Goal: Task Accomplishment & Management: Manage account settings

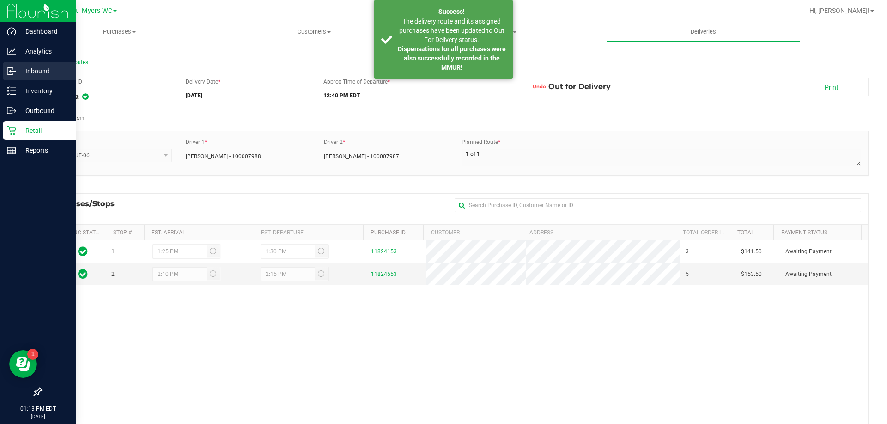
click at [50, 77] on div "Inbound" at bounding box center [39, 71] width 73 height 18
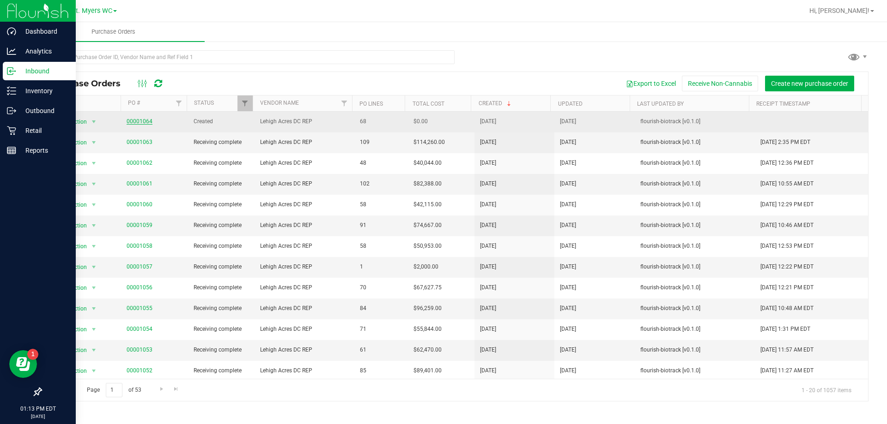
click at [135, 119] on link "00001064" at bounding box center [140, 121] width 26 height 6
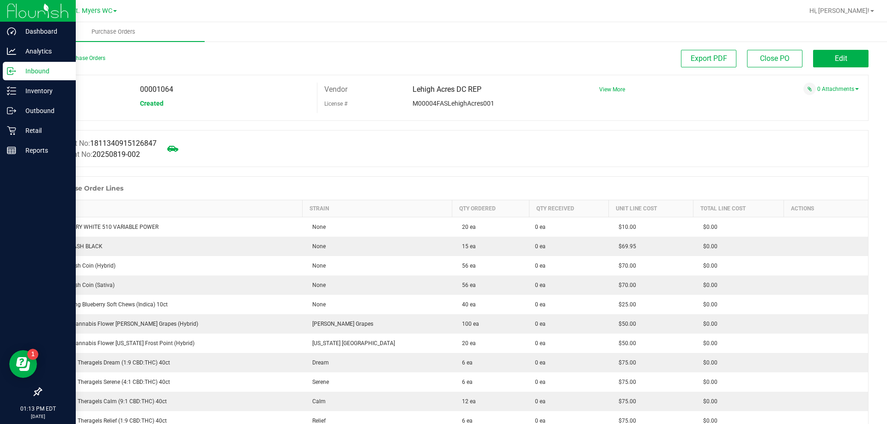
drag, startPoint x: 342, startPoint y: 332, endPoint x: 359, endPoint y: 127, distance: 205.8
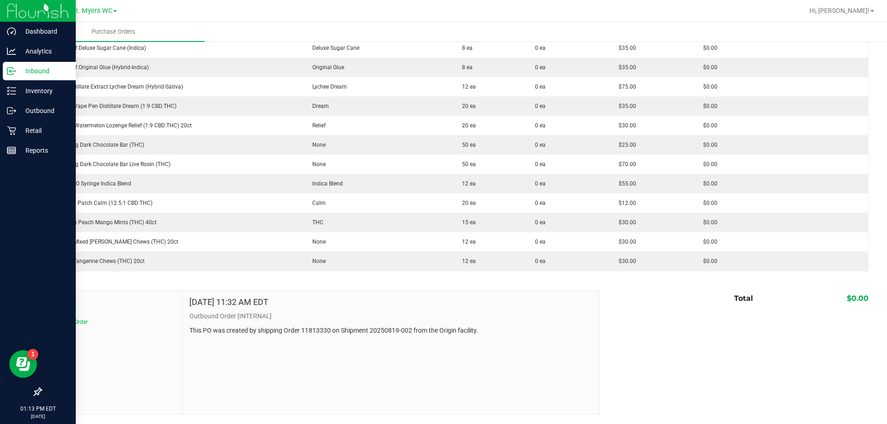
drag, startPoint x: 359, startPoint y: 128, endPoint x: 357, endPoint y: 381, distance: 252.6
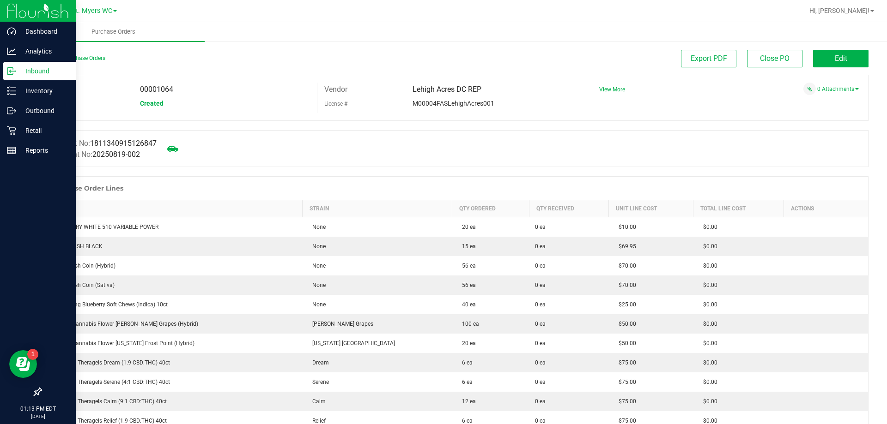
drag, startPoint x: 370, startPoint y: 369, endPoint x: 353, endPoint y: 77, distance: 292.4
click at [835, 54] on span "Edit" at bounding box center [841, 58] width 12 height 9
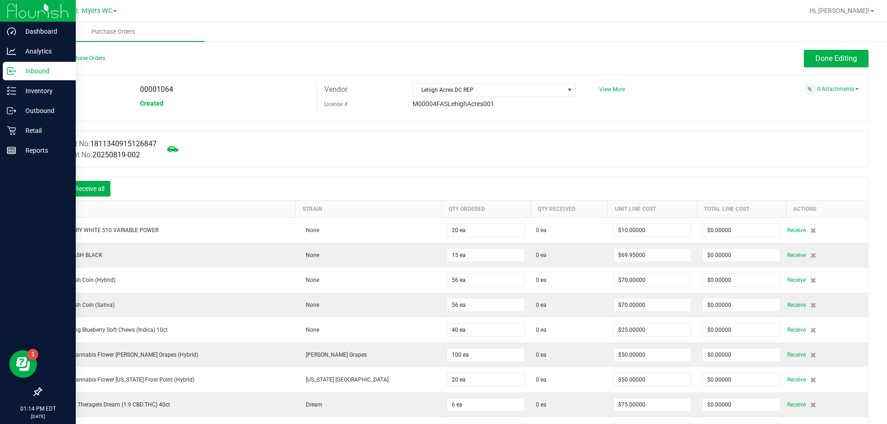
click at [58, 188] on icon at bounding box center [54, 189] width 9 height 9
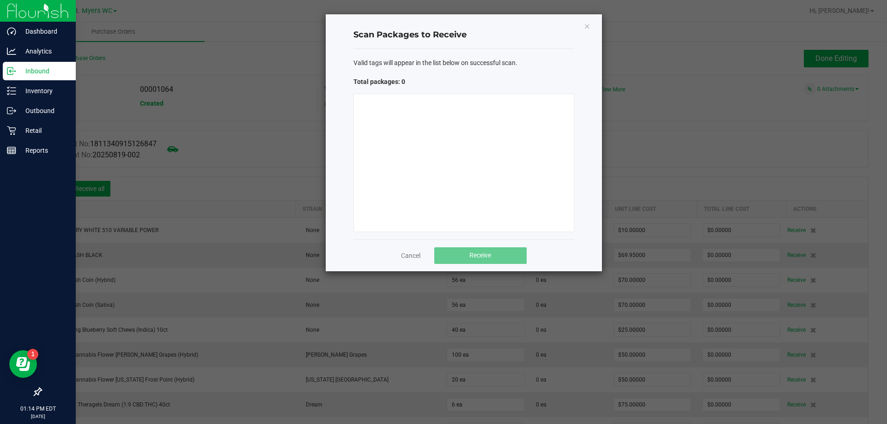
click at [471, 129] on div at bounding box center [463, 163] width 221 height 139
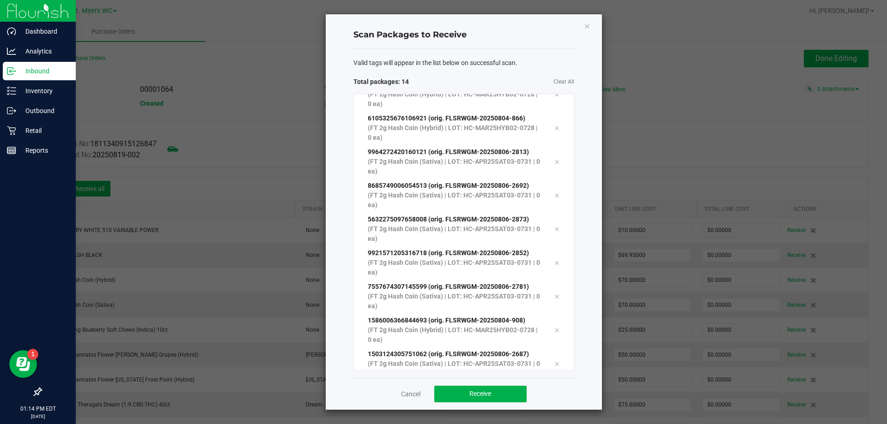
scroll to position [185, 0]
click at [349, 320] on div "Scan Packages to Receive Valid tags will appear in the list below on successful…" at bounding box center [464, 212] width 276 height 396
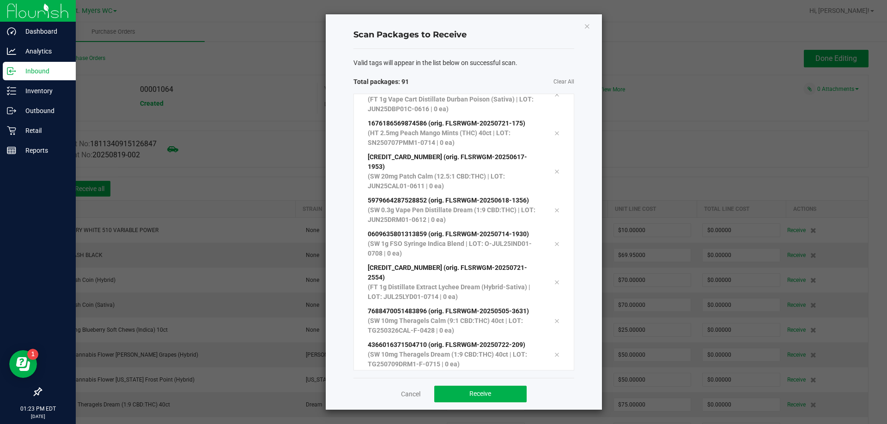
scroll to position [2781, 0]
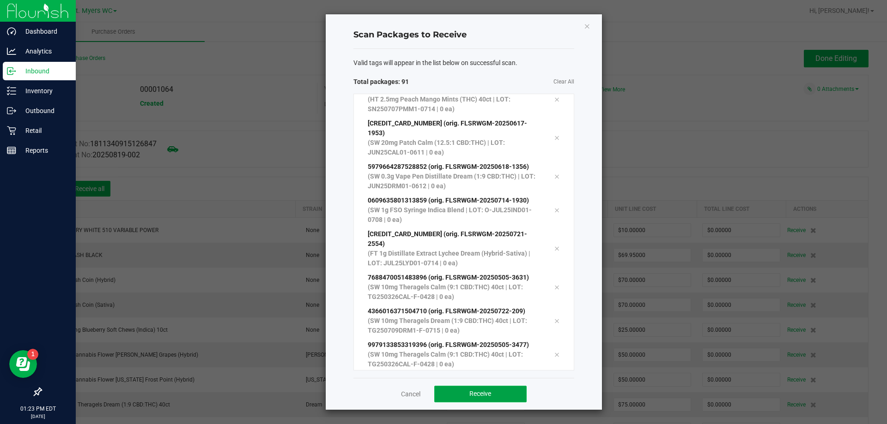
click at [468, 398] on button "Receive" at bounding box center [480, 394] width 92 height 17
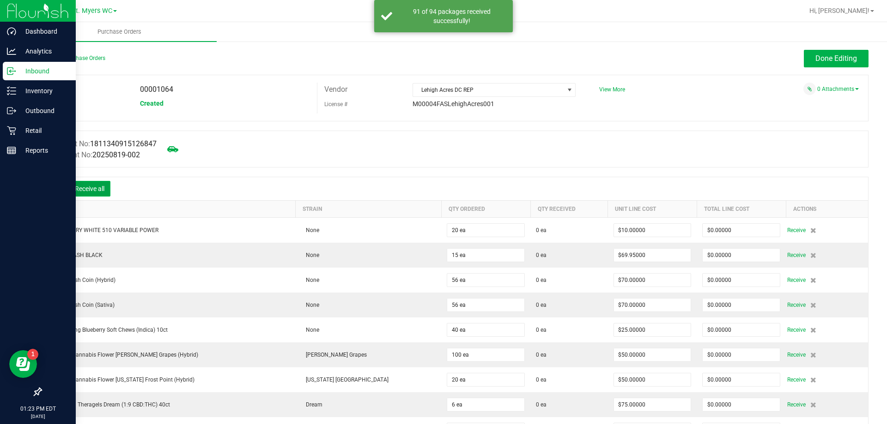
click at [85, 190] on button "Receive all" at bounding box center [90, 189] width 42 height 16
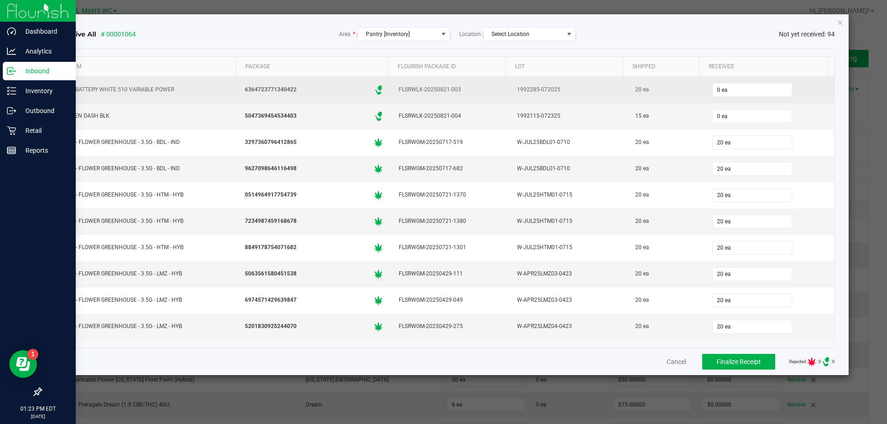
click at [745, 100] on td "0 ea" at bounding box center [769, 90] width 130 height 26
click at [738, 92] on input "0" at bounding box center [752, 90] width 79 height 13
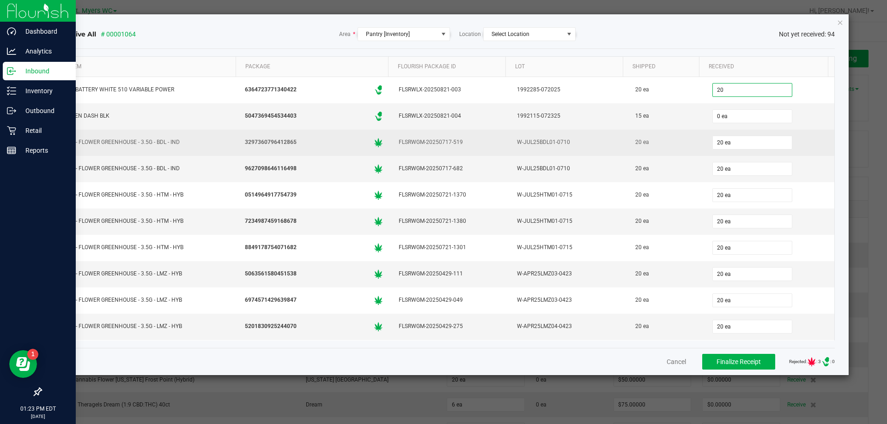
type input "20 ea"
click at [556, 149] on div "W-JUL25BDL01-0710" at bounding box center [567, 142] width 107 height 13
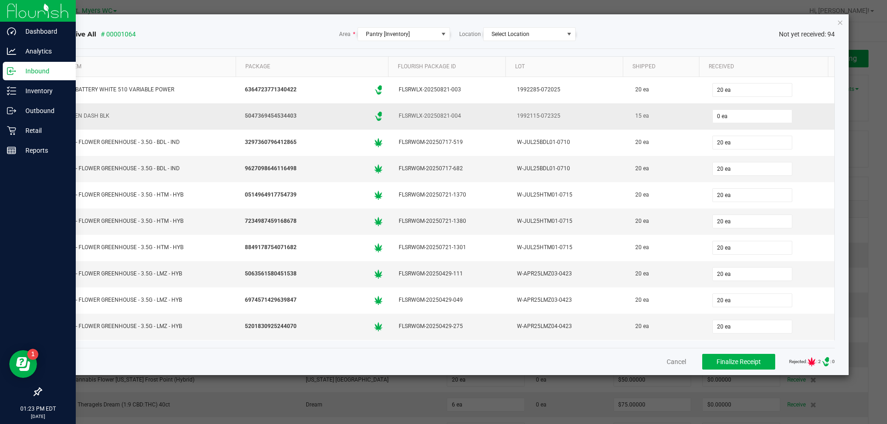
click at [762, 124] on div "0 ea" at bounding box center [769, 116] width 119 height 18
click at [756, 119] on input "0" at bounding box center [752, 116] width 79 height 13
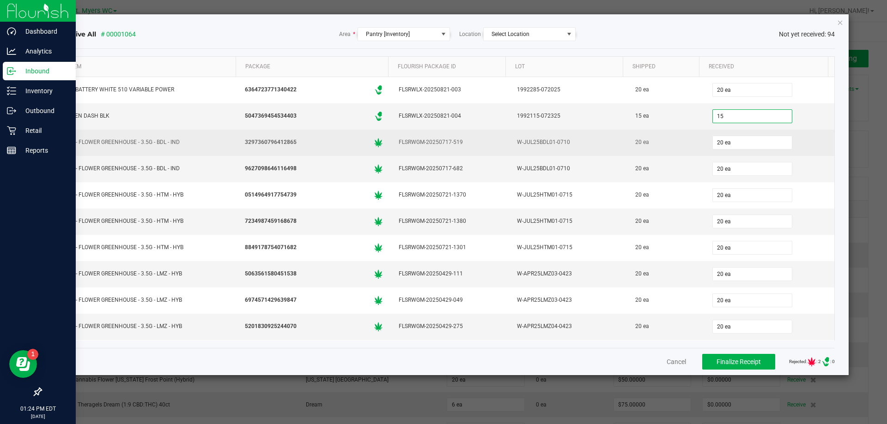
type input "15 ea"
click at [566, 130] on td "W-JUL25BDL01-0710" at bounding box center [568, 143] width 118 height 26
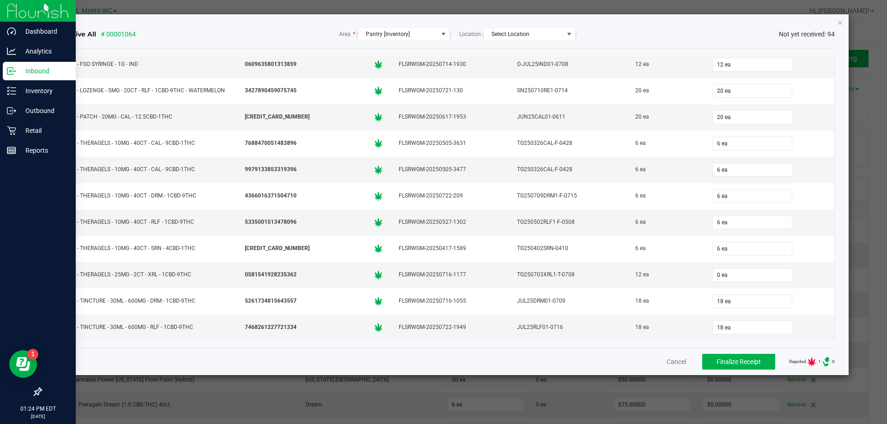
scroll to position [2171, 0]
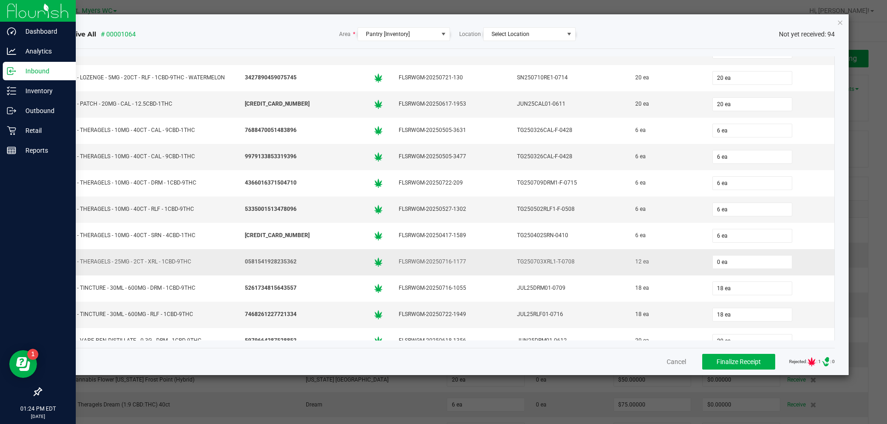
click at [677, 263] on div "12 ea" at bounding box center [666, 261] width 66 height 13
click at [672, 263] on div "12 ea" at bounding box center [666, 261] width 66 height 13
click at [713, 262] on input "0" at bounding box center [752, 262] width 79 height 13
type input "12 ea"
click at [689, 261] on td "12 ea" at bounding box center [665, 262] width 77 height 26
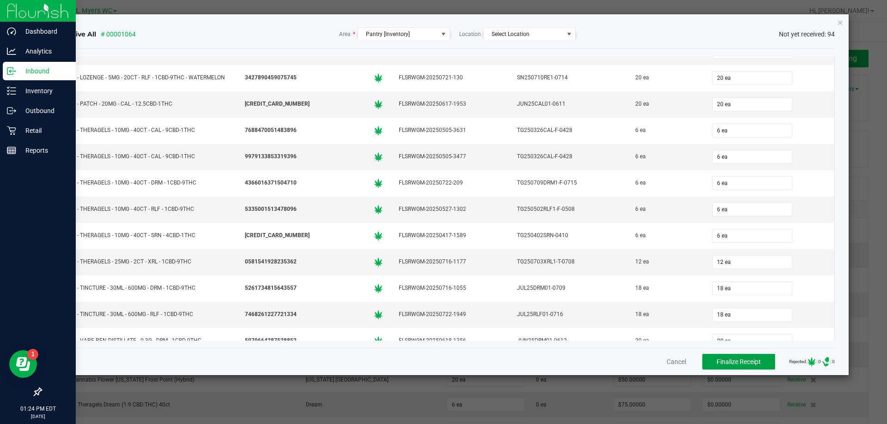
click at [749, 362] on span "Finalize Receipt" at bounding box center [738, 361] width 44 height 7
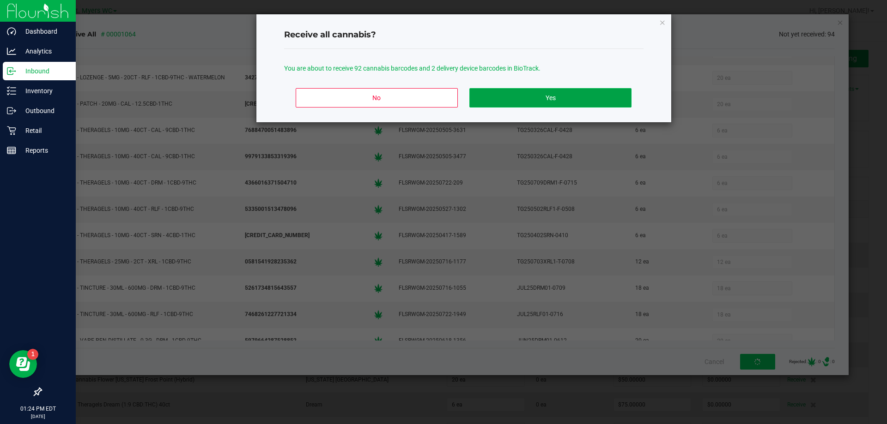
click at [517, 94] on button "Yes" at bounding box center [550, 97] width 162 height 19
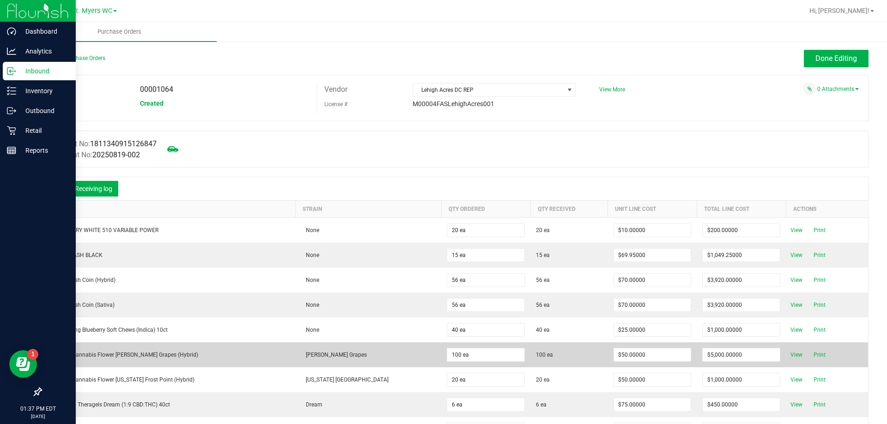
click at [353, 344] on td "[PERSON_NAME] Grapes" at bounding box center [369, 355] width 146 height 25
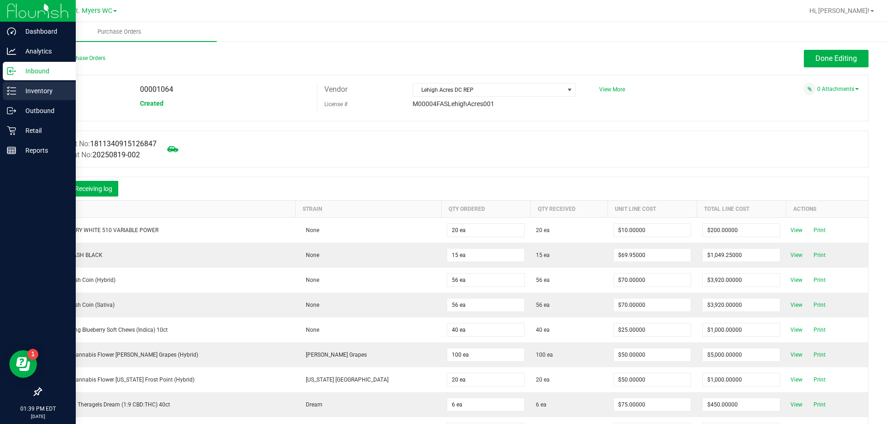
click at [24, 87] on p "Inventory" at bounding box center [43, 90] width 55 height 11
click at [27, 87] on p "Inventory" at bounding box center [43, 90] width 55 height 11
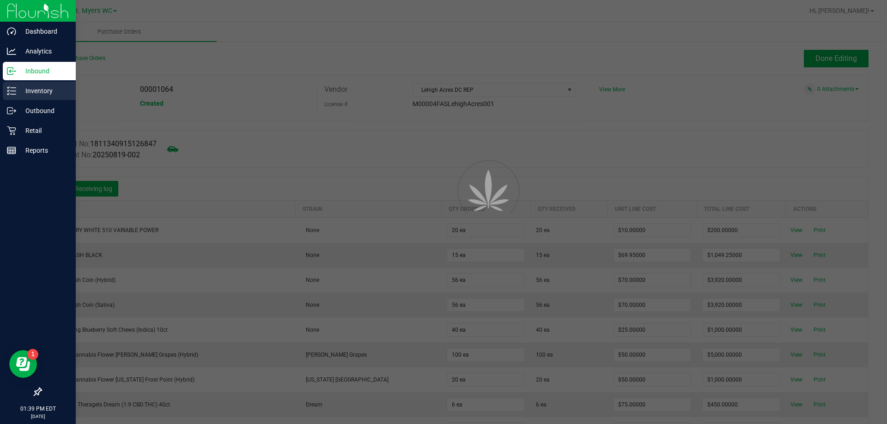
click at [27, 87] on p "Inventory" at bounding box center [43, 90] width 55 height 11
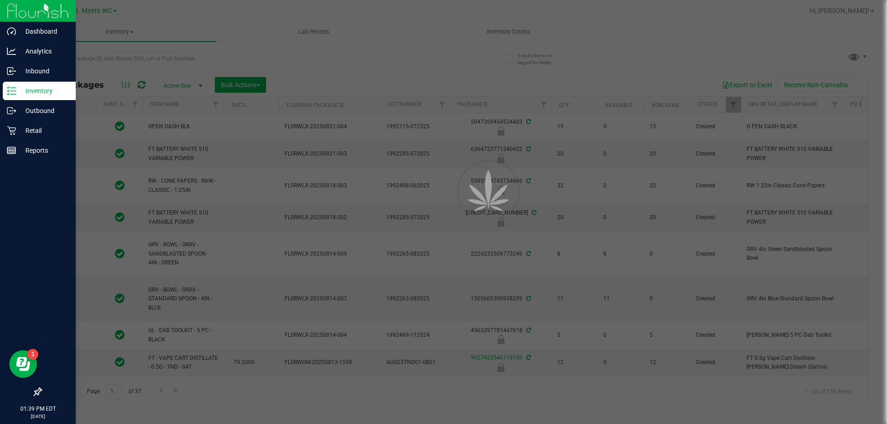
click at [161, 63] on div at bounding box center [443, 212] width 887 height 424
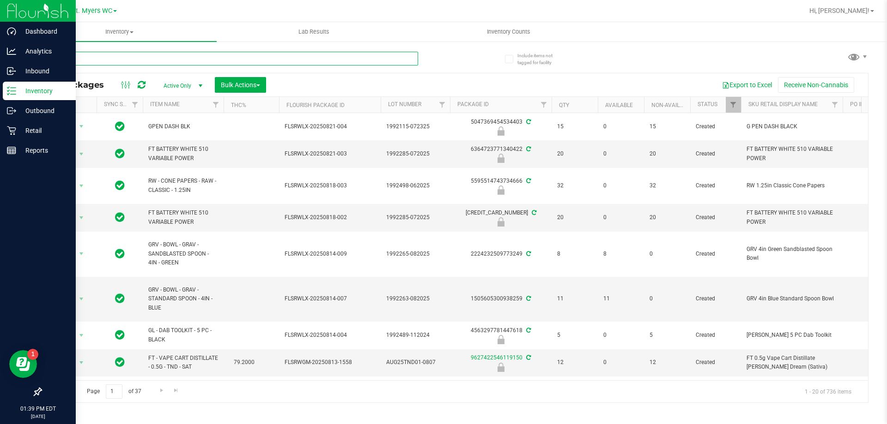
click at [157, 52] on input "text" at bounding box center [229, 59] width 377 height 14
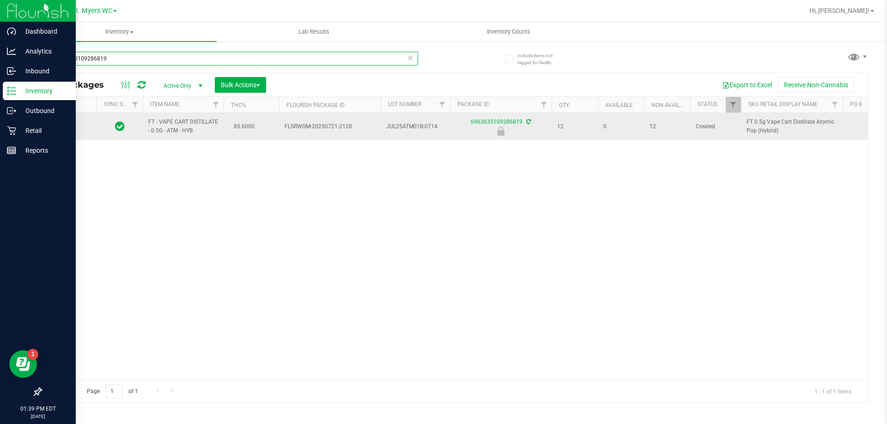
type input "6963635109286819"
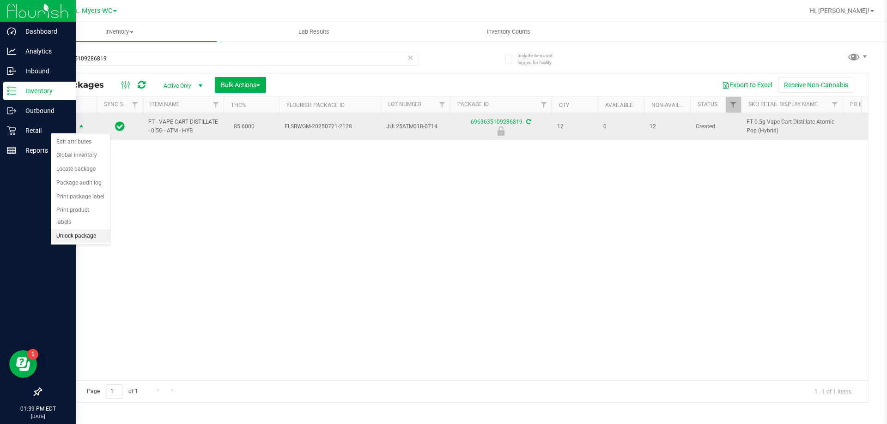
click at [85, 230] on li "Unlock package" at bounding box center [80, 237] width 59 height 14
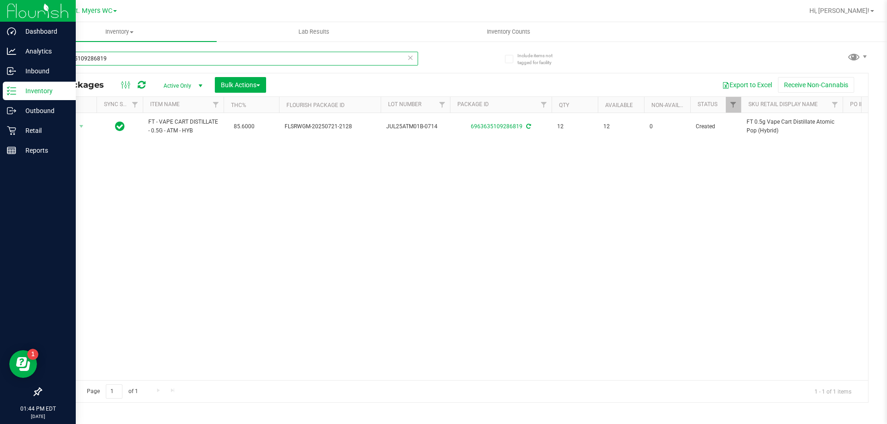
click at [155, 55] on input "6963635109286819" at bounding box center [229, 59] width 377 height 14
type input "6"
type input "6255171261724063"
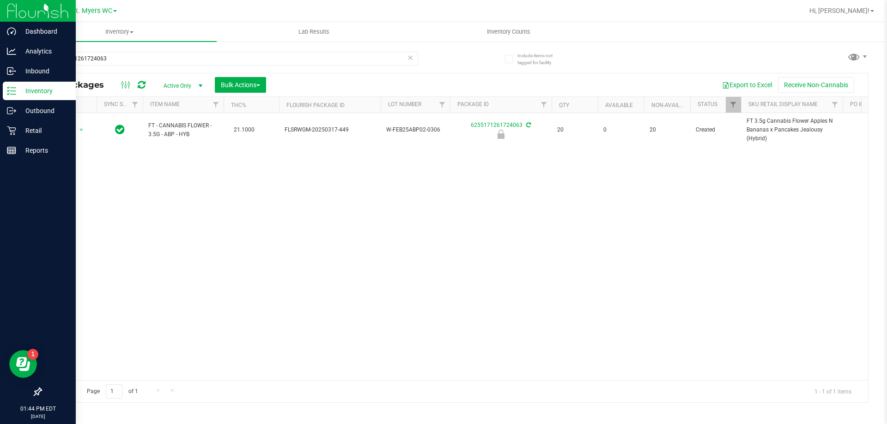
click at [178, 180] on div "Action Action Edit attributes Global inventory Locate package Package audit log…" at bounding box center [454, 246] width 827 height 267
click at [161, 60] on input "6255171261724063" at bounding box center [229, 59] width 377 height 14
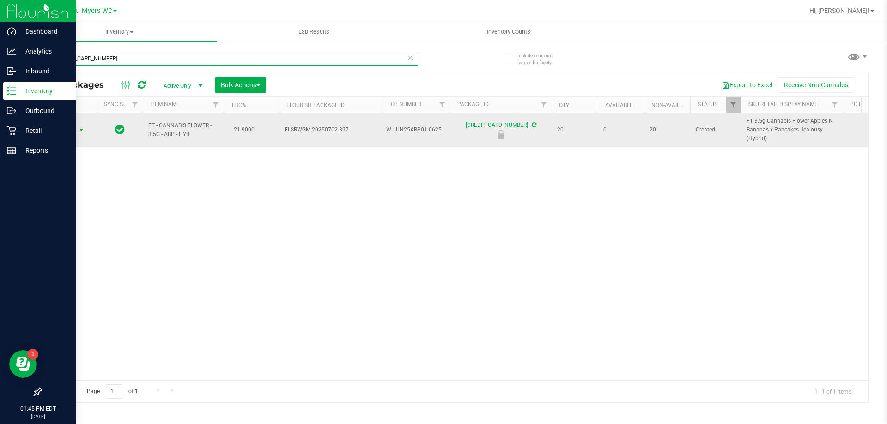
type input "[CREDIT_CARD_NUMBER]"
click at [82, 130] on span "select" at bounding box center [81, 130] width 7 height 7
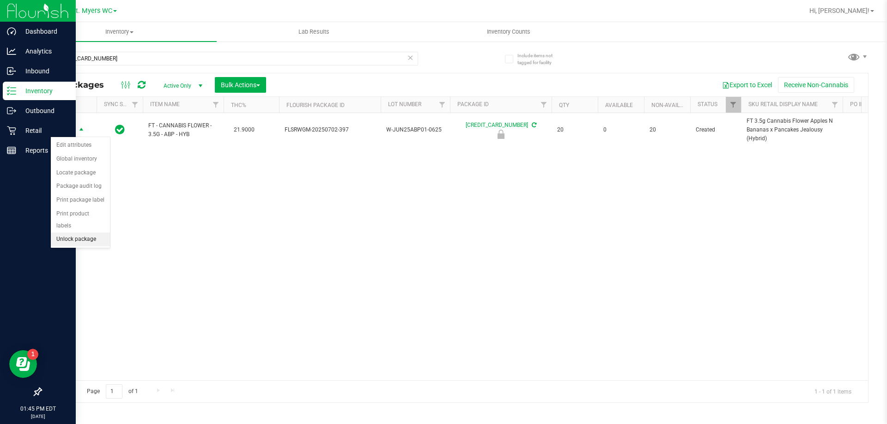
click at [76, 233] on li "Unlock package" at bounding box center [80, 240] width 59 height 14
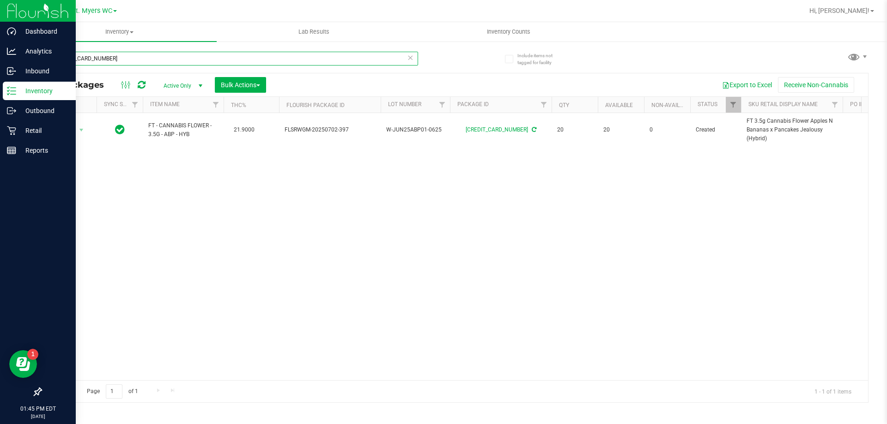
click at [170, 58] on input "[CREDIT_CARD_NUMBER]" at bounding box center [229, 59] width 377 height 14
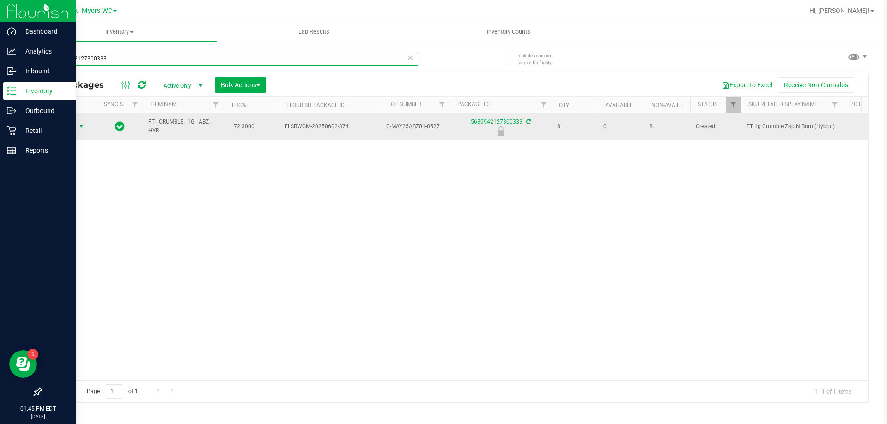
type input "5639942127300333"
click at [80, 130] on span "select" at bounding box center [81, 126] width 7 height 7
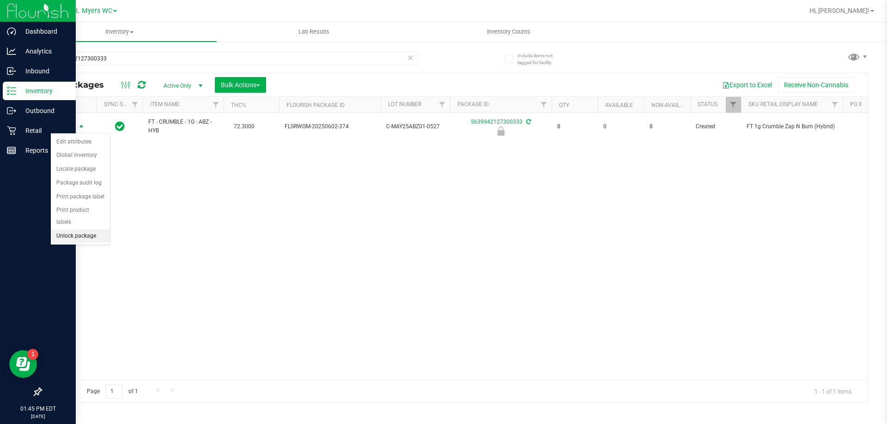
click at [79, 230] on li "Unlock package" at bounding box center [80, 237] width 59 height 14
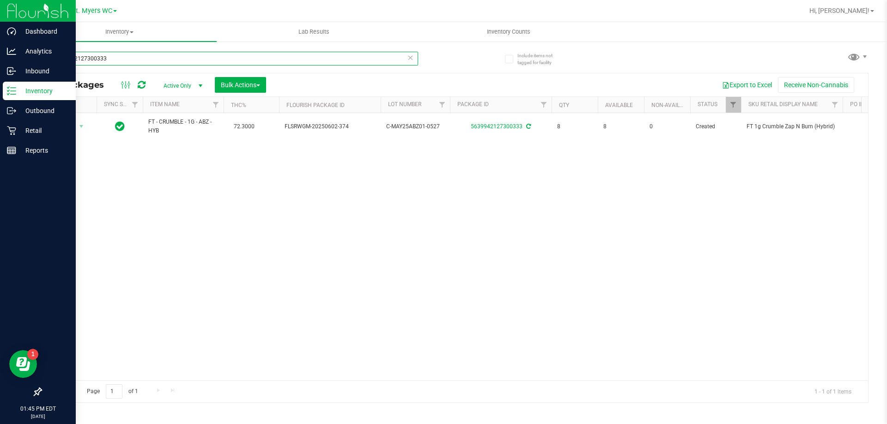
click at [124, 58] on input "5639942127300333" at bounding box center [229, 59] width 377 height 14
type input "5"
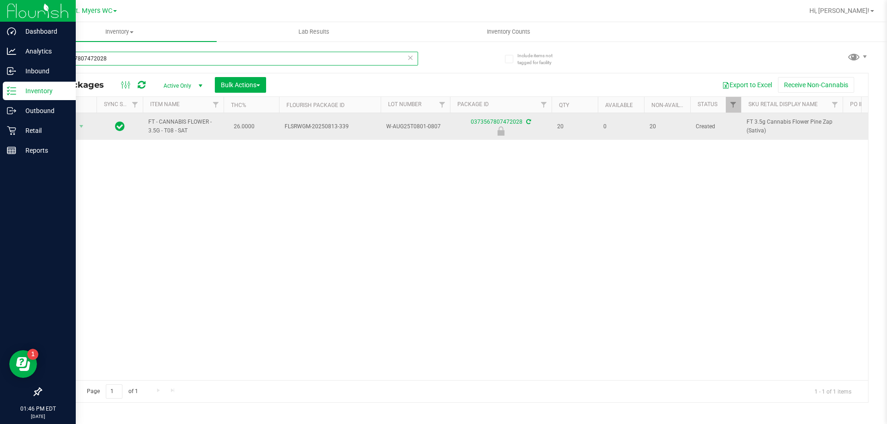
type input "0373567807472028"
click at [53, 121] on span "Action" at bounding box center [62, 126] width 25 height 13
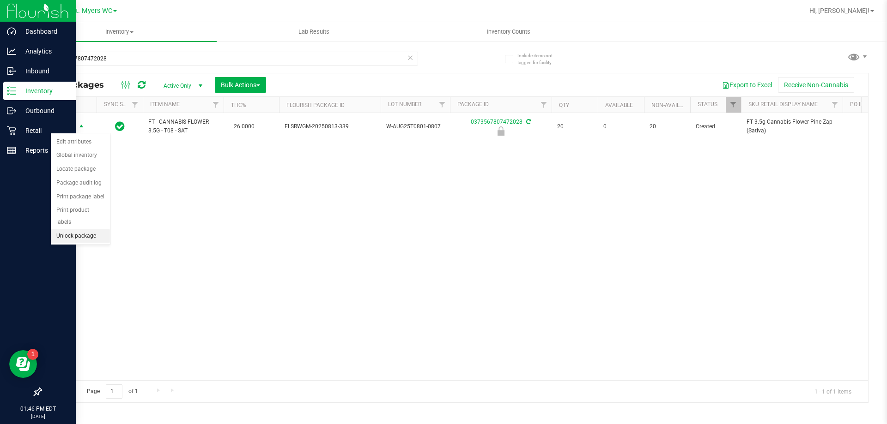
click at [84, 230] on li "Unlock package" at bounding box center [80, 237] width 59 height 14
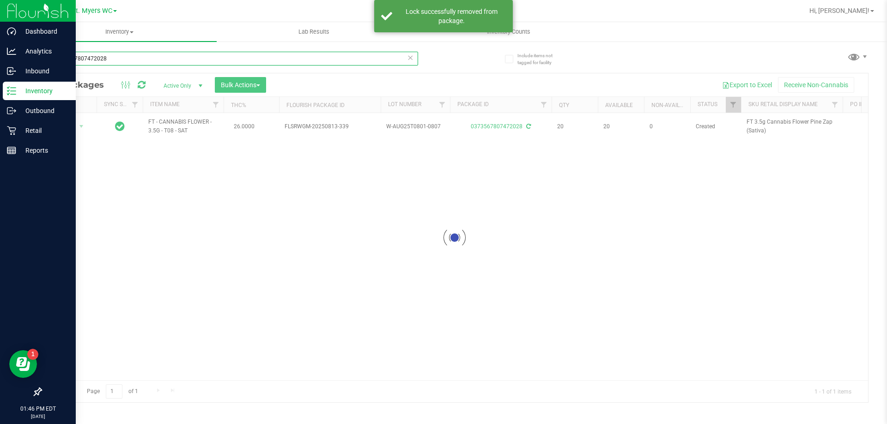
click at [223, 60] on input "0373567807472028" at bounding box center [229, 59] width 377 height 14
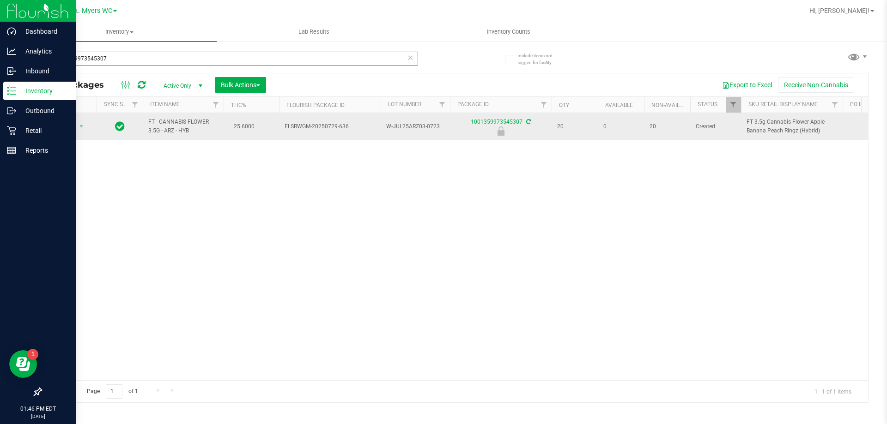
type input "1001359973545307"
click at [74, 124] on span "Action" at bounding box center [62, 126] width 25 height 13
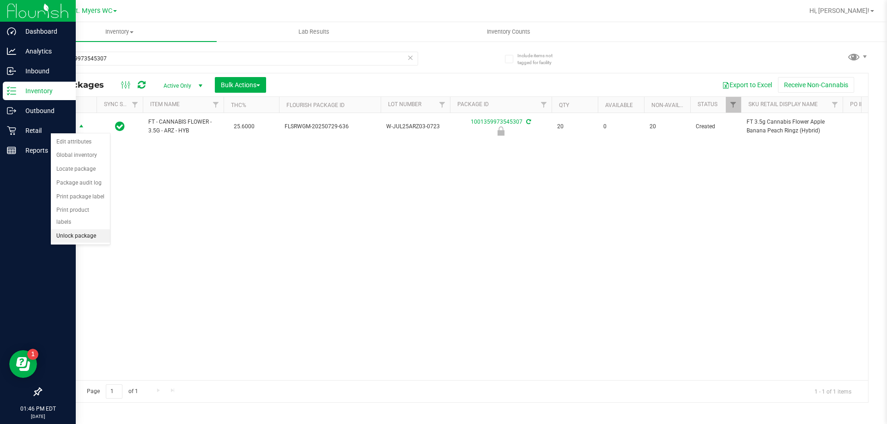
click at [85, 230] on li "Unlock package" at bounding box center [80, 237] width 59 height 14
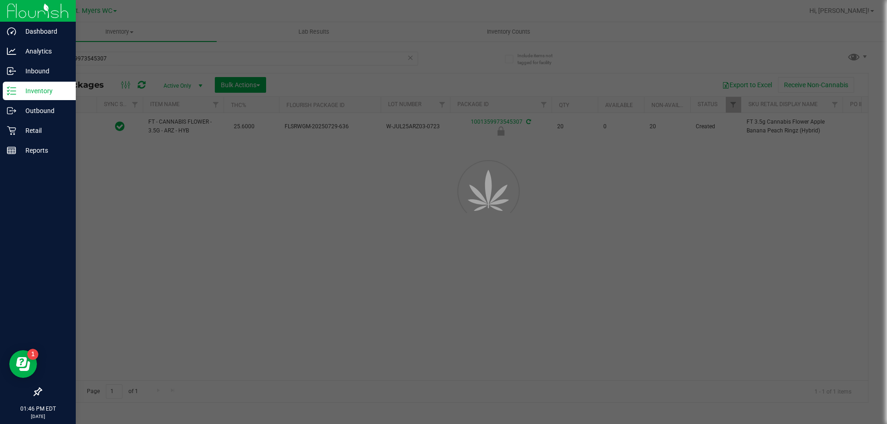
click at [164, 207] on div at bounding box center [443, 212] width 887 height 424
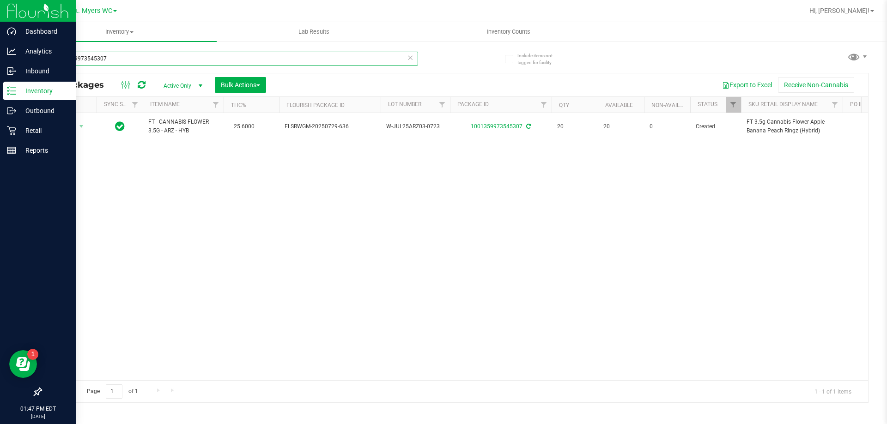
click at [140, 57] on input "1001359973545307" at bounding box center [229, 59] width 377 height 14
type input "1"
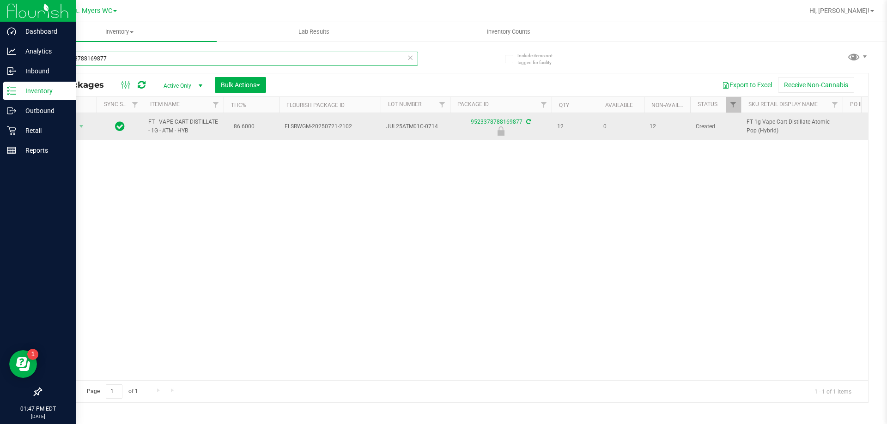
type input "9523378788169877"
click at [66, 129] on span "Action" at bounding box center [62, 126] width 25 height 13
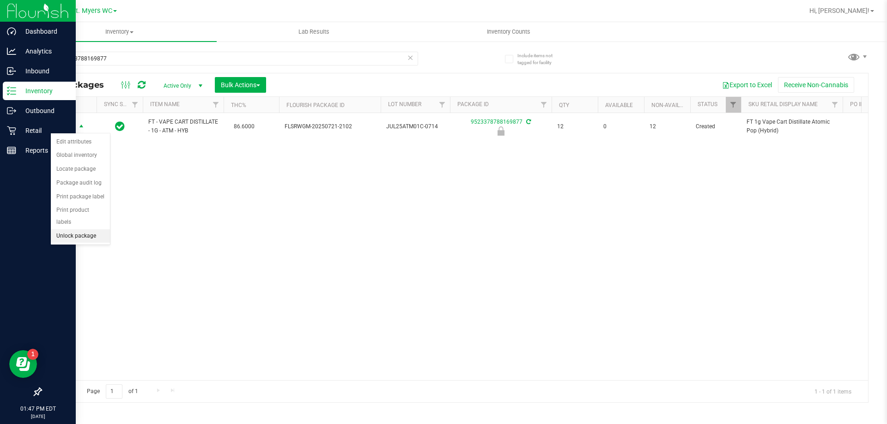
click at [87, 230] on li "Unlock package" at bounding box center [80, 237] width 59 height 14
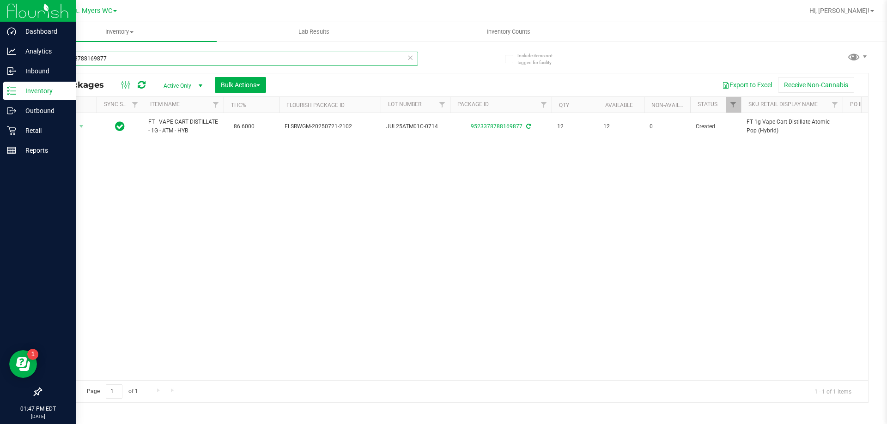
click at [145, 59] on input "9523378788169877" at bounding box center [229, 59] width 377 height 14
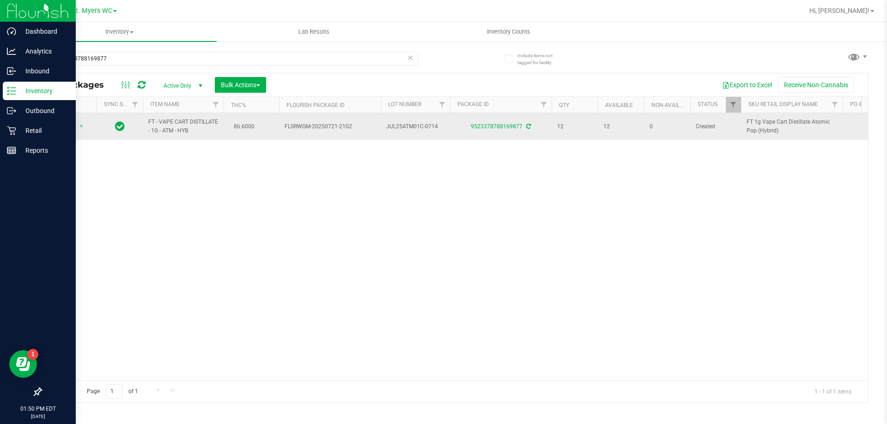
drag, startPoint x: 272, startPoint y: 134, endPoint x: 586, endPoint y: 130, distance: 314.1
click at [586, 130] on span "12" at bounding box center [574, 126] width 35 height 9
click at [67, 125] on span "Action" at bounding box center [62, 126] width 25 height 13
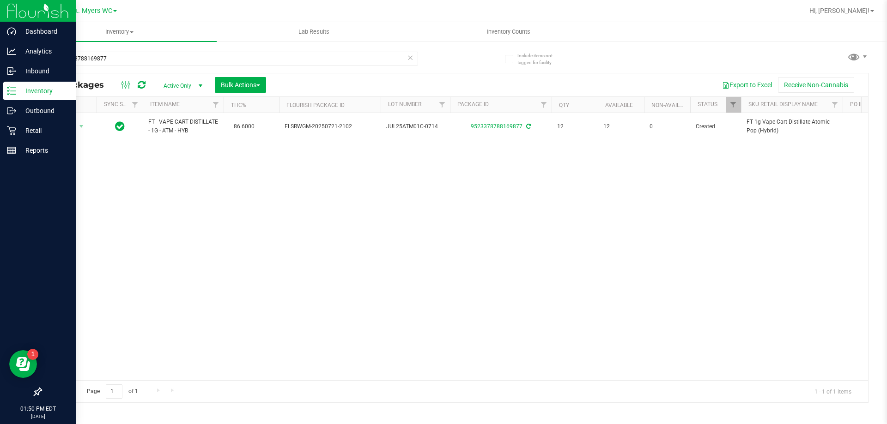
click at [154, 168] on div "Action Action Adjust qty Create package Edit attributes Global inventory Locate…" at bounding box center [454, 246] width 827 height 267
click at [130, 67] on div "9523378788169877" at bounding box center [229, 62] width 377 height 21
click at [133, 59] on input "9523378788169877" at bounding box center [229, 59] width 377 height 14
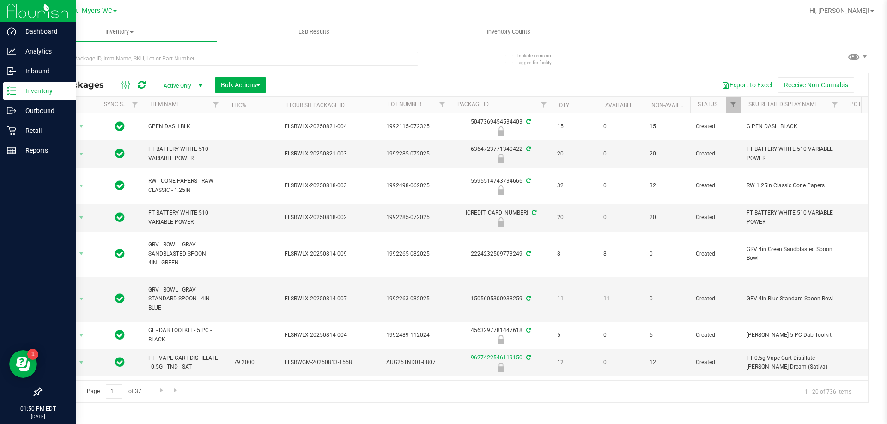
click at [183, 83] on span "Active Only" at bounding box center [181, 85] width 51 height 13
click at [259, 85] on span "button" at bounding box center [258, 86] width 4 height 2
drag, startPoint x: 252, startPoint y: 162, endPoint x: 232, endPoint y: 173, distance: 22.7
click at [229, 169] on ul "Add to manufacturing run Add to outbound order Combine packages Combine package…" at bounding box center [258, 166] width 87 height 145
click at [232, 173] on span "Lock/Unlock packages" at bounding box center [251, 173] width 63 height 7
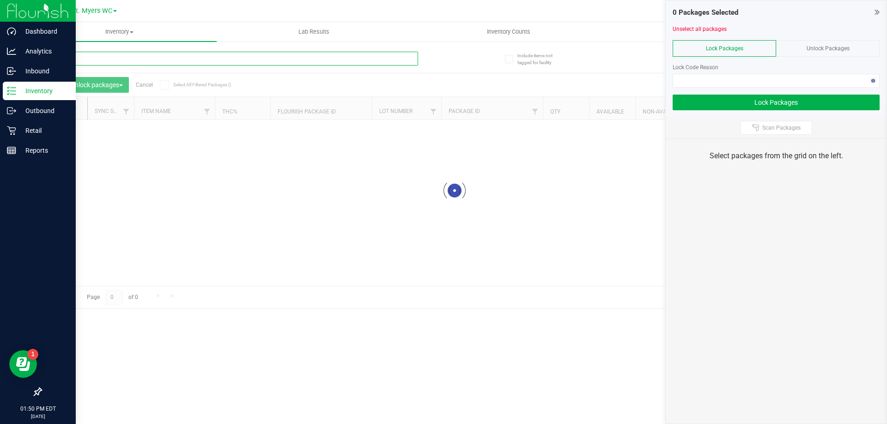
click at [184, 60] on input "text" at bounding box center [229, 59] width 377 height 14
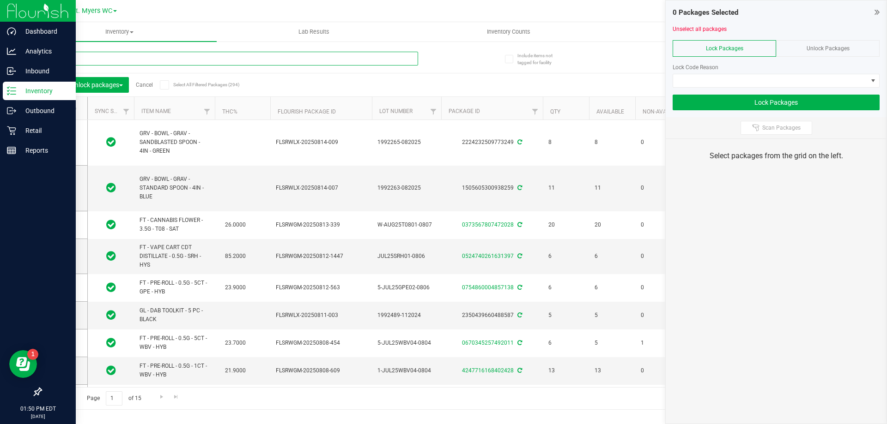
type input "hash"
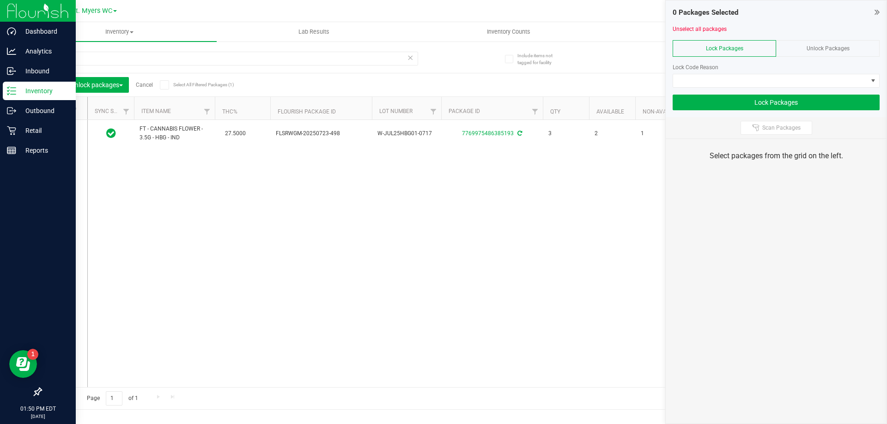
click at [61, 109] on icon at bounding box center [60, 109] width 6 height 0
click at [0, 0] on input "checkbox" at bounding box center [0, 0] width 0 height 0
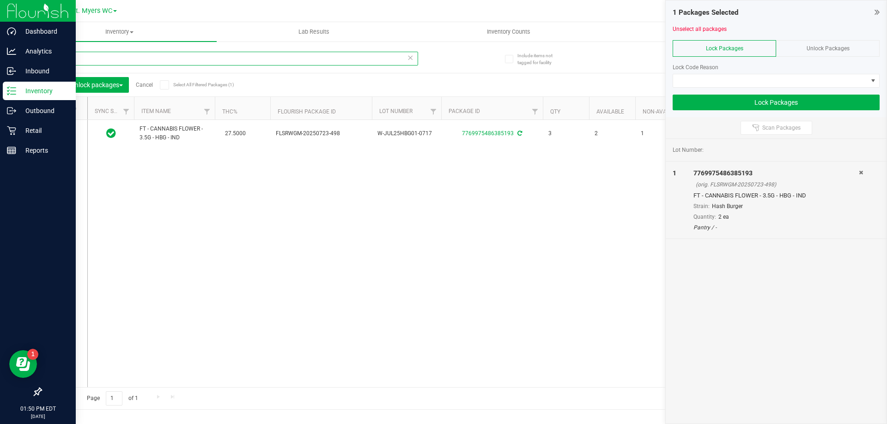
click at [109, 61] on input "hash" at bounding box center [229, 59] width 377 height 14
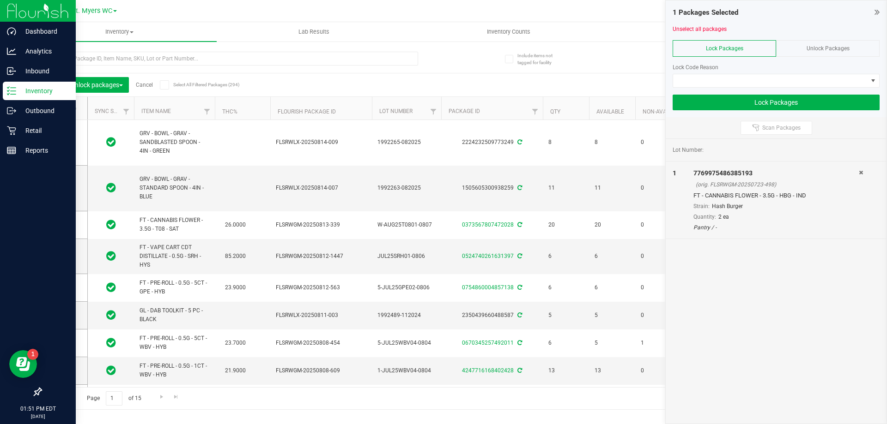
click at [813, 47] on span "Unlock Packages" at bounding box center [827, 48] width 43 height 6
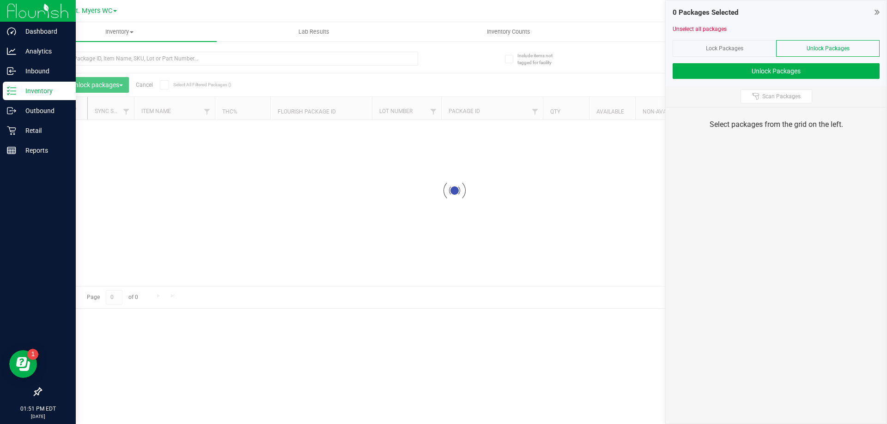
click at [304, 56] on input "text" at bounding box center [229, 59] width 377 height 14
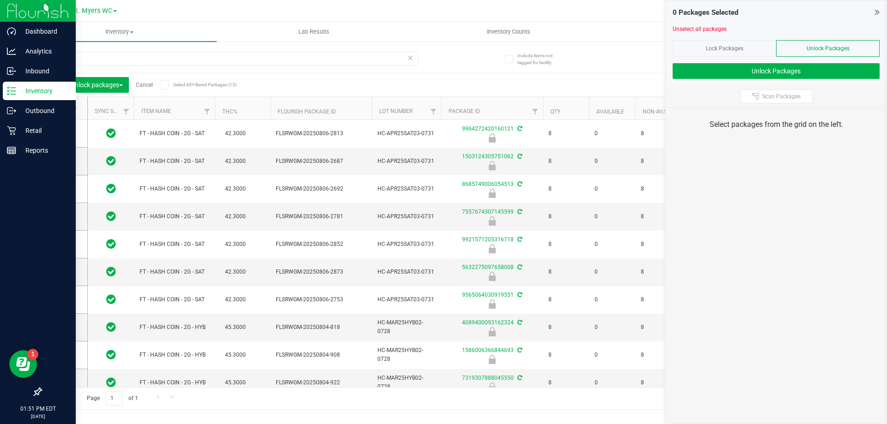
type input "hash"
click at [53, 104] on label at bounding box center [66, 108] width 36 height 9
click at [0, 0] on input "checkbox" at bounding box center [0, 0] width 0 height 0
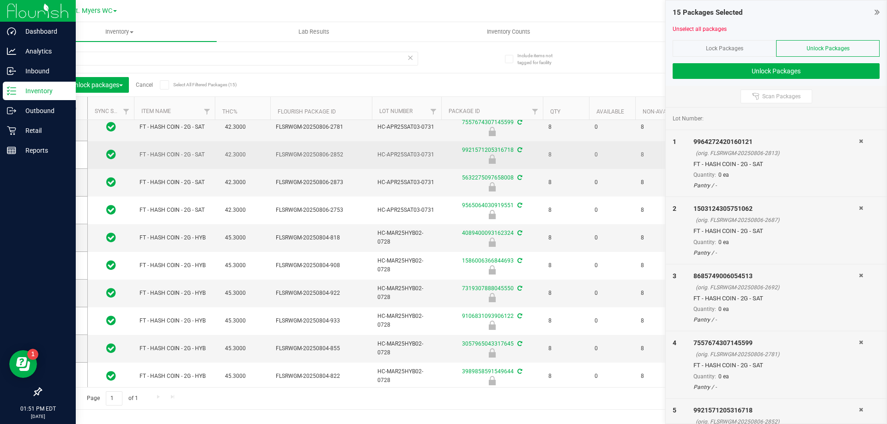
scroll to position [148, 0]
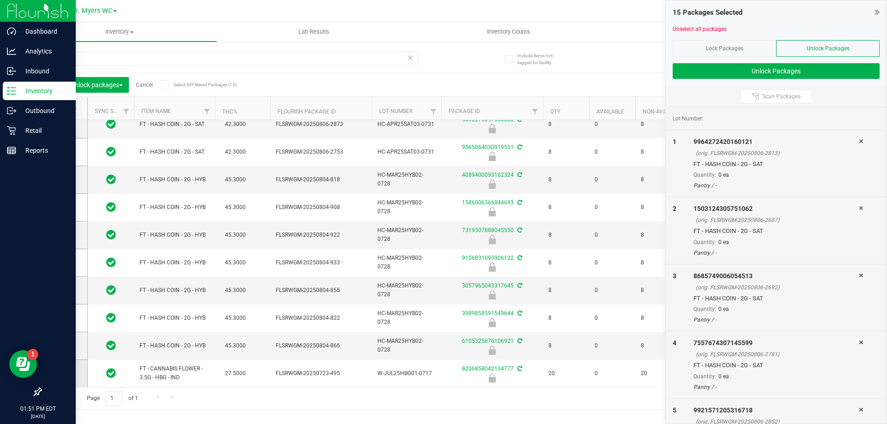
click at [58, 376] on span at bounding box center [62, 373] width 9 height 9
click at [0, 0] on input "checkbox" at bounding box center [0, 0] width 0 height 0
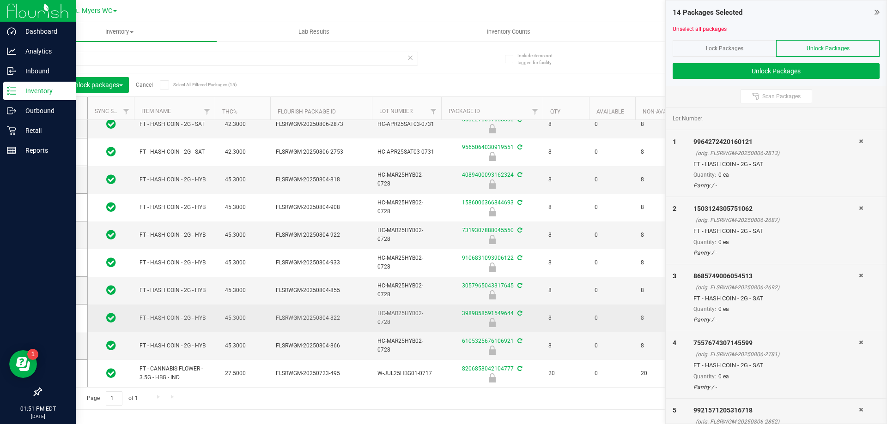
scroll to position [0, 0]
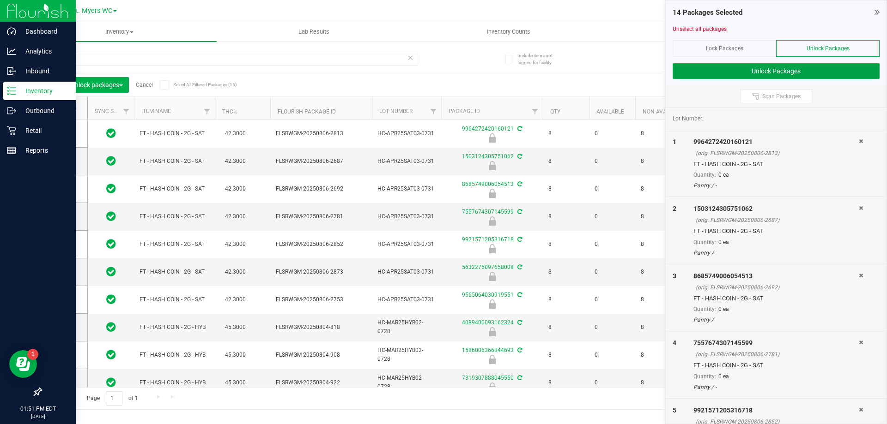
click at [790, 66] on button "Unlock Packages" at bounding box center [775, 71] width 207 height 16
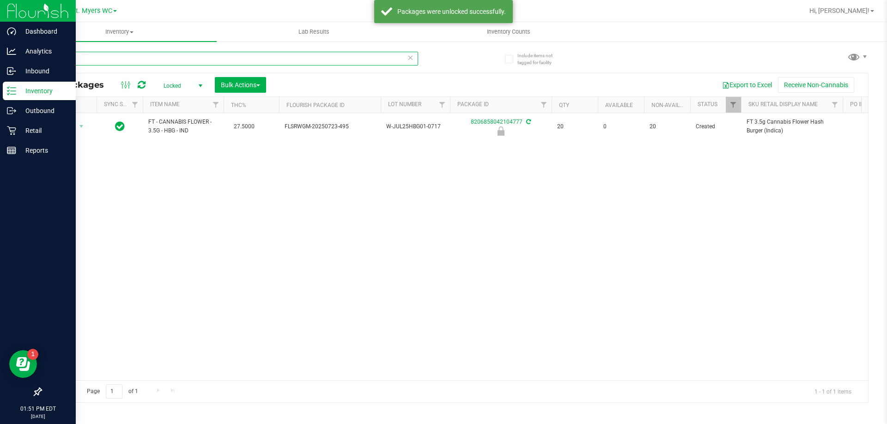
click at [153, 61] on input "hash" at bounding box center [229, 59] width 377 height 14
click at [241, 87] on span "Bulk Actions" at bounding box center [240, 84] width 39 height 7
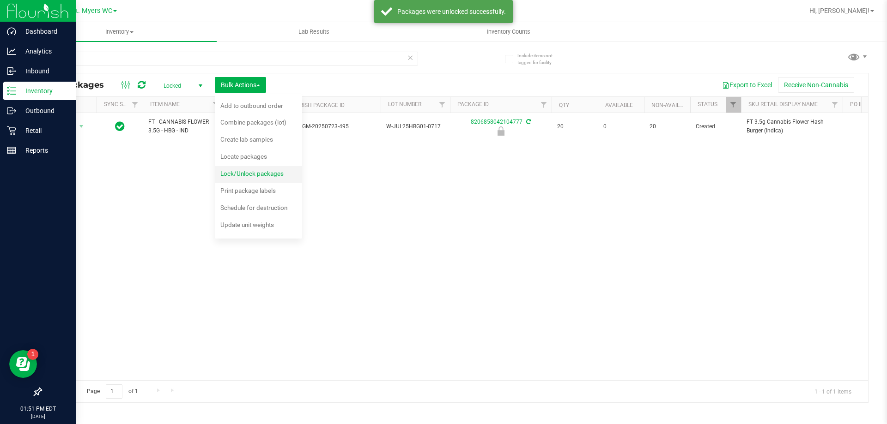
click at [250, 167] on li "Lock/Unlock packages" at bounding box center [258, 174] width 87 height 17
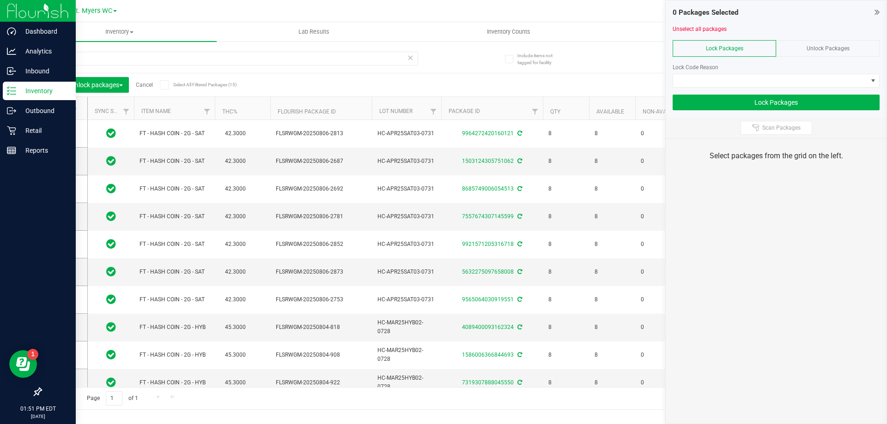
click at [770, 50] on div "Lock Packages" at bounding box center [723, 48] width 103 height 17
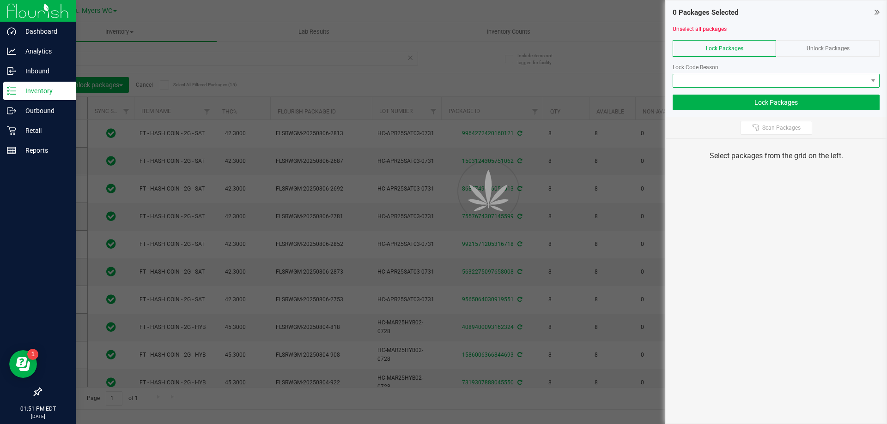
click at [730, 77] on span at bounding box center [770, 80] width 194 height 13
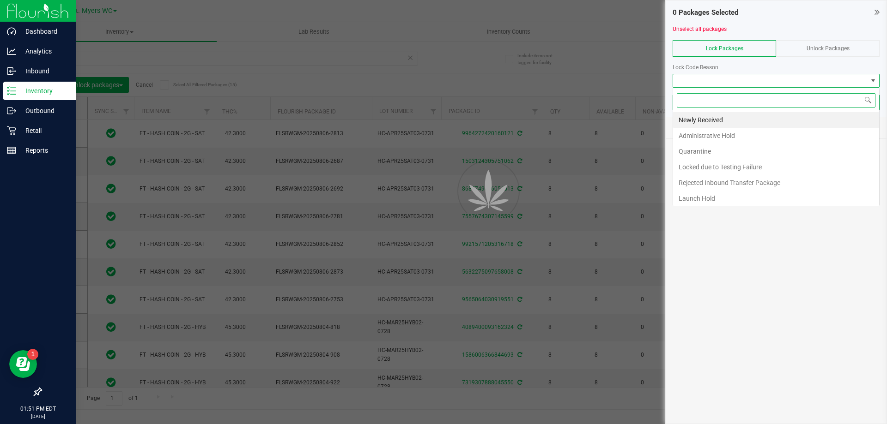
scroll to position [14, 207]
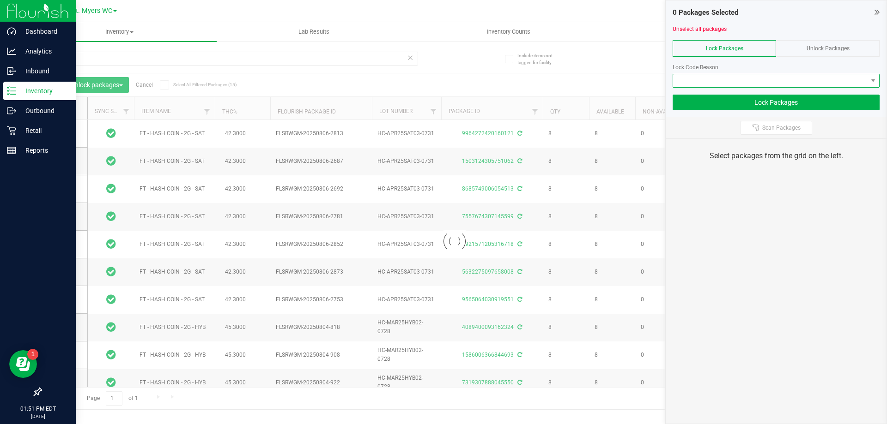
click at [721, 82] on span at bounding box center [770, 80] width 194 height 13
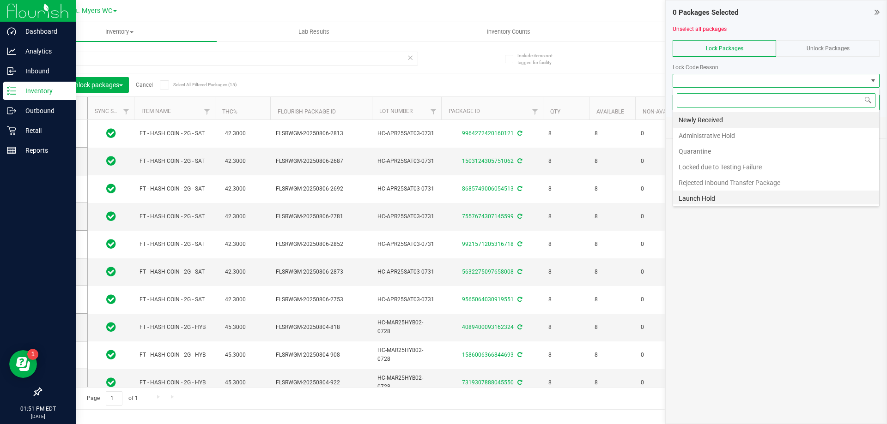
click at [707, 198] on li "Launch Hold" at bounding box center [776, 199] width 206 height 16
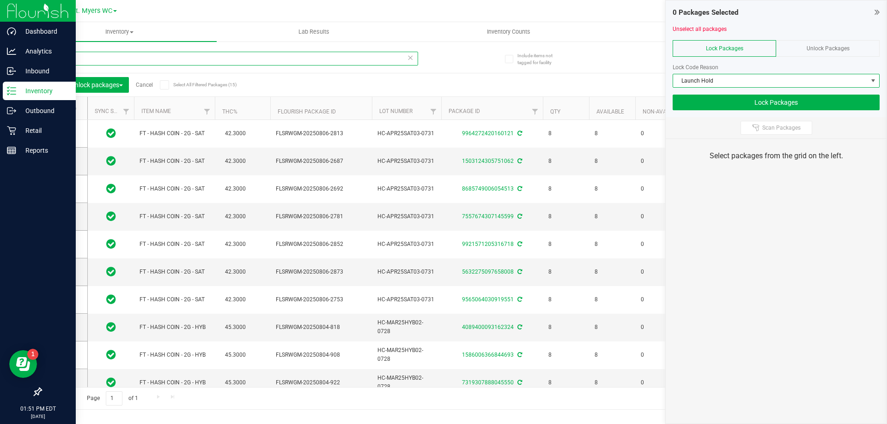
click at [194, 53] on input "hash" at bounding box center [229, 59] width 377 height 14
click at [62, 109] on icon at bounding box center [60, 109] width 6 height 0
click at [0, 0] on input "checkbox" at bounding box center [0, 0] width 0 height 0
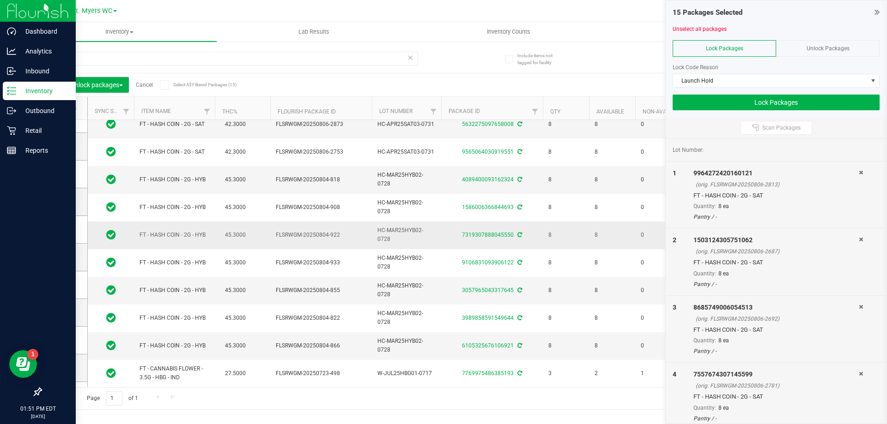
scroll to position [148, 0]
click at [63, 374] on icon at bounding box center [62, 374] width 6 height 0
click at [0, 0] on input "checkbox" at bounding box center [0, 0] width 0 height 0
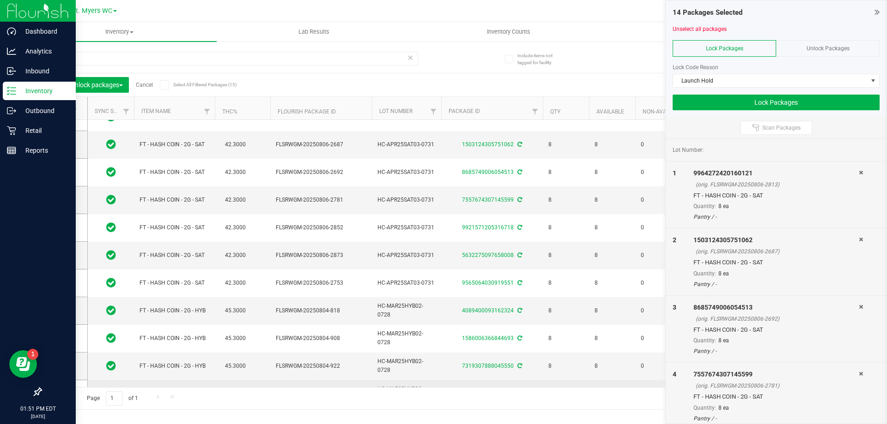
scroll to position [0, 0]
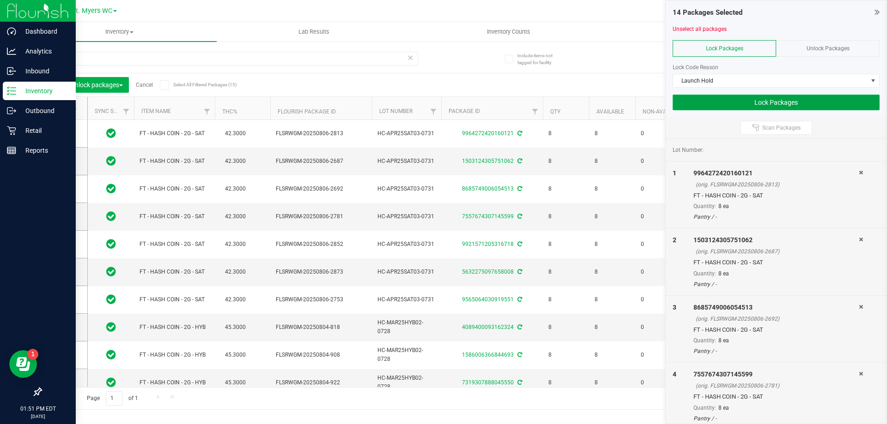
click at [760, 102] on button "Lock Packages" at bounding box center [775, 103] width 207 height 16
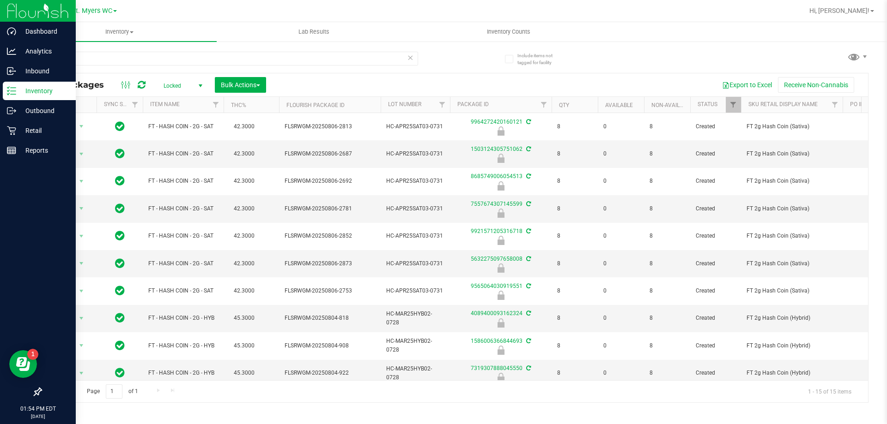
drag, startPoint x: 239, startPoint y: 312, endPoint x: 128, endPoint y: 46, distance: 288.2
click at [141, 51] on div "hash" at bounding box center [248, 58] width 414 height 30
click at [142, 56] on input "hash" at bounding box center [229, 59] width 377 height 14
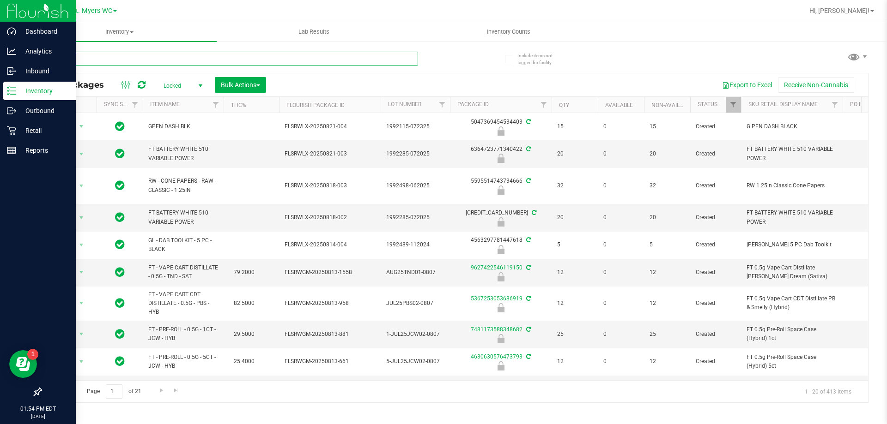
click at [144, 56] on input "text" at bounding box center [229, 59] width 377 height 14
type input "gpen"
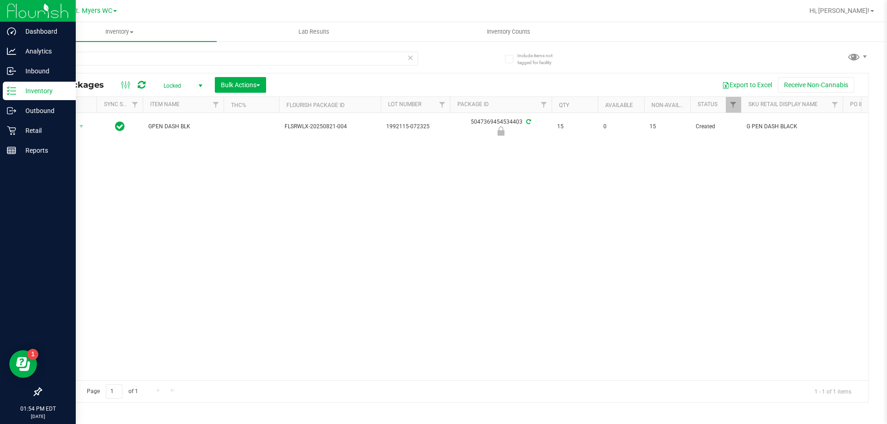
click at [37, 127] on div "Include items not tagged for facility gpen All Packages Locked Active Only Lab …" at bounding box center [454, 182] width 865 height 282
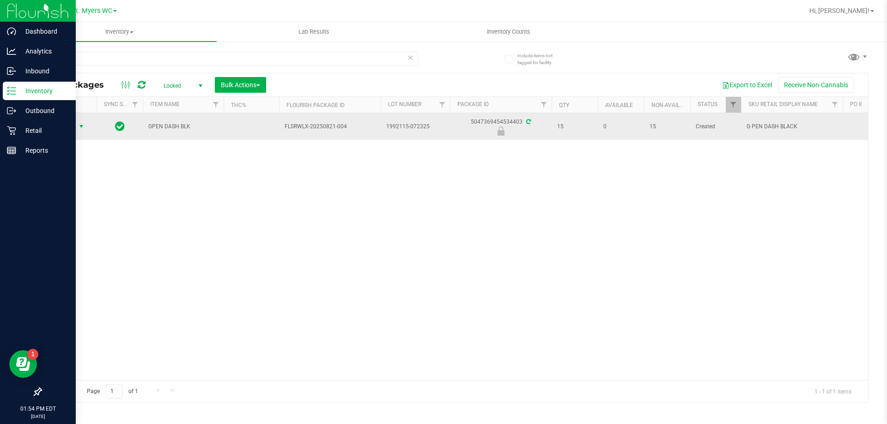
click at [70, 123] on span "Action" at bounding box center [62, 126] width 25 height 13
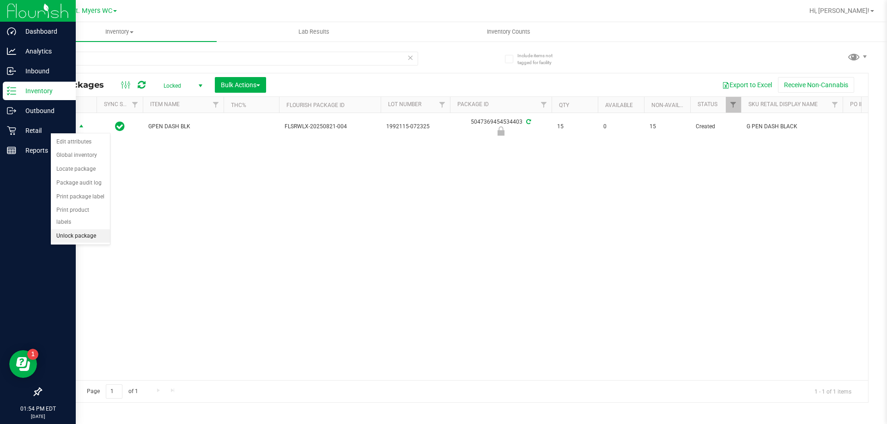
click at [79, 230] on li "Unlock package" at bounding box center [80, 237] width 59 height 14
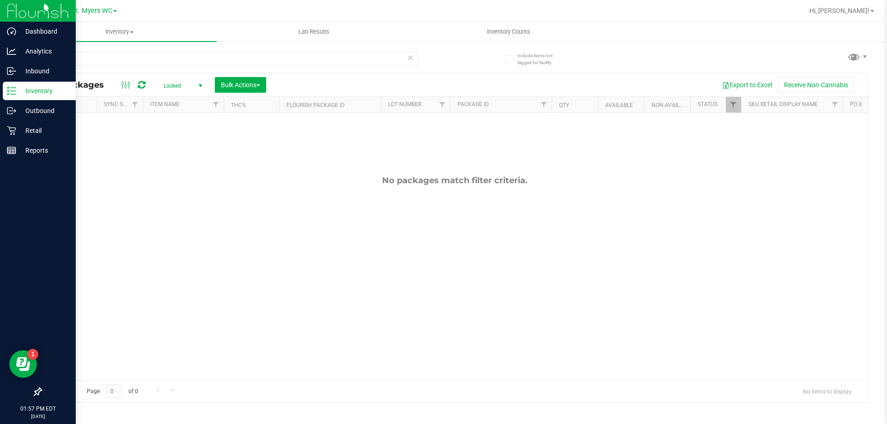
click at [359, 74] on div "All Packages Locked Active Only Lab Samples Locked All External Internal Bulk A…" at bounding box center [454, 84] width 827 height 23
click at [204, 60] on input "gpen" at bounding box center [229, 59] width 377 height 14
type input "ffp"
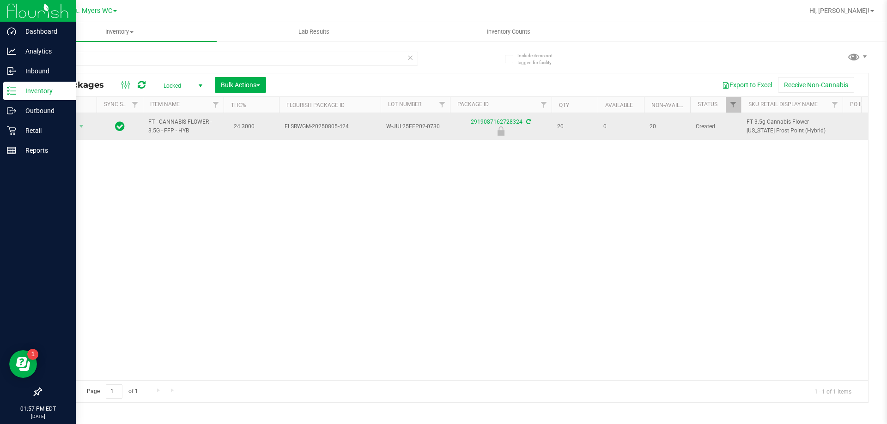
scroll to position [0, 54]
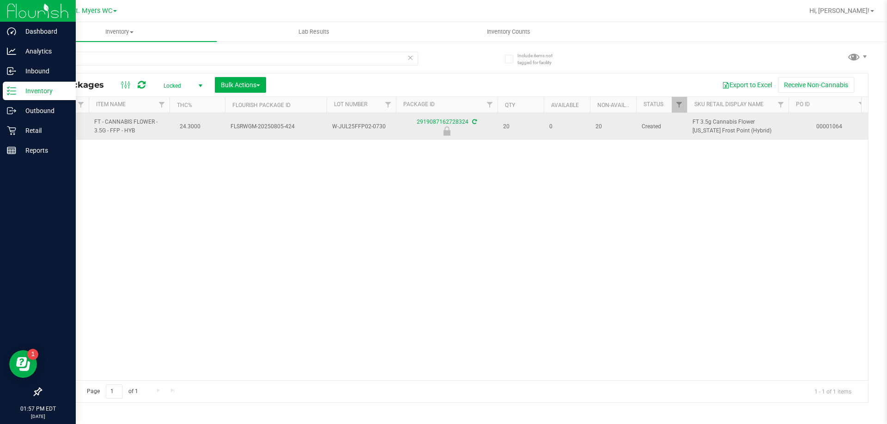
drag, startPoint x: 192, startPoint y: 129, endPoint x: 256, endPoint y: 126, distance: 64.3
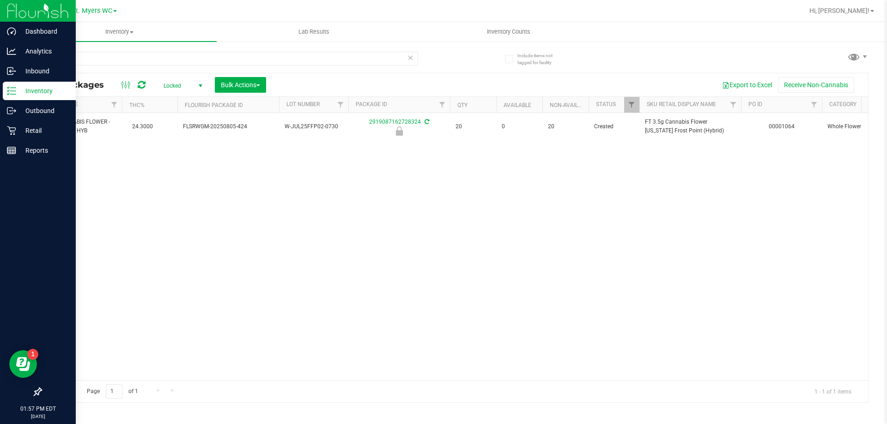
scroll to position [0, 0]
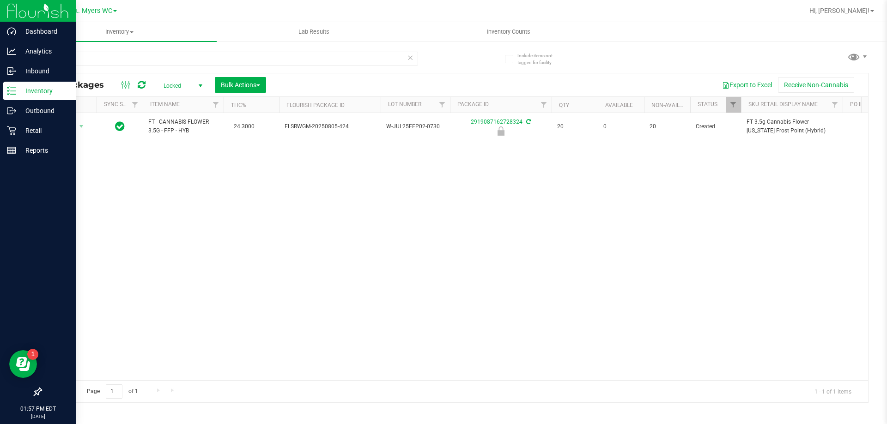
drag, startPoint x: 256, startPoint y: 126, endPoint x: 56, endPoint y: 97, distance: 202.1
click at [212, 62] on input "ffp" at bounding box center [229, 59] width 377 height 14
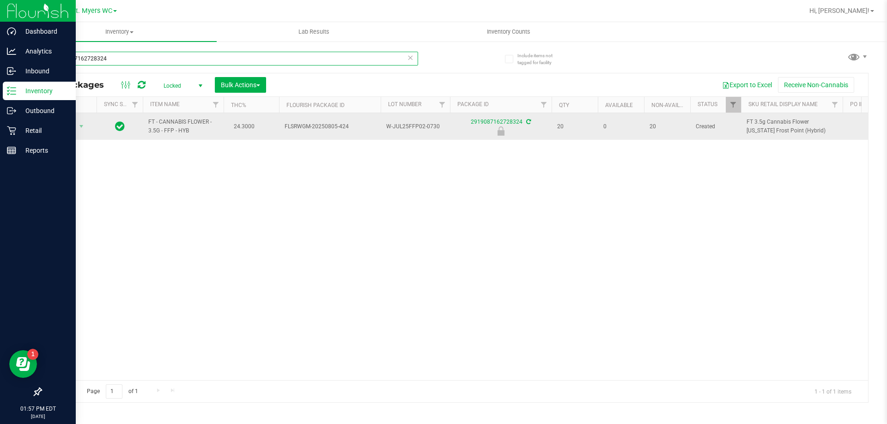
type input "2919087162728324"
click at [67, 127] on span "Action" at bounding box center [62, 126] width 25 height 13
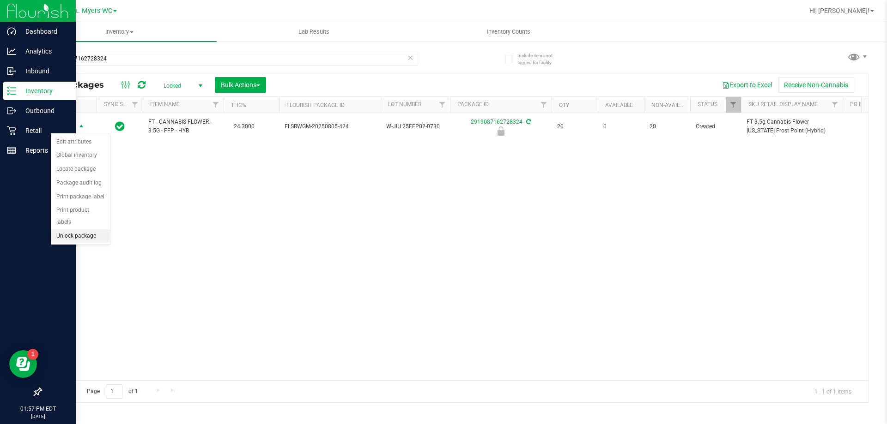
click at [85, 230] on li "Unlock package" at bounding box center [80, 237] width 59 height 14
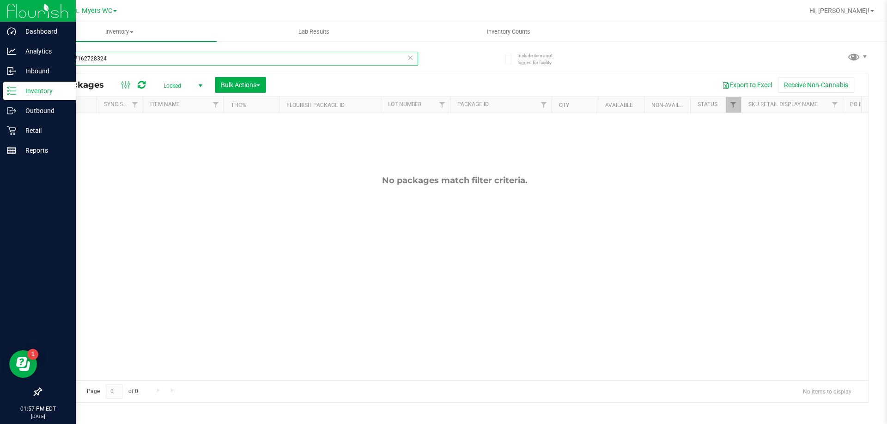
click at [316, 56] on input "2919087162728324" at bounding box center [229, 59] width 377 height 14
type input "2"
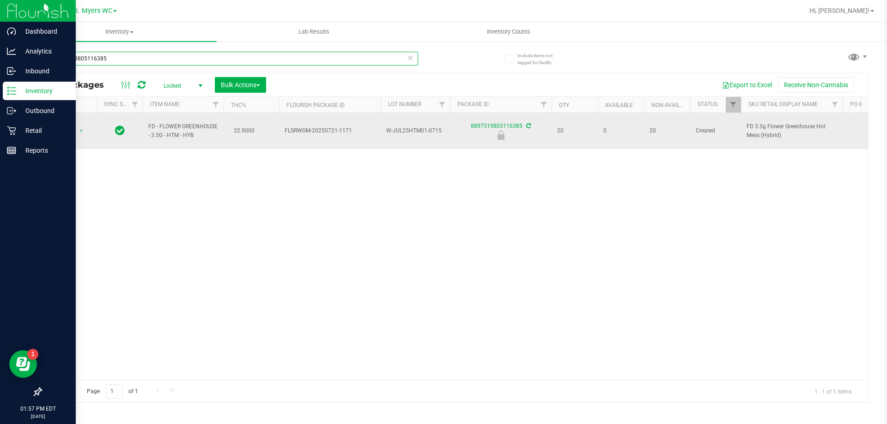
type input "8897519805116385"
click at [67, 127] on span "Action" at bounding box center [62, 131] width 25 height 13
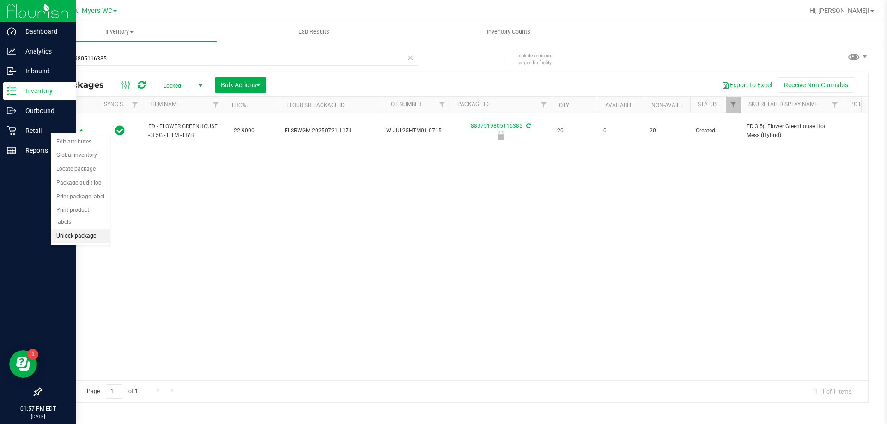
click at [77, 230] on li "Unlock package" at bounding box center [80, 237] width 59 height 14
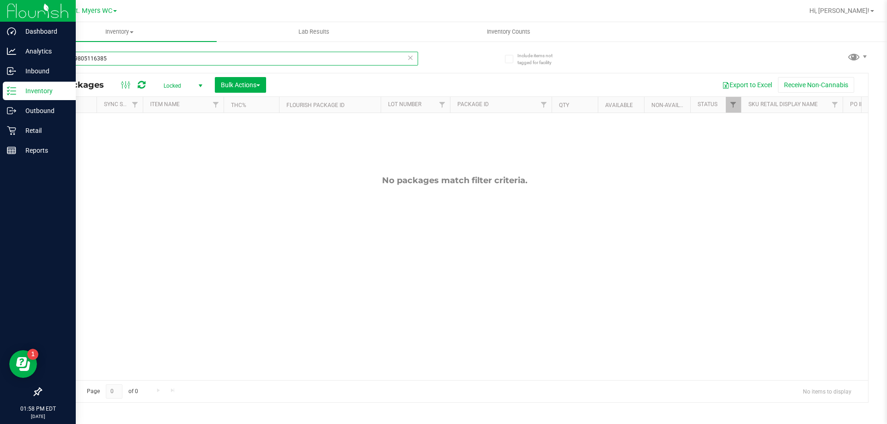
click at [190, 58] on input "8897519805116385" at bounding box center [229, 59] width 377 height 14
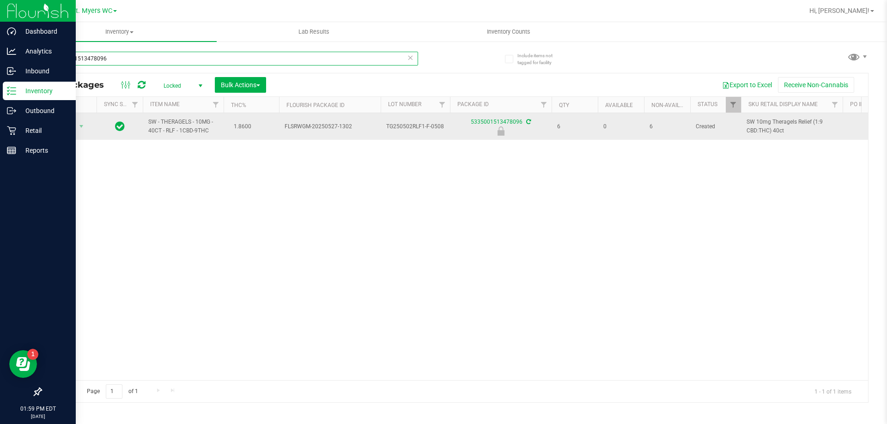
type input "5335001513478096"
click at [60, 134] on td "Action Action Edit attributes Global inventory Locate package Package audit log…" at bounding box center [68, 126] width 55 height 27
click at [72, 123] on span "Action" at bounding box center [62, 126] width 25 height 13
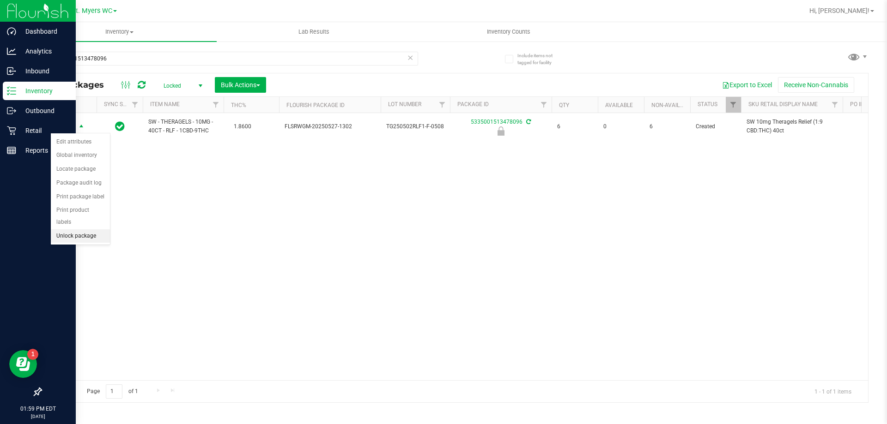
click at [77, 230] on li "Unlock package" at bounding box center [80, 237] width 59 height 14
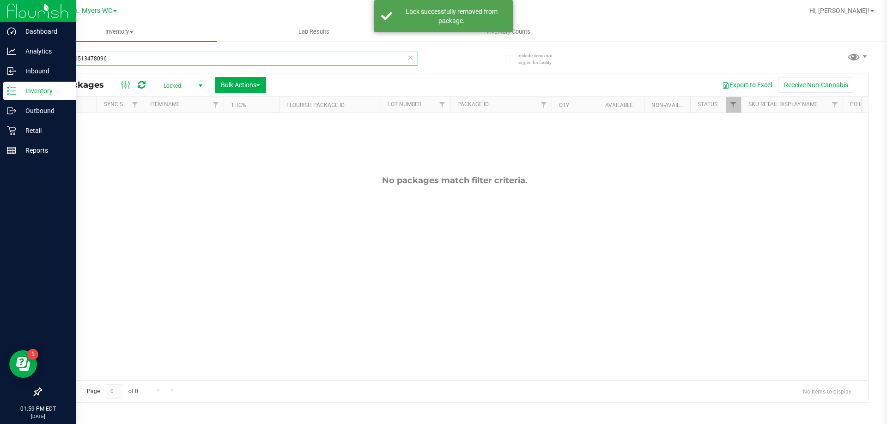
click at [119, 58] on input "5335001513478096" at bounding box center [229, 59] width 377 height 14
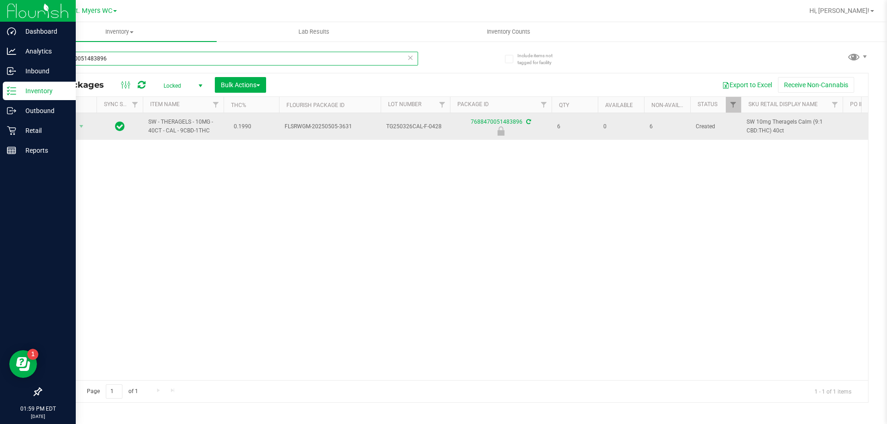
type input "7688470051483896"
click at [75, 127] on span "Action" at bounding box center [62, 126] width 25 height 13
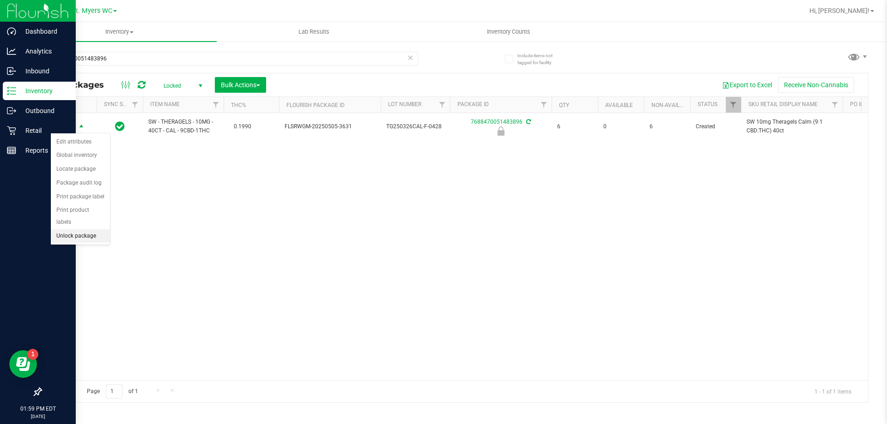
click at [85, 230] on li "Unlock package" at bounding box center [80, 237] width 59 height 14
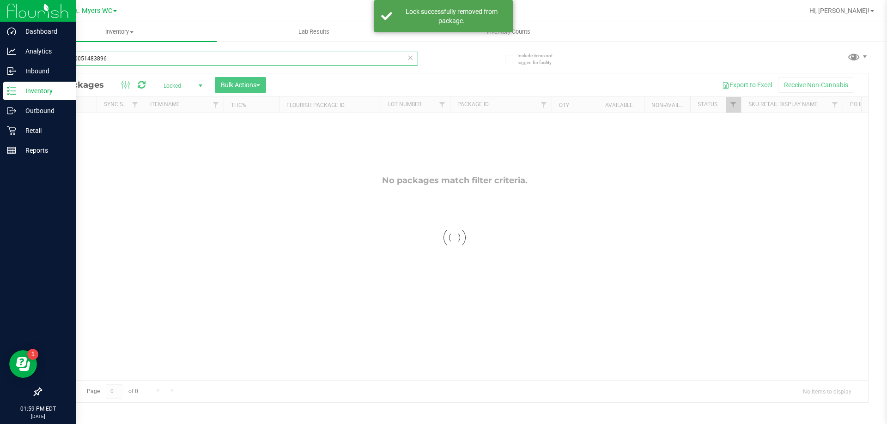
click at [122, 59] on input "7688470051483896" at bounding box center [229, 59] width 377 height 14
type input "5335001513478096"
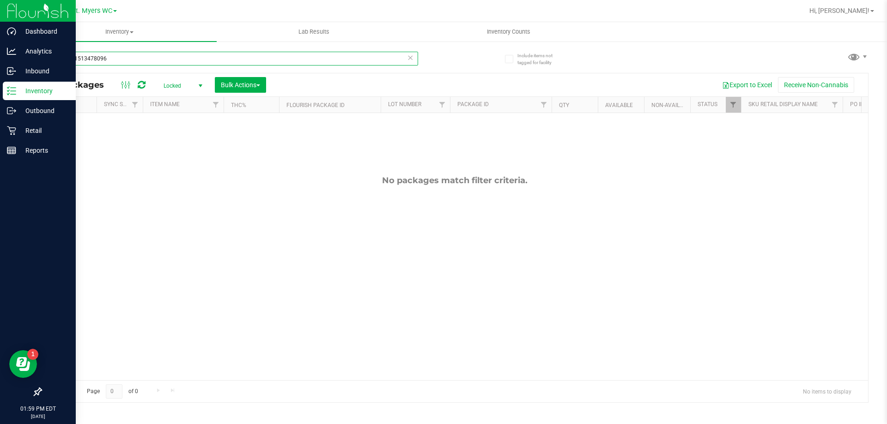
click at [144, 63] on input "5335001513478096" at bounding box center [229, 59] width 377 height 14
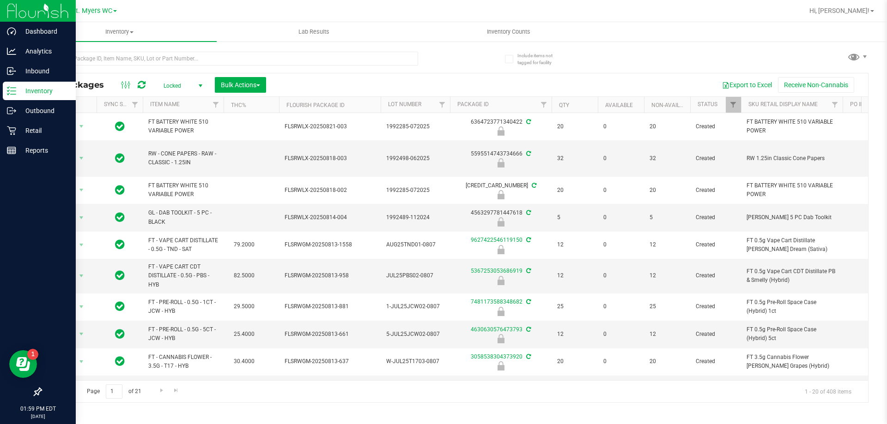
click at [172, 78] on div "Locked Active Only Lab Samples Locked All External Internal Bulk Actions Add to…" at bounding box center [214, 85] width 117 height 16
click at [177, 81] on span "Locked" at bounding box center [181, 85] width 51 height 13
click at [195, 95] on li "Active Only" at bounding box center [181, 101] width 50 height 14
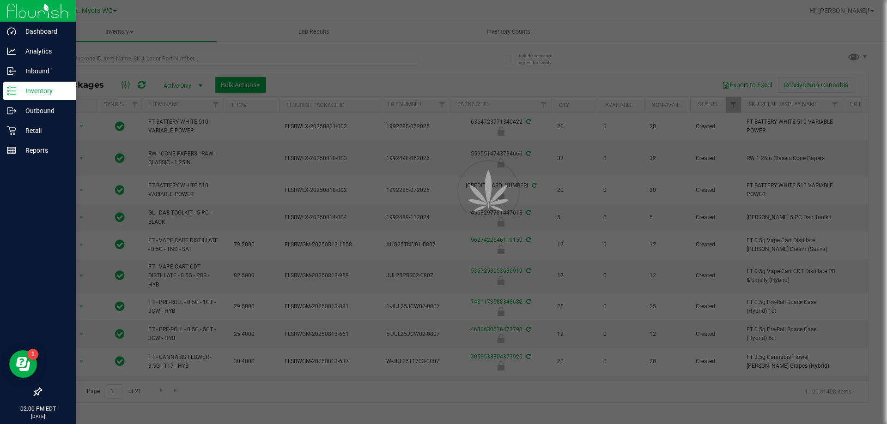
click at [361, 87] on div at bounding box center [443, 212] width 887 height 424
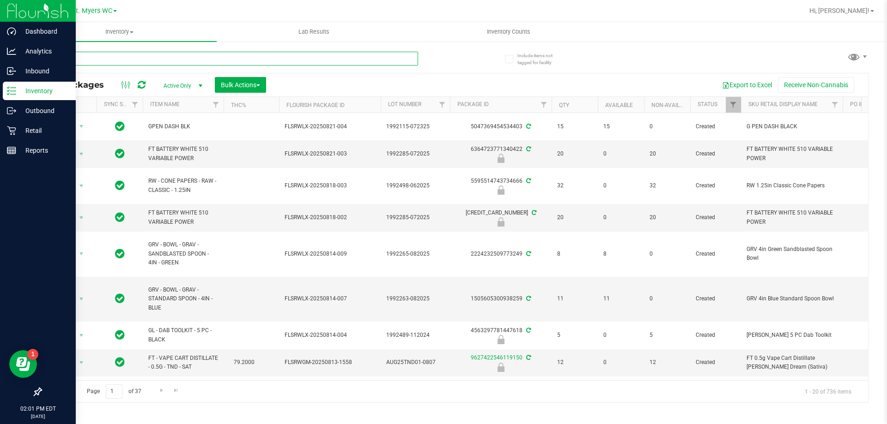
click at [286, 54] on input "text" at bounding box center [229, 59] width 377 height 14
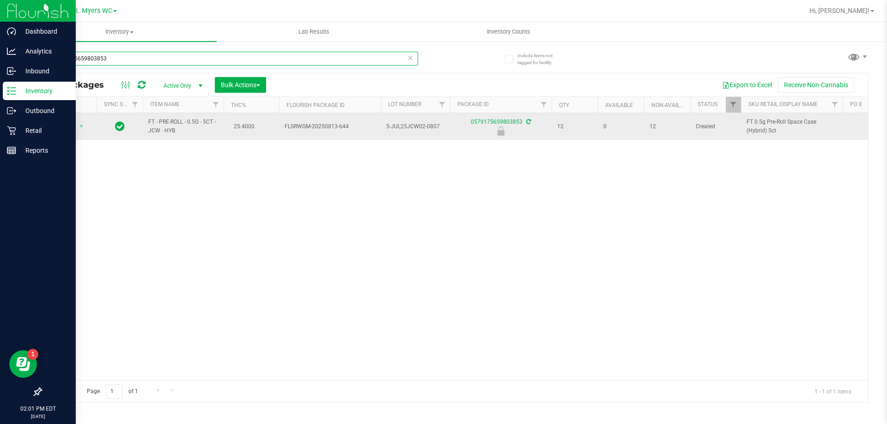
type input "0579175659803853"
click at [76, 133] on span "select" at bounding box center [82, 126] width 12 height 13
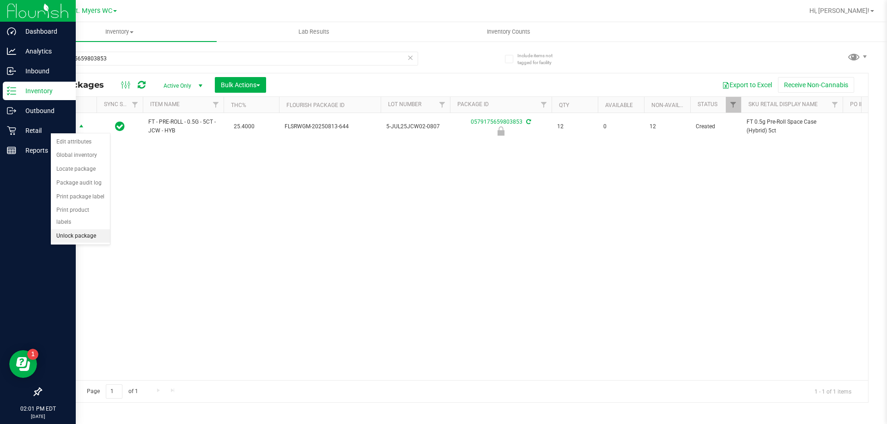
click at [84, 230] on li "Unlock package" at bounding box center [80, 237] width 59 height 14
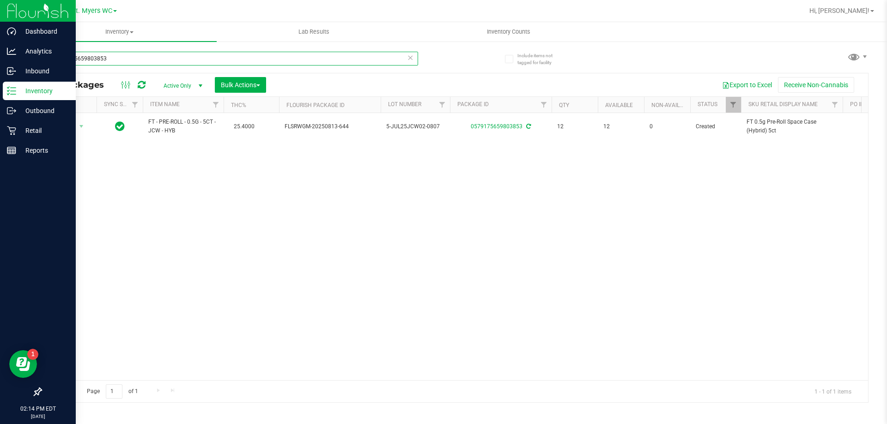
click at [121, 56] on input "0579175659803853" at bounding box center [229, 59] width 377 height 14
type input "0"
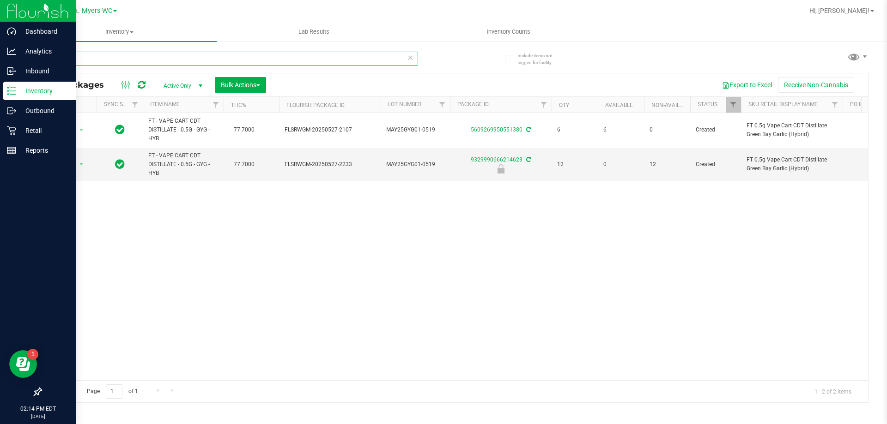
type input "g"
type input "a"
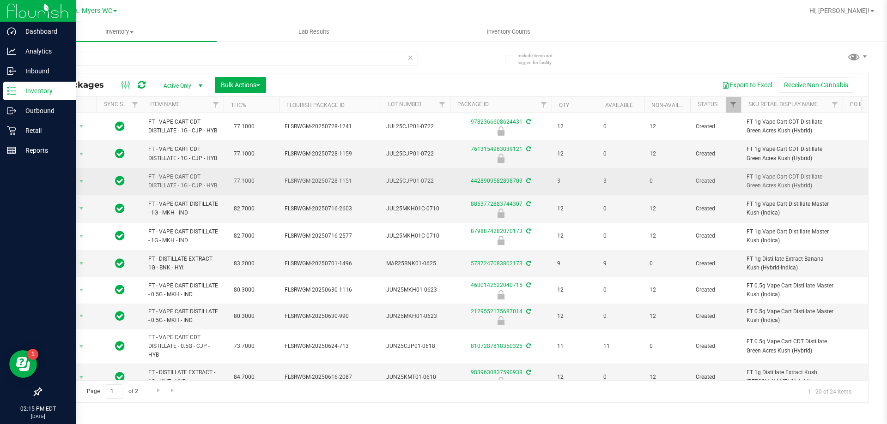
click at [258, 179] on span "77.1000" at bounding box center [244, 181] width 30 height 13
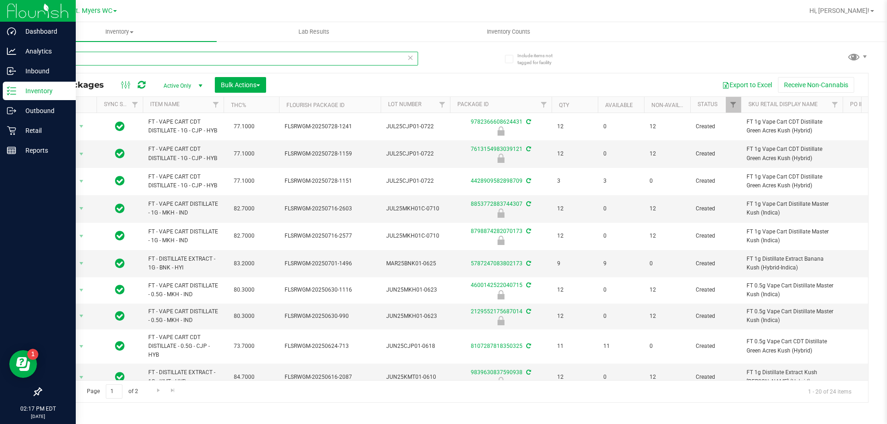
click at [140, 56] on input "kush" at bounding box center [229, 59] width 377 height 14
type input "k"
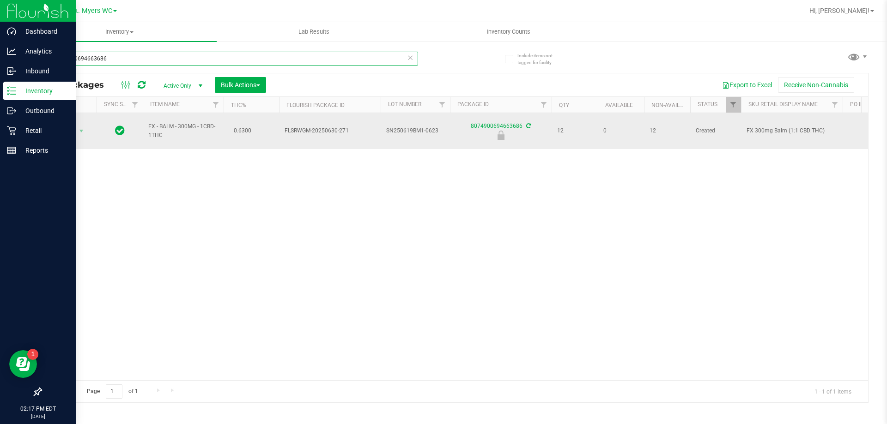
type input "8074900694663686"
click at [84, 133] on span "select" at bounding box center [82, 131] width 12 height 13
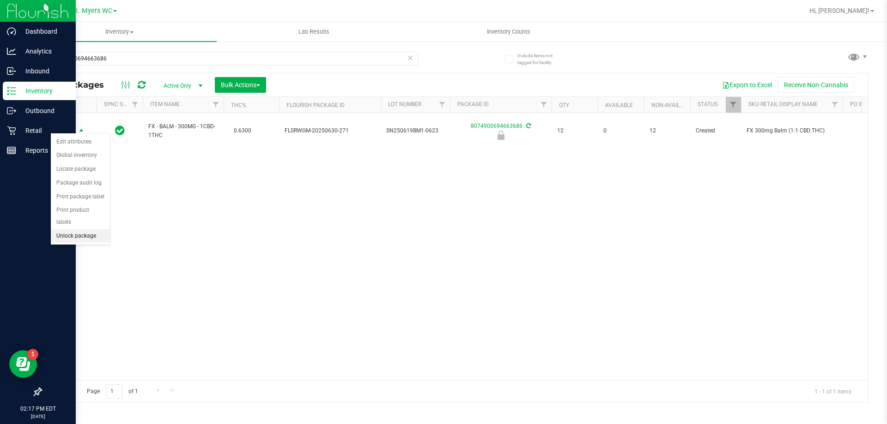
click at [87, 230] on li "Unlock package" at bounding box center [80, 237] width 59 height 14
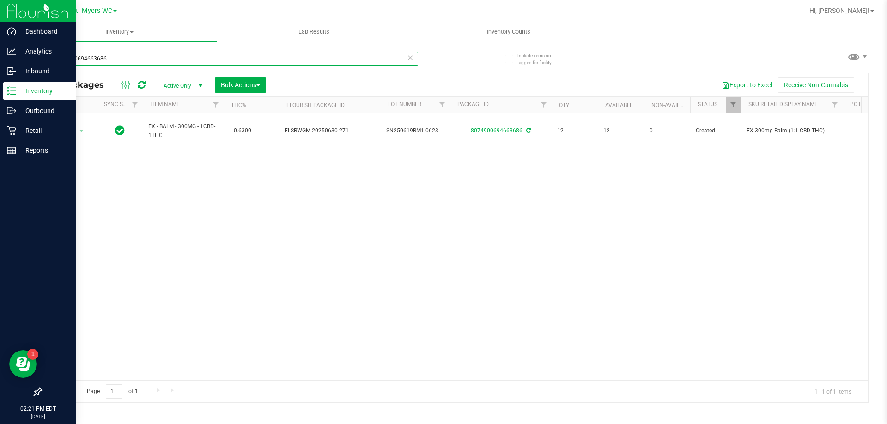
click at [201, 56] on input "8074900694663686" at bounding box center [229, 59] width 377 height 14
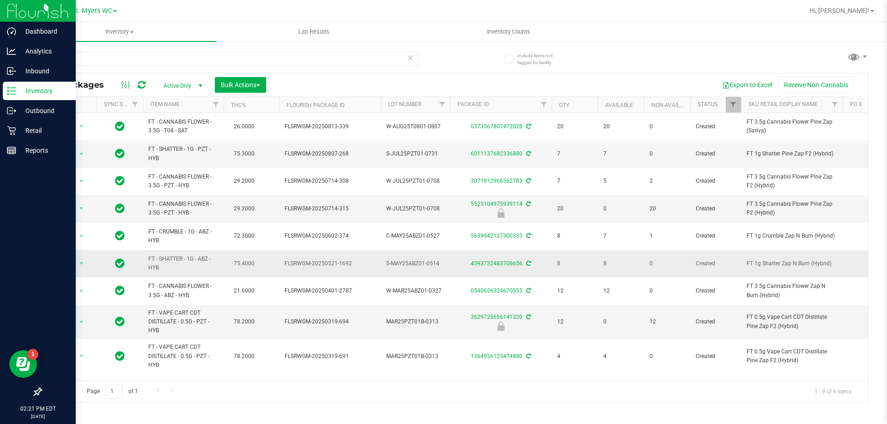
drag, startPoint x: 738, startPoint y: 261, endPoint x: 157, endPoint y: 259, distance: 581.5
click at [157, 259] on span "FT - SHATTER - 1G - ABZ - HYB" at bounding box center [183, 264] width 70 height 18
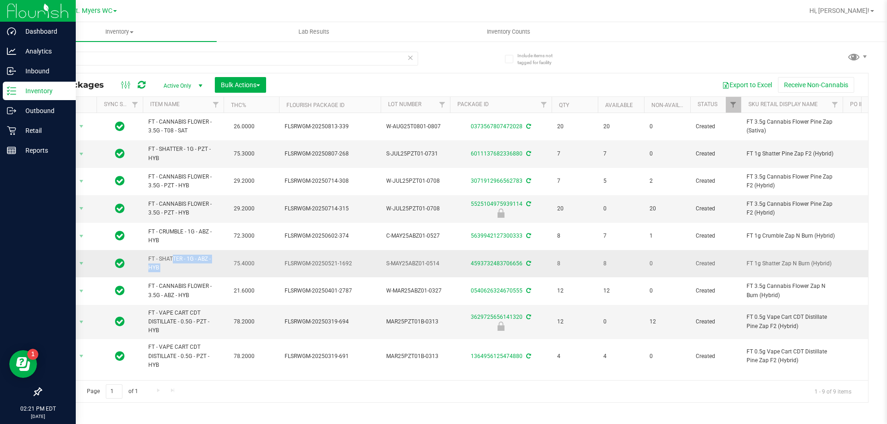
click at [157, 259] on span "FT - SHATTER - 1G - ABZ - HYB" at bounding box center [183, 264] width 70 height 18
copy td "FT - SHATTER - 1G - ABZ - HYB"
click at [183, 61] on input "zap" at bounding box center [229, 59] width 377 height 14
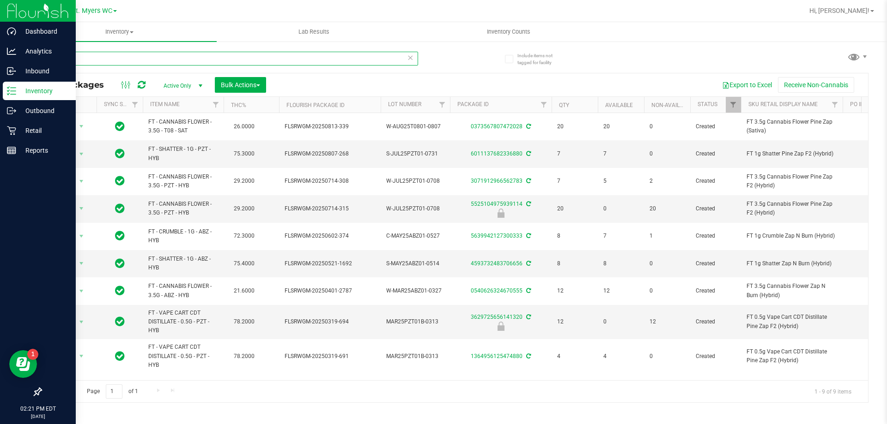
paste input "FT - SHATTER - 1G - ABZ - HYB"
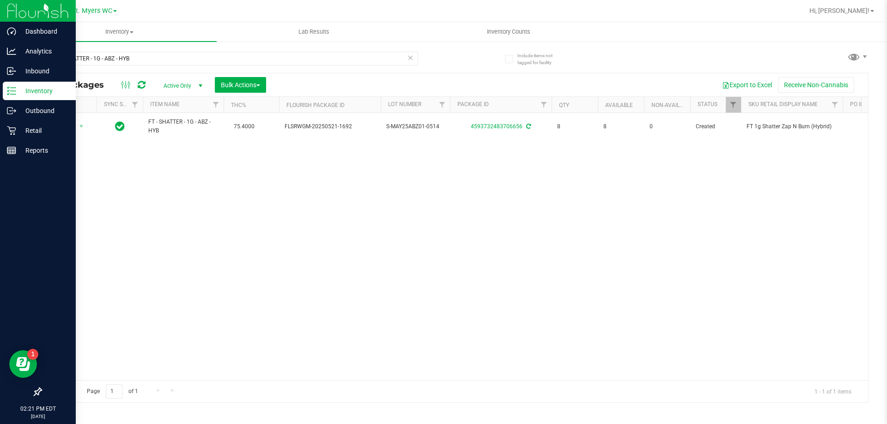
click at [380, 155] on div "Action Action Adjust qty Create package Edit attributes Global inventory Locate…" at bounding box center [454, 246] width 827 height 267
click at [185, 57] on input "FT - SHATTER - 1G - ABZ - HYB" at bounding box center [229, 59] width 377 height 14
type input "F"
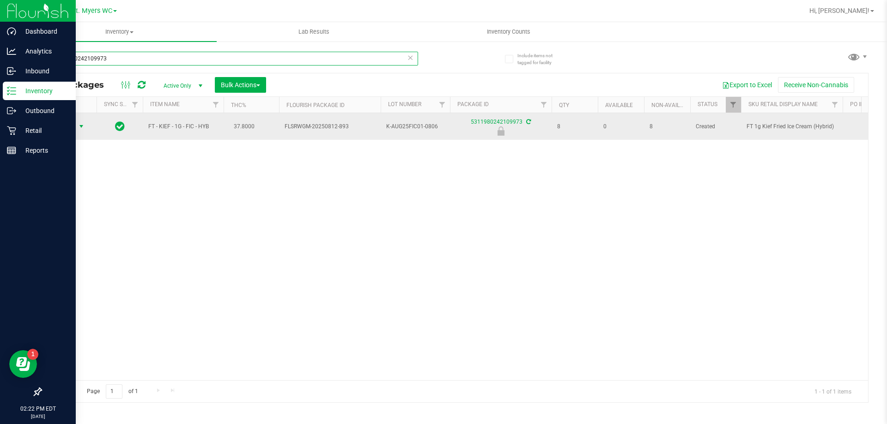
type input "5311980242109973"
click at [81, 127] on span "select" at bounding box center [81, 126] width 7 height 7
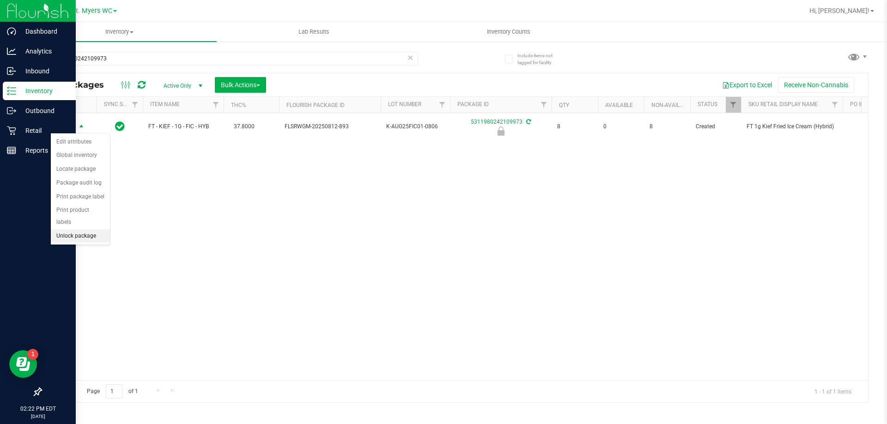
click at [85, 230] on li "Unlock package" at bounding box center [80, 237] width 59 height 14
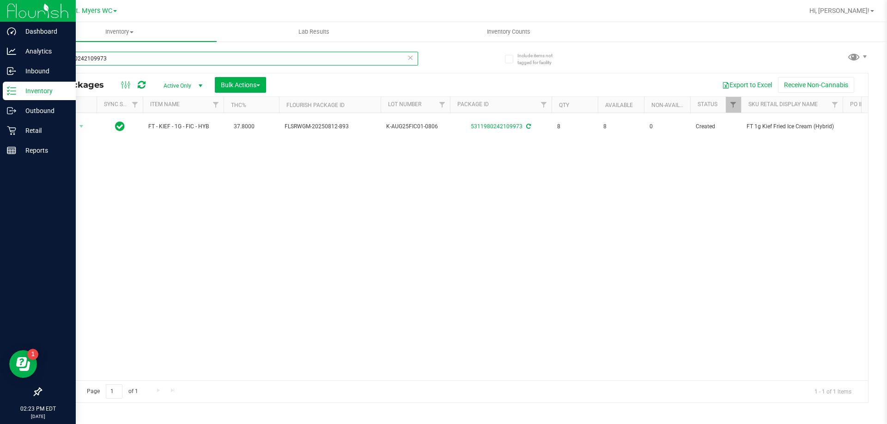
click at [133, 64] on input "5311980242109973" at bounding box center [229, 59] width 377 height 14
type input "5"
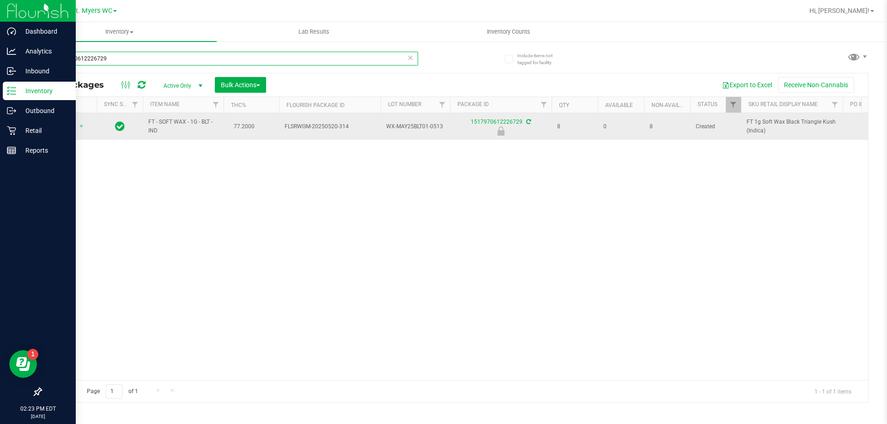
type input "1517970612226729"
click at [66, 126] on span "Action" at bounding box center [62, 126] width 25 height 13
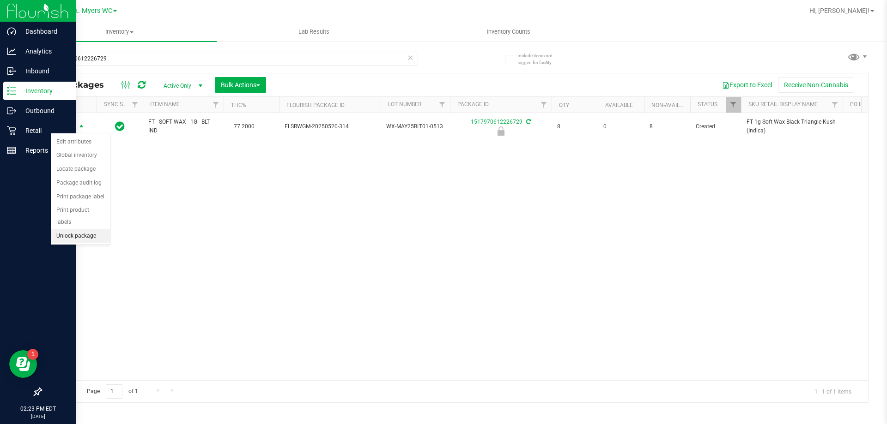
click at [89, 230] on li "Unlock package" at bounding box center [80, 237] width 59 height 14
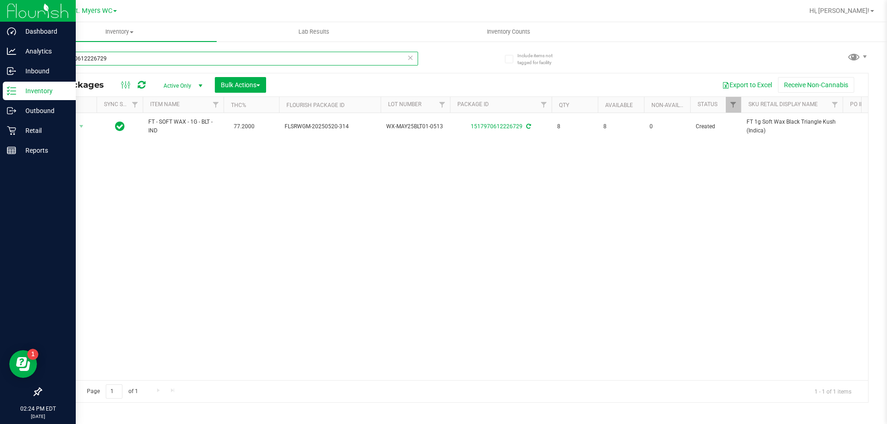
click at [150, 55] on input "1517970612226729" at bounding box center [229, 59] width 377 height 14
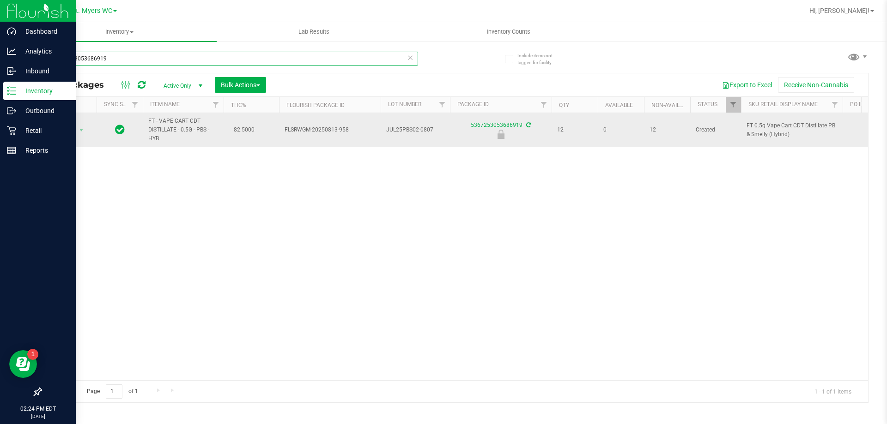
type input "5367253053686919"
click at [67, 131] on span "Action" at bounding box center [62, 130] width 25 height 13
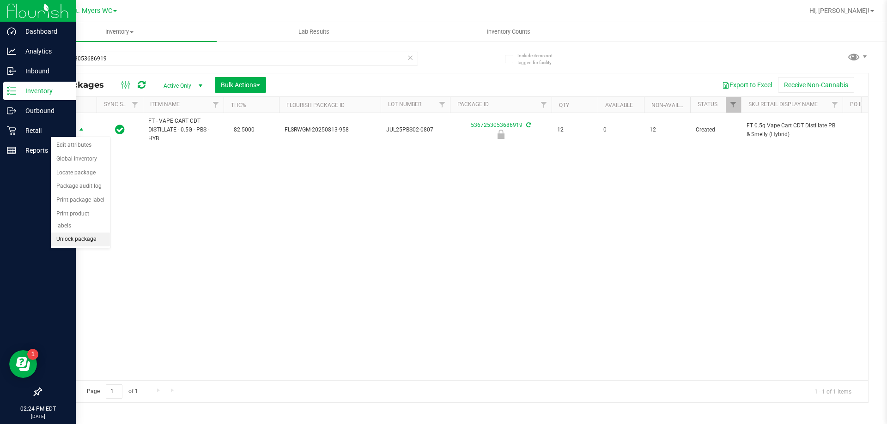
click at [77, 233] on li "Unlock package" at bounding box center [80, 240] width 59 height 14
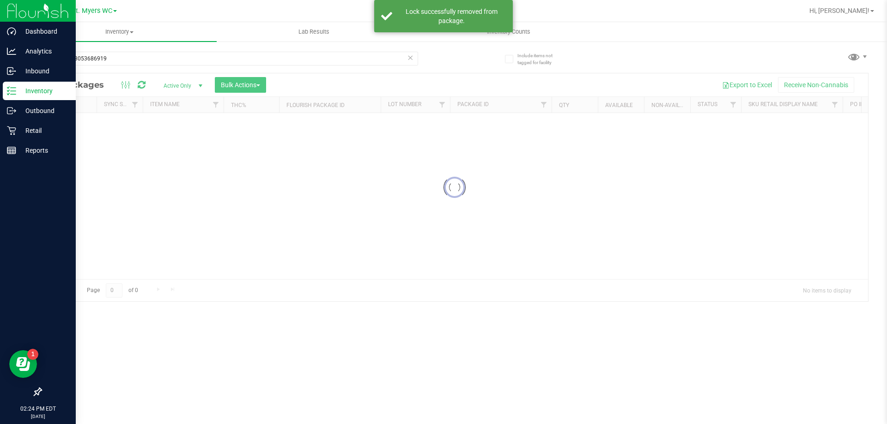
click at [140, 56] on input "5367253053686919" at bounding box center [229, 59] width 377 height 14
click at [140, 56] on div "Inventory All packages All inventory Waste log Create inventory Lab Results Inv…" at bounding box center [454, 223] width 865 height 402
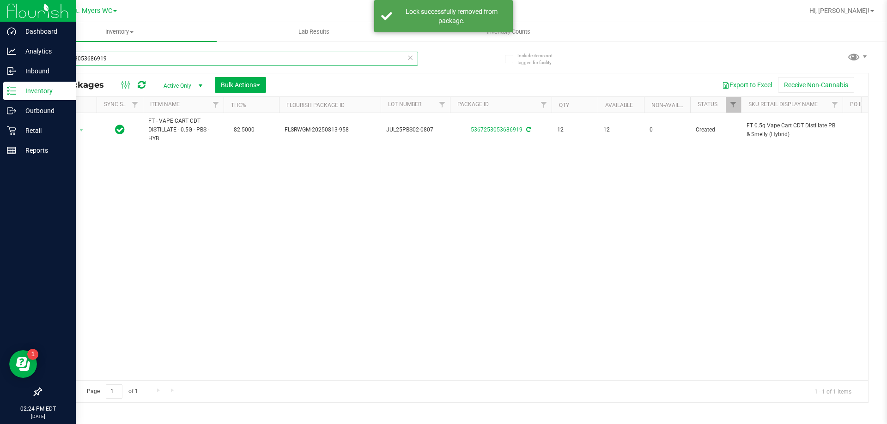
click at [142, 56] on input "5367253053686919" at bounding box center [229, 59] width 377 height 14
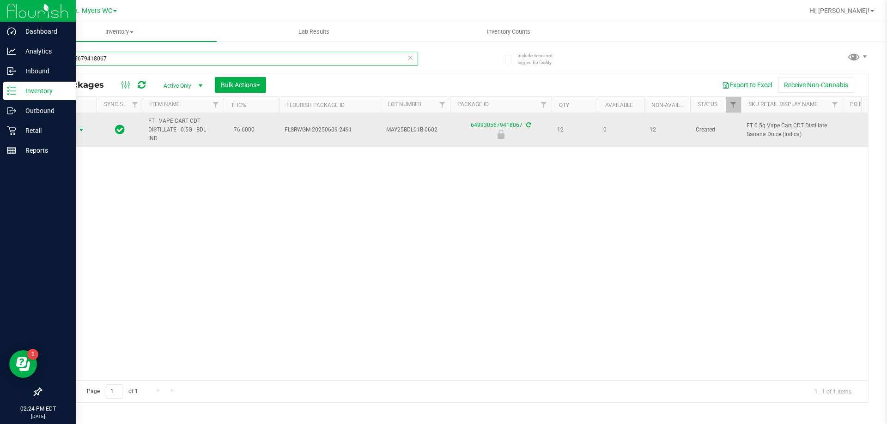
type input "6499305679418067"
click at [79, 127] on span "select" at bounding box center [81, 130] width 7 height 7
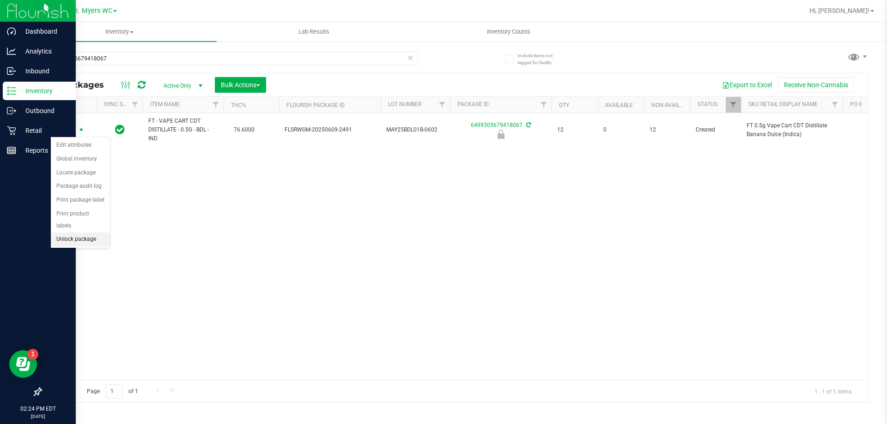
click at [81, 233] on li "Unlock package" at bounding box center [80, 240] width 59 height 14
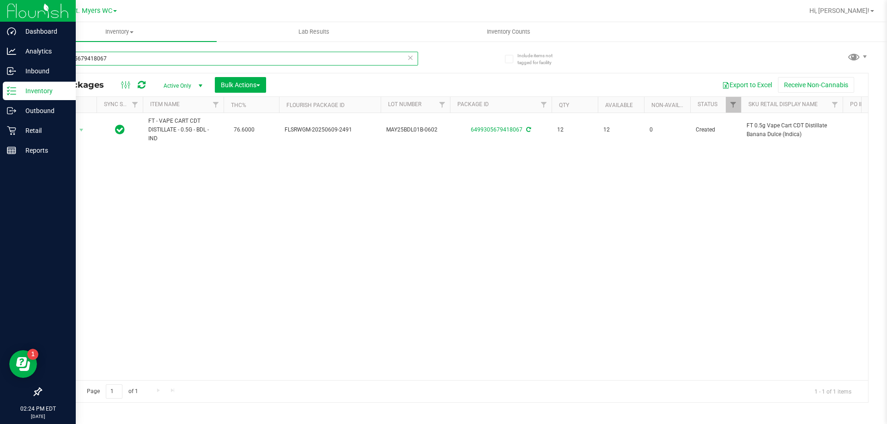
click at [148, 60] on input "6499305679418067" at bounding box center [229, 59] width 377 height 14
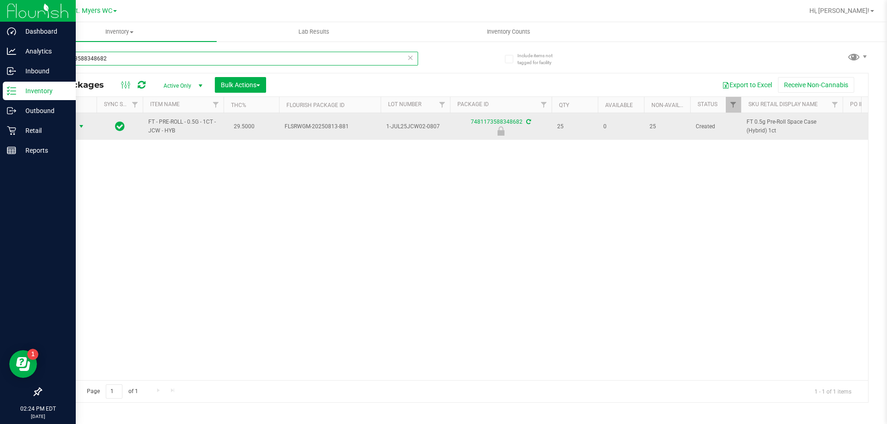
type input "7481173588348682"
click at [81, 127] on span "select" at bounding box center [81, 126] width 7 height 7
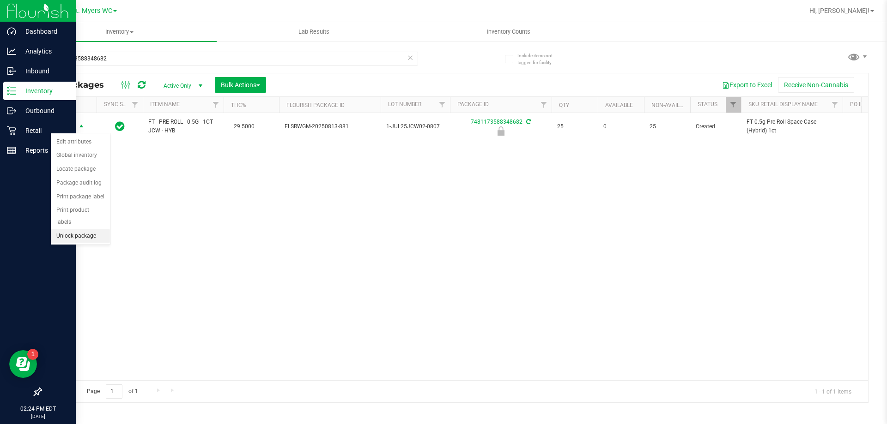
click at [83, 230] on li "Unlock package" at bounding box center [80, 237] width 59 height 14
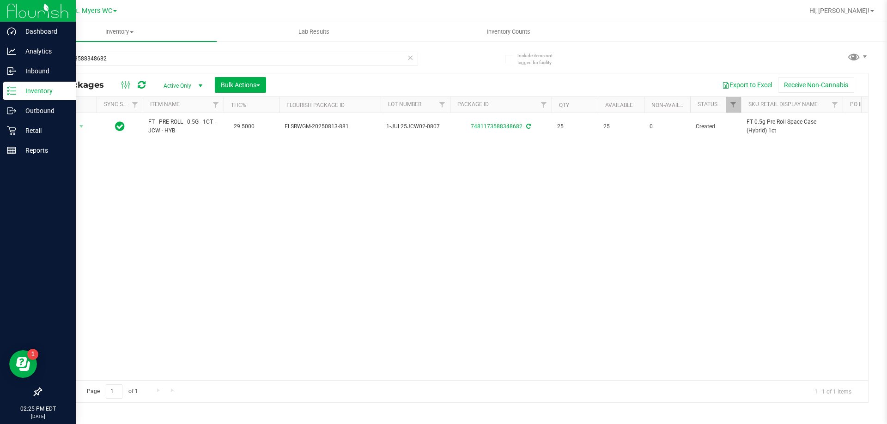
click at [206, 68] on div "7481173588348682" at bounding box center [229, 62] width 377 height 21
click at [206, 59] on input "7481173588348682" at bounding box center [229, 59] width 377 height 14
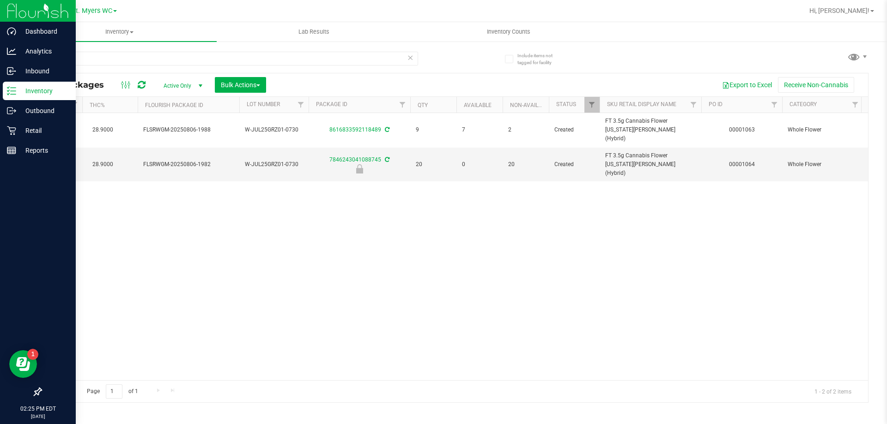
scroll to position [0, 204]
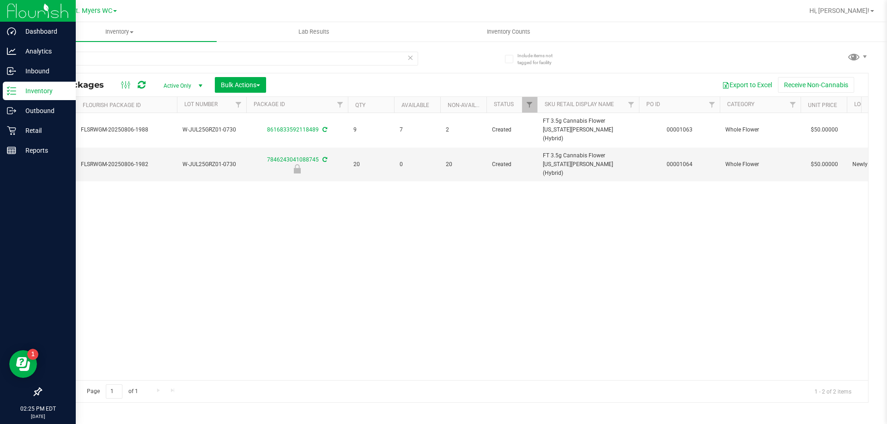
drag, startPoint x: 671, startPoint y: 158, endPoint x: 707, endPoint y: 170, distance: 38.1
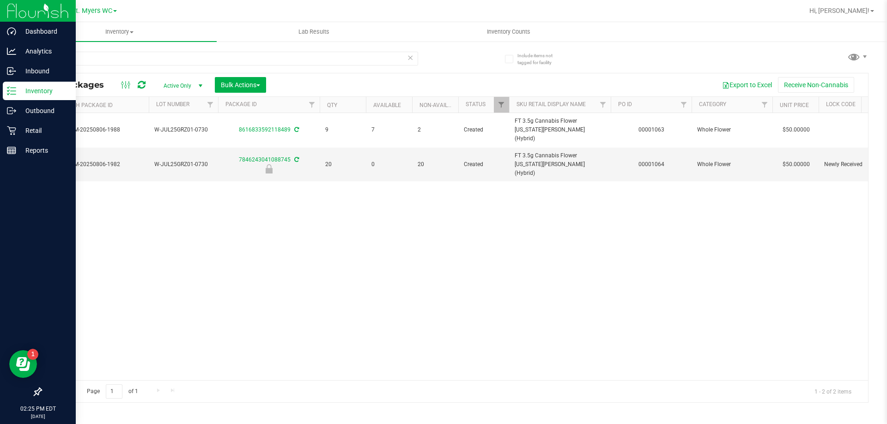
scroll to position [0, 274]
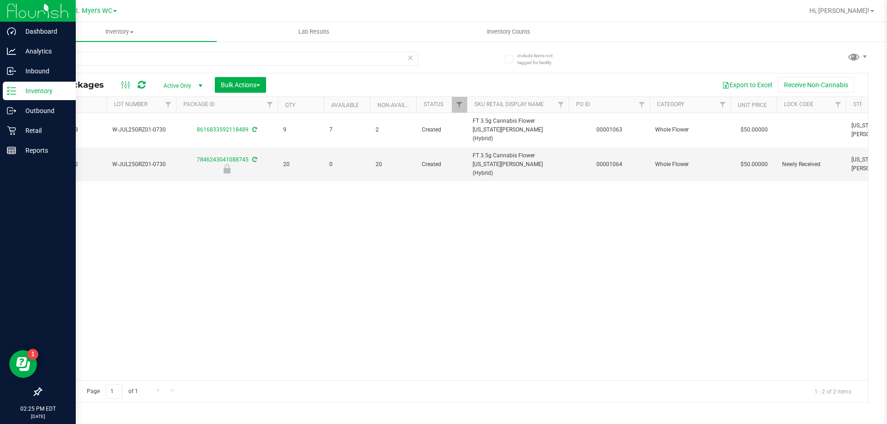
drag, startPoint x: 707, startPoint y: 170, endPoint x: 737, endPoint y: 170, distance: 30.0
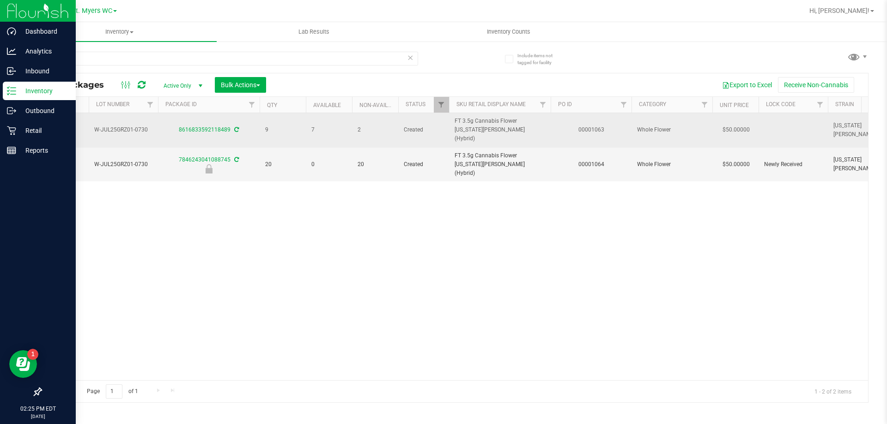
scroll to position [0, 0]
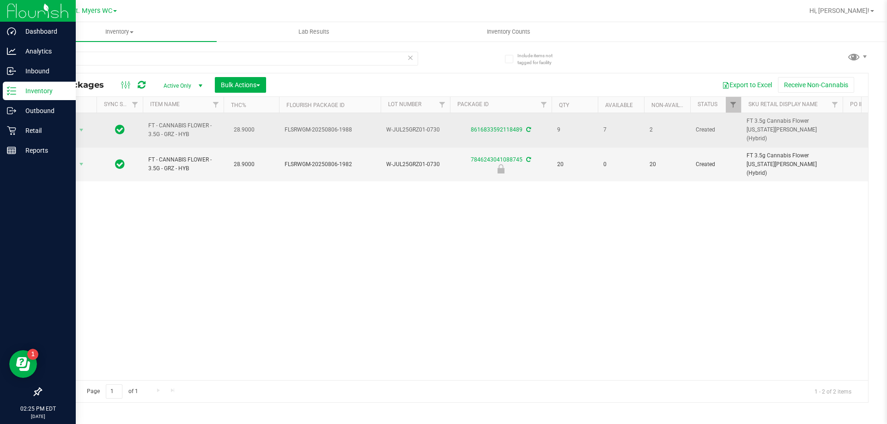
drag, startPoint x: 750, startPoint y: 158, endPoint x: 364, endPoint y: 138, distance: 386.7
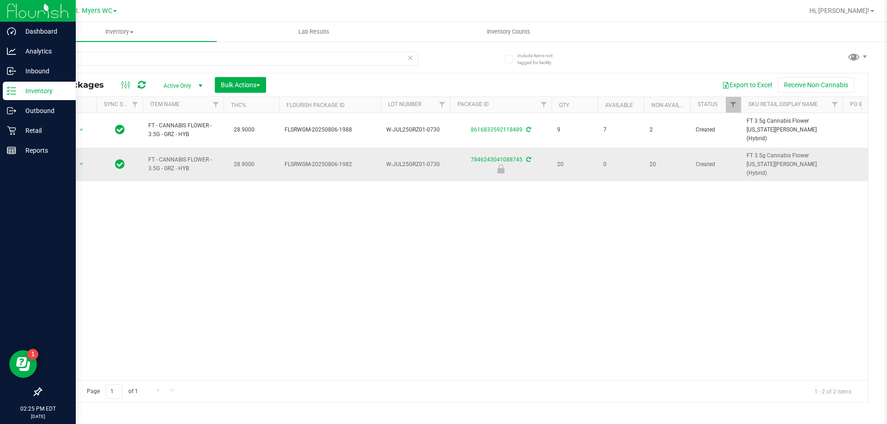
drag, startPoint x: 384, startPoint y: 153, endPoint x: 437, endPoint y: 156, distance: 53.6
click at [437, 156] on td "W-JUL25GRZ01-0730" at bounding box center [415, 165] width 69 height 34
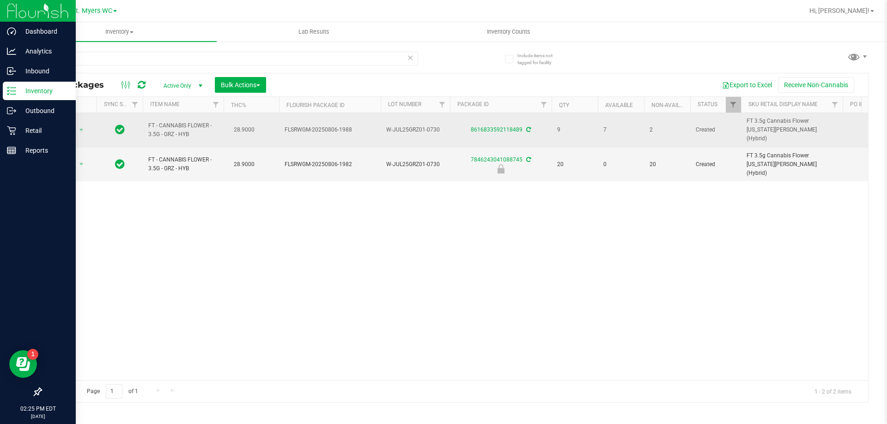
drag, startPoint x: 398, startPoint y: 195, endPoint x: 272, endPoint y: 118, distance: 147.4
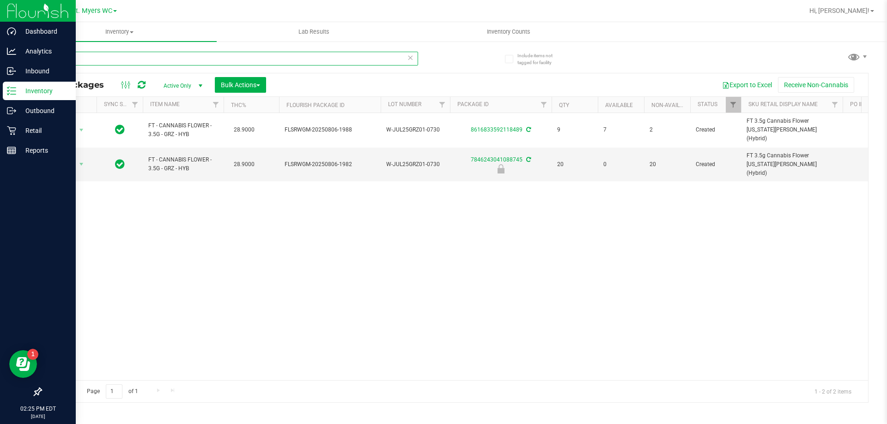
click at [217, 57] on input "grz" at bounding box center [229, 59] width 377 height 14
type input "FIC"
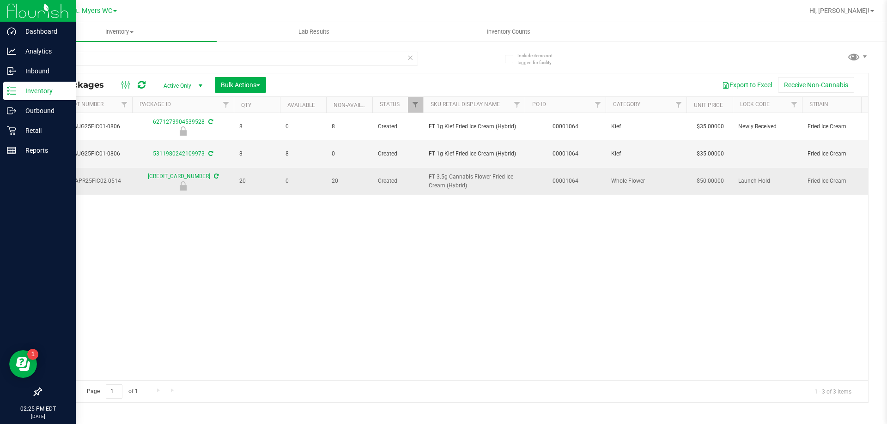
scroll to position [0, 514]
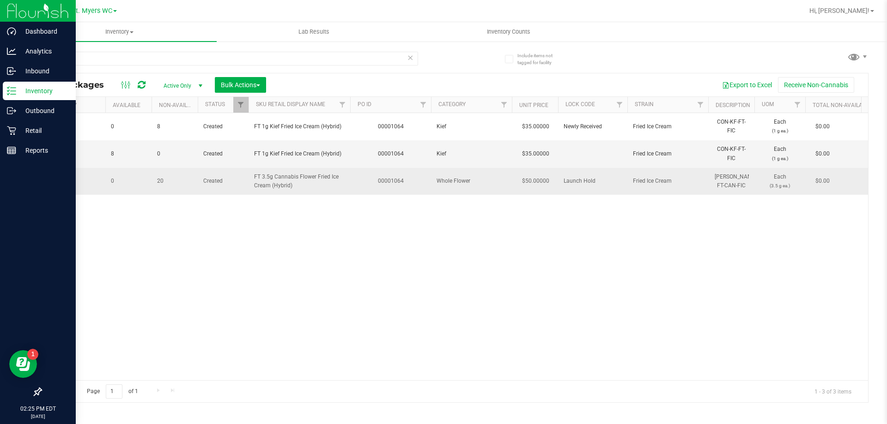
drag, startPoint x: 284, startPoint y: 173, endPoint x: 363, endPoint y: 179, distance: 78.3
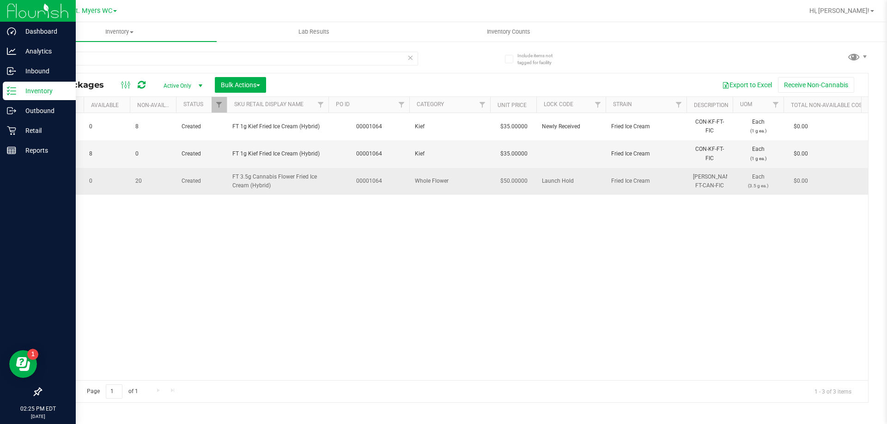
scroll to position [0, 0]
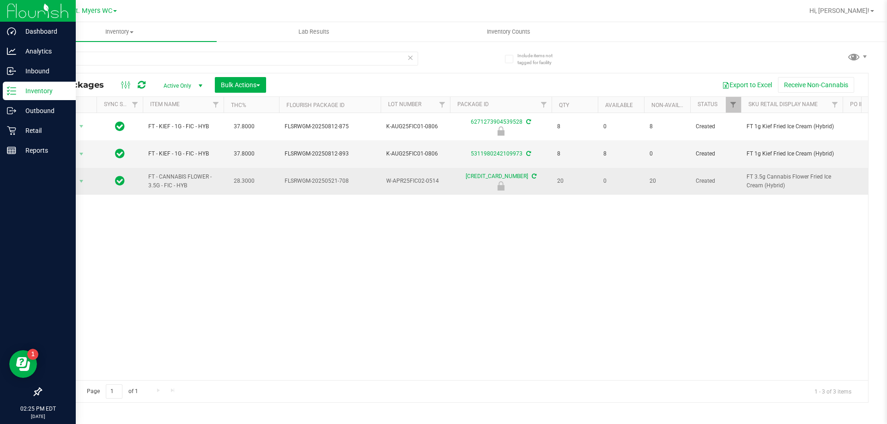
drag, startPoint x: 423, startPoint y: 180, endPoint x: 287, endPoint y: 178, distance: 135.3
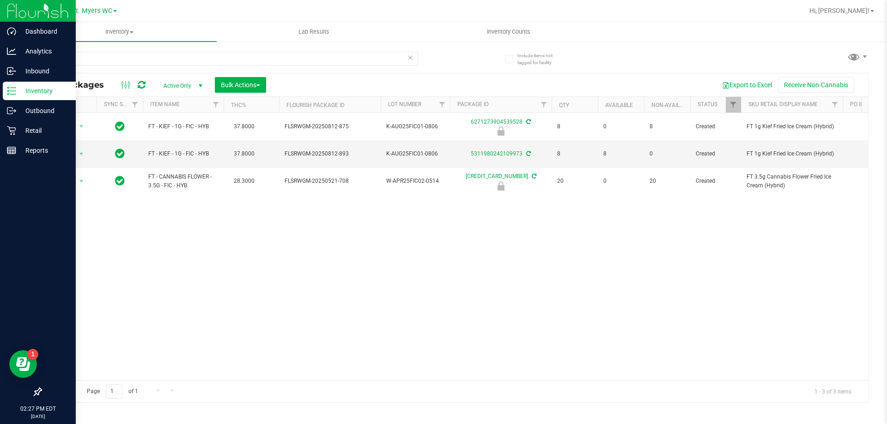
click at [306, 66] on div "FIC" at bounding box center [229, 62] width 377 height 21
click at [308, 58] on input "FIC" at bounding box center [229, 59] width 377 height 14
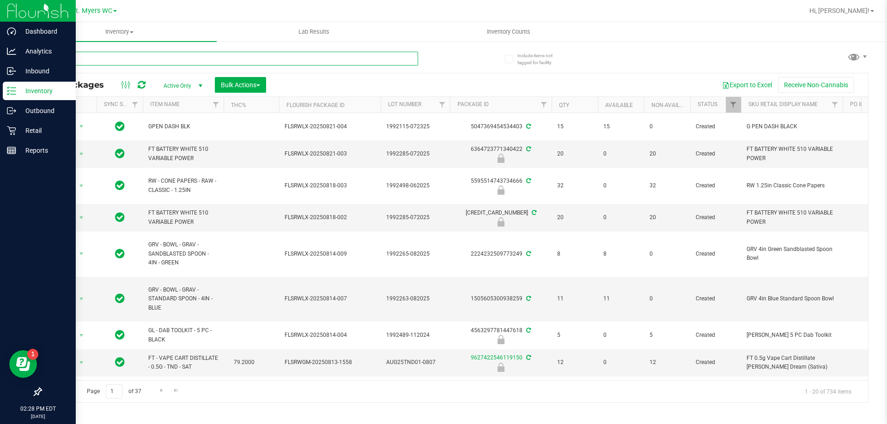
click at [308, 58] on input "text" at bounding box center [229, 59] width 377 height 14
click at [128, 75] on div "All Packages Active Only Active Only Lab Samples Locked All External Internal B…" at bounding box center [454, 84] width 827 height 23
click at [123, 56] on input "text" at bounding box center [229, 59] width 377 height 14
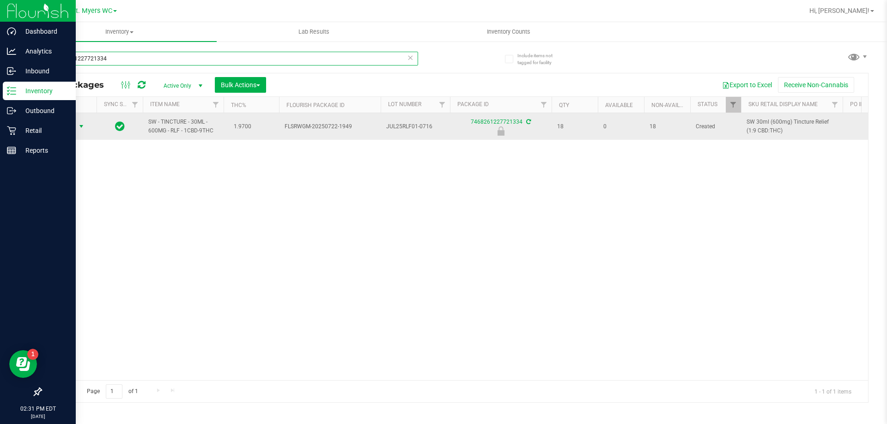
type input "7468261227721334"
click at [70, 129] on span "Action" at bounding box center [62, 126] width 25 height 13
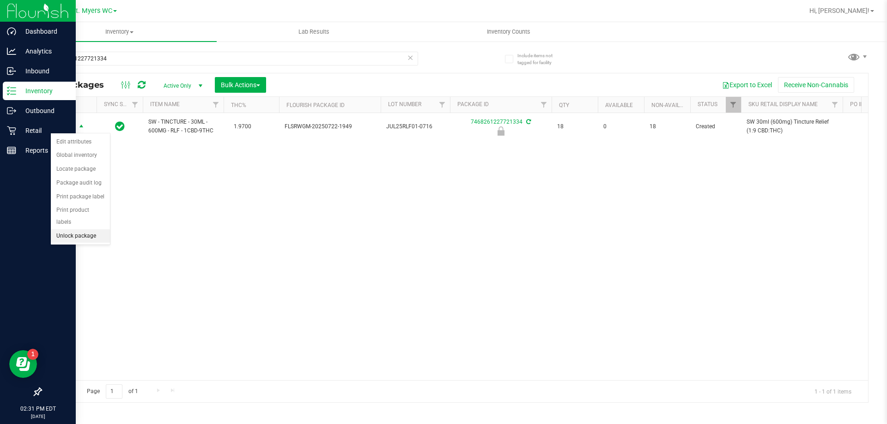
drag, startPoint x: 87, startPoint y: 227, endPoint x: 116, endPoint y: 209, distance: 34.9
click at [86, 230] on li "Unlock package" at bounding box center [80, 237] width 59 height 14
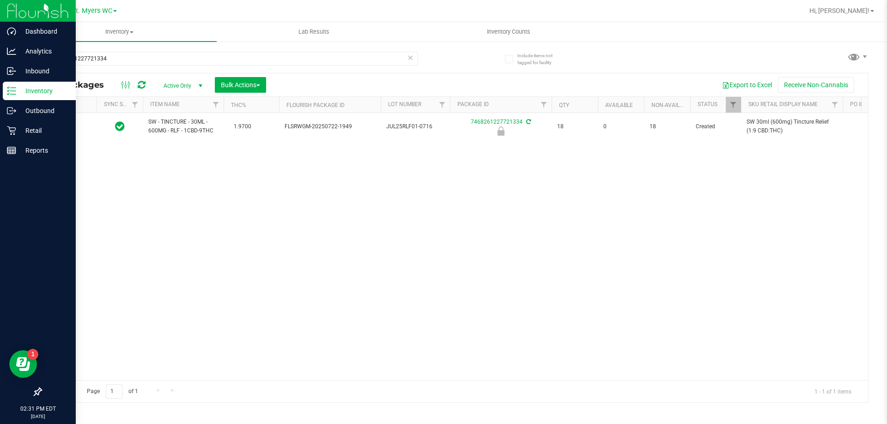
click at [126, 207] on div "SW - TINCTURE - 30ML - 600MG - RLF - 1CBD-9THC 1.9700 FLSRWGM-20250722-1949 JUL…" at bounding box center [454, 246] width 827 height 267
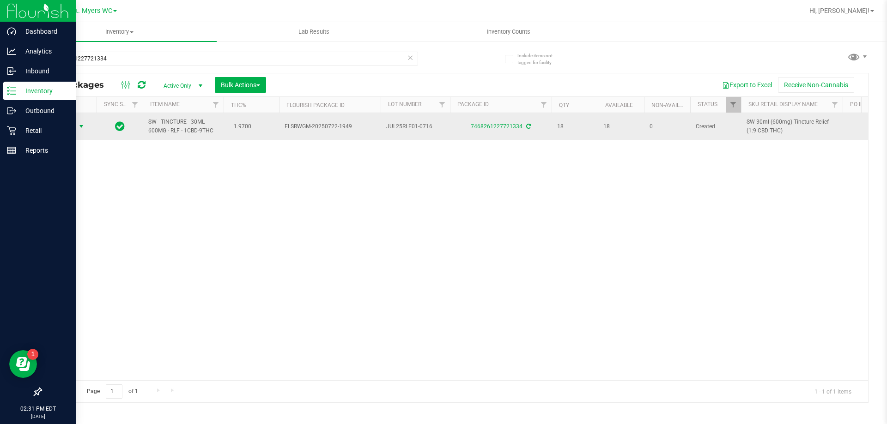
click at [85, 127] on span "select" at bounding box center [81, 126] width 7 height 7
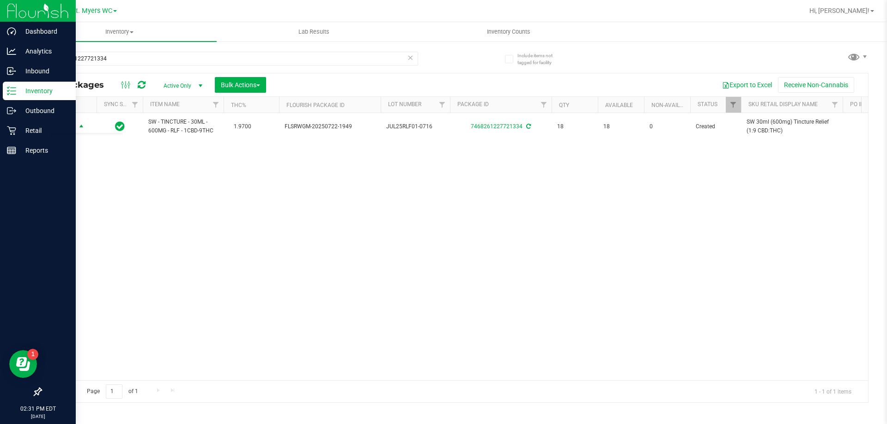
click at [231, 246] on div "Action Action Adjust qty Create package Edit attributes Global inventory Locate…" at bounding box center [454, 246] width 827 height 267
click at [123, 59] on input "7468261227721334" at bounding box center [229, 59] width 377 height 14
type input "7"
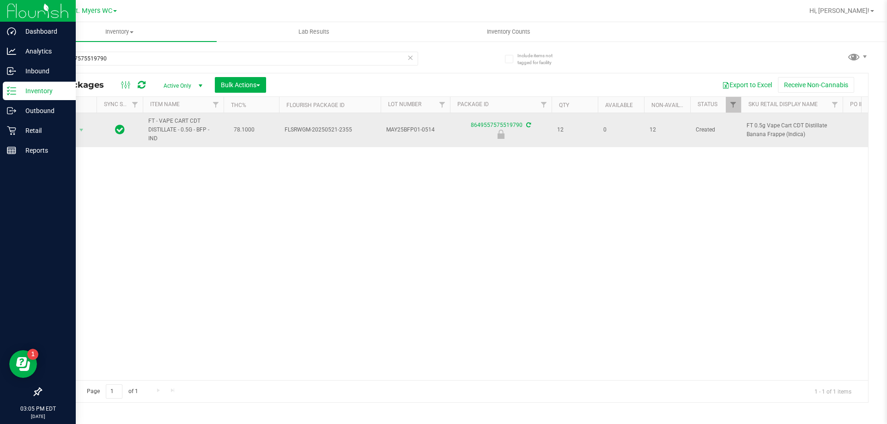
click at [188, 124] on span "FT - VAPE CART CDT DISTILLATE - 0.5G - BFP - IND" at bounding box center [183, 130] width 70 height 27
copy td "FT - VAPE CART CDT DISTILLATE - 0.5G - BFP - IND"
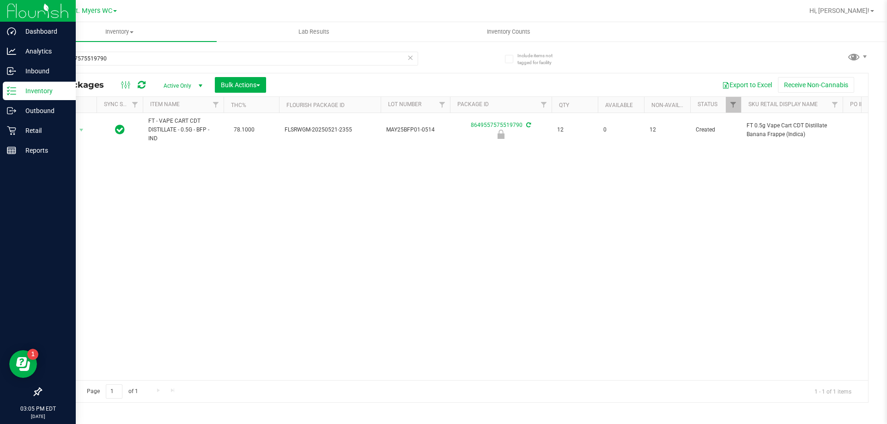
click at [208, 70] on div "8649557575519790" at bounding box center [229, 62] width 377 height 21
click at [208, 64] on input "8649557575519790" at bounding box center [229, 59] width 377 height 14
paste input "FT - VAPE CART CDT DISTILLATE - 0.5G - BFP - IND"
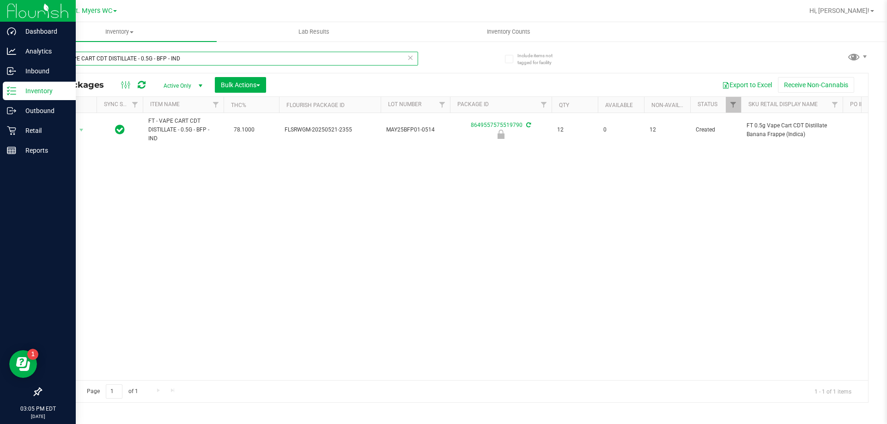
type input "FT - VAPE CART CDT DISTILLATE - 0.5G - BFP - IND"
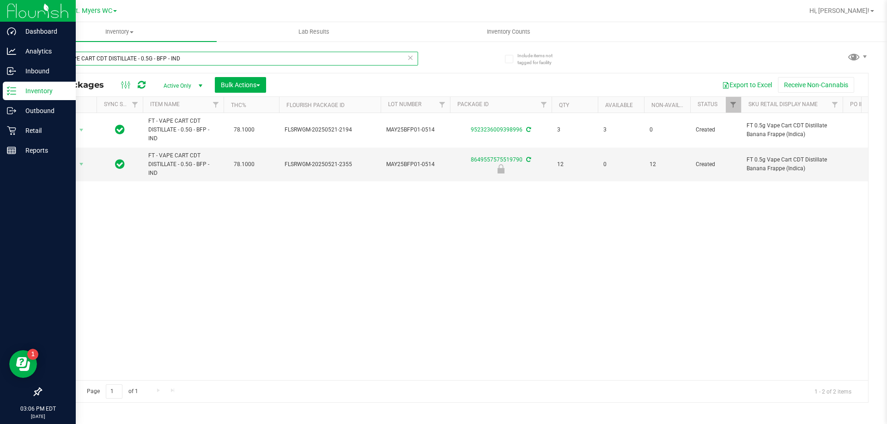
click at [208, 64] on input "FT - VAPE CART CDT DISTILLATE - 0.5G - BFP - IND" at bounding box center [229, 59] width 377 height 14
click at [207, 64] on input "FT - VAPE CART CDT DISTILLATE - 0.5G - BFP - IND" at bounding box center [229, 59] width 377 height 14
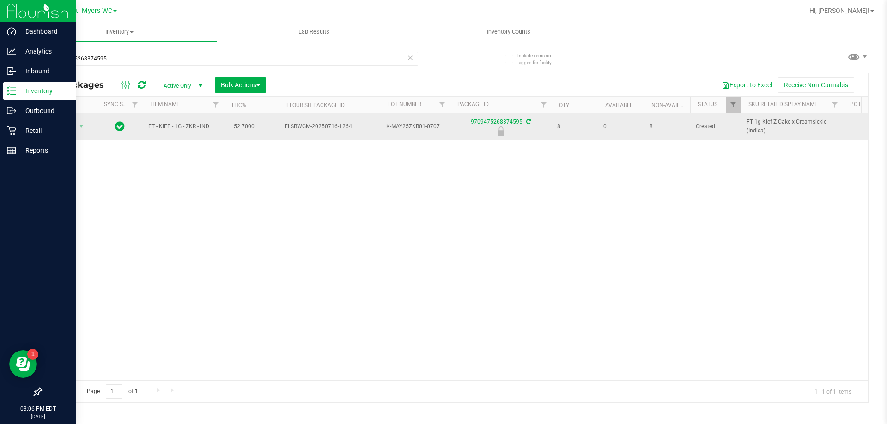
click at [201, 120] on td "FT - KIEF - 1G - ZKR - IND" at bounding box center [183, 126] width 81 height 27
click at [199, 125] on span "FT - KIEF - 1G - ZKR - IND" at bounding box center [183, 126] width 70 height 9
click at [199, 126] on span "FT - KIEF - 1G - ZKR - IND" at bounding box center [183, 126] width 70 height 9
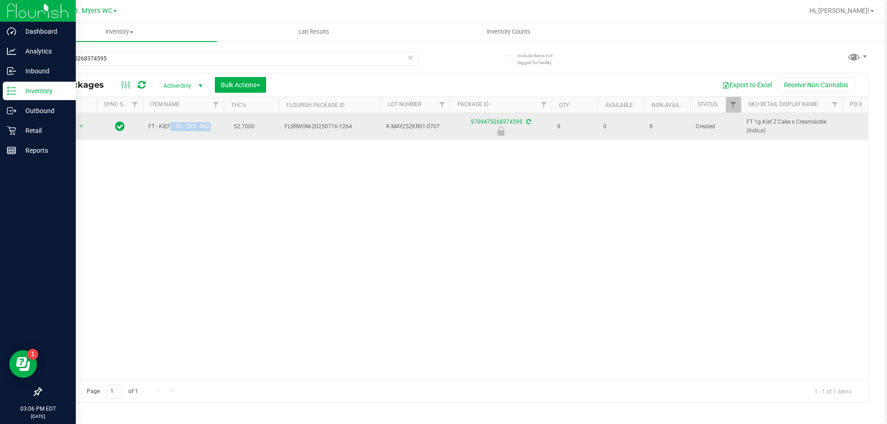
copy td "FT - KIEF - 1G - ZKR - IND"
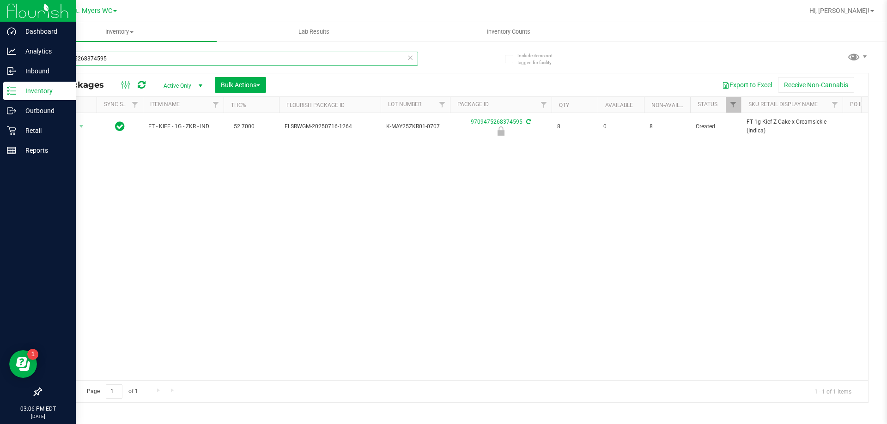
click at [239, 65] on input "9709475268374595" at bounding box center [229, 59] width 377 height 14
paste input "FT - KIEF - 1G - ZKR - IND"
type input "FT - KIEF - 1G - ZKR - IND"
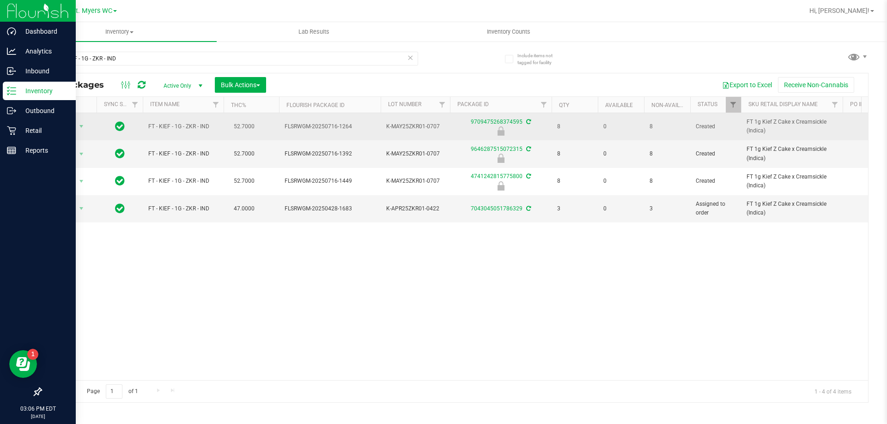
drag, startPoint x: 268, startPoint y: 211, endPoint x: 213, endPoint y: 133, distance: 95.1
click at [212, 135] on td "FT - KIEF - 1G - ZKR - IND" at bounding box center [183, 126] width 81 height 27
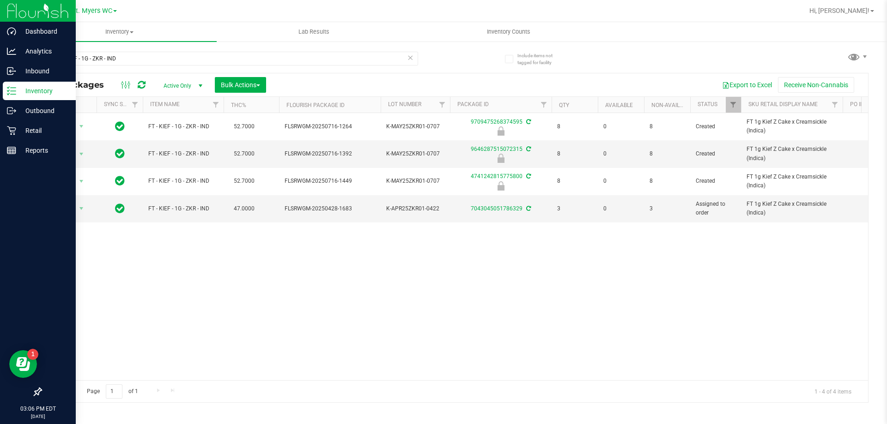
click at [315, 263] on div "Action Action Edit attributes Global inventory Locate package Package audit log…" at bounding box center [454, 246] width 827 height 267
click at [128, 55] on input "FT - KIEF - 1G - ZKR - IND" at bounding box center [229, 59] width 377 height 14
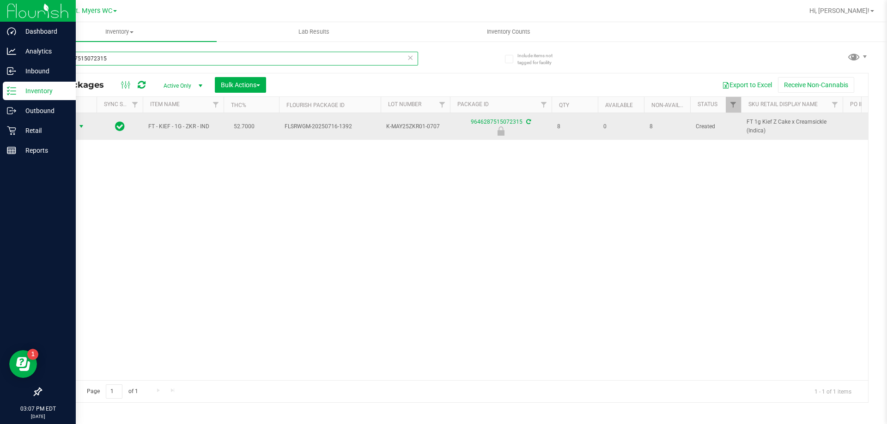
type input "9646287515072315"
click at [78, 123] on span "select" at bounding box center [81, 126] width 7 height 7
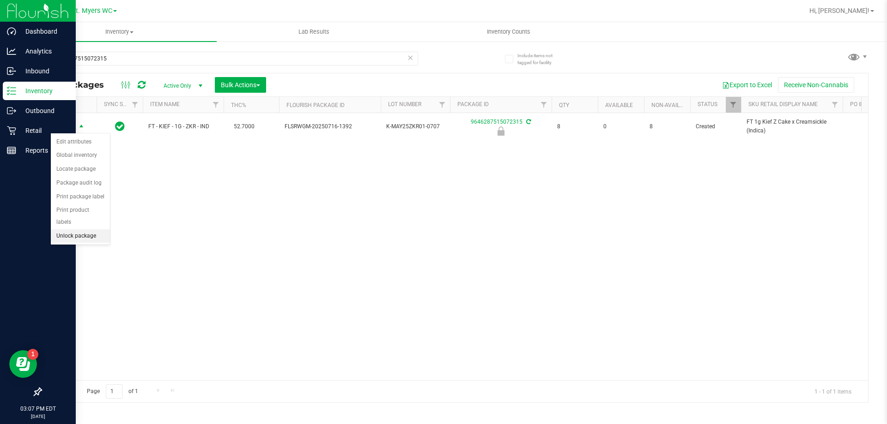
click at [82, 230] on li "Unlock package" at bounding box center [80, 237] width 59 height 14
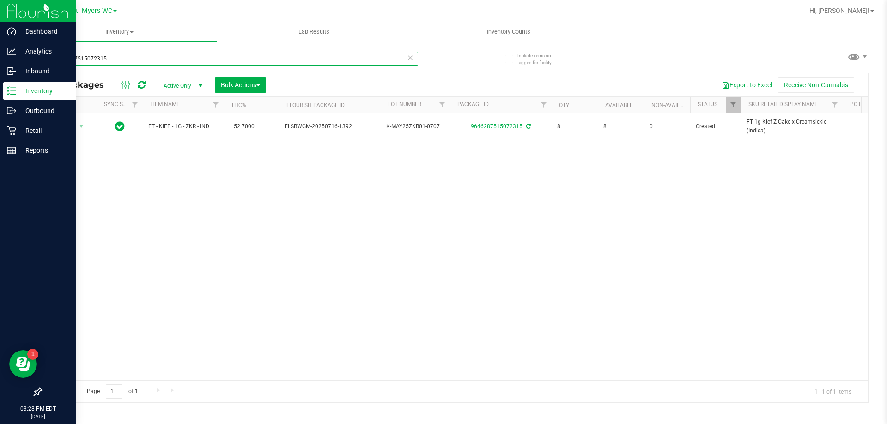
click at [128, 56] on input "9646287515072315" at bounding box center [229, 59] width 377 height 14
type input "9"
type input "FRIED ICE"
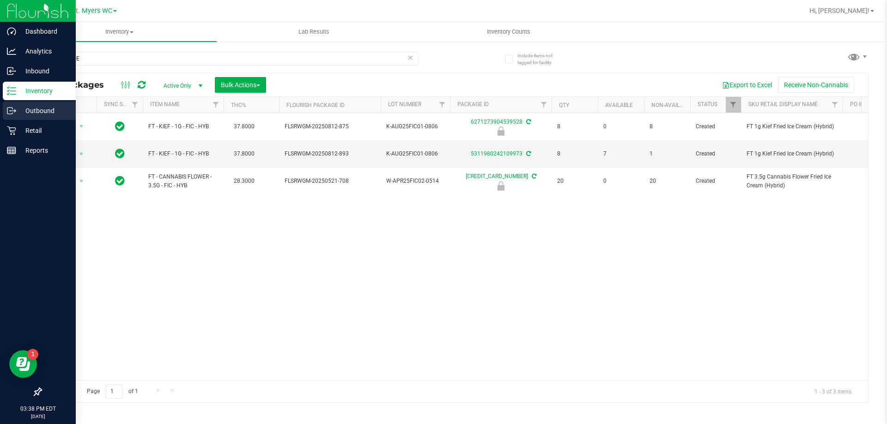
click at [36, 110] on p "Outbound" at bounding box center [43, 110] width 55 height 11
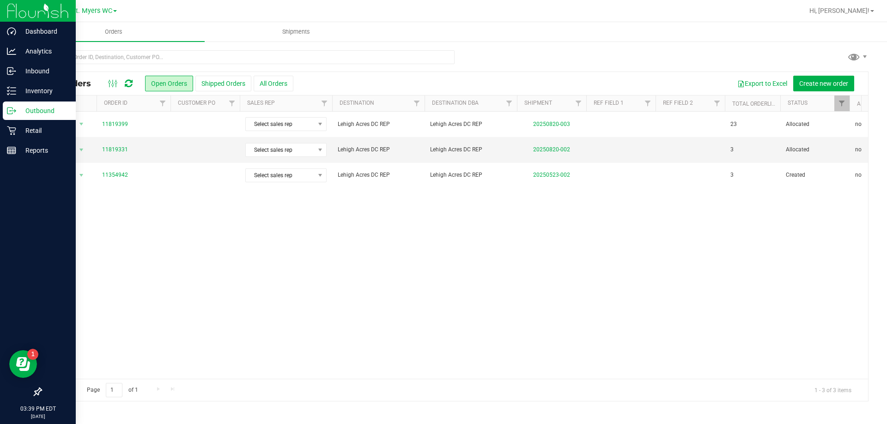
click at [454, 287] on div "Action Action Cancel order Clone order Edit order Mark as fully paid Order audi…" at bounding box center [454, 245] width 827 height 267
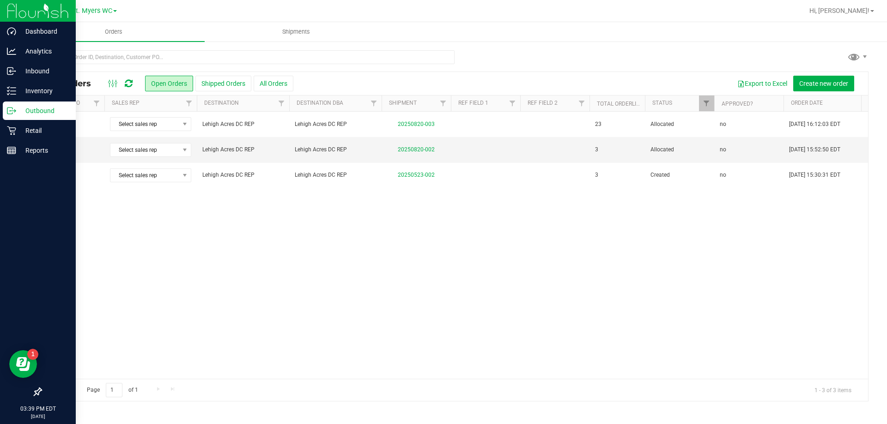
scroll to position [0, 247]
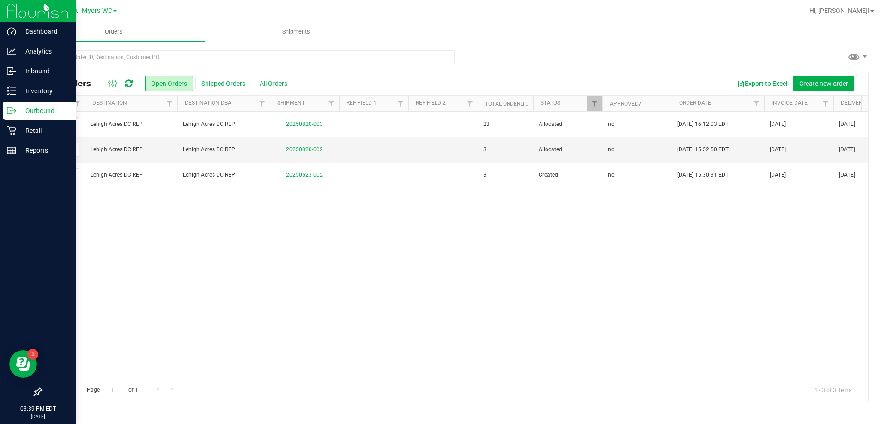
drag, startPoint x: 416, startPoint y: 206, endPoint x: 480, endPoint y: 206, distance: 64.2
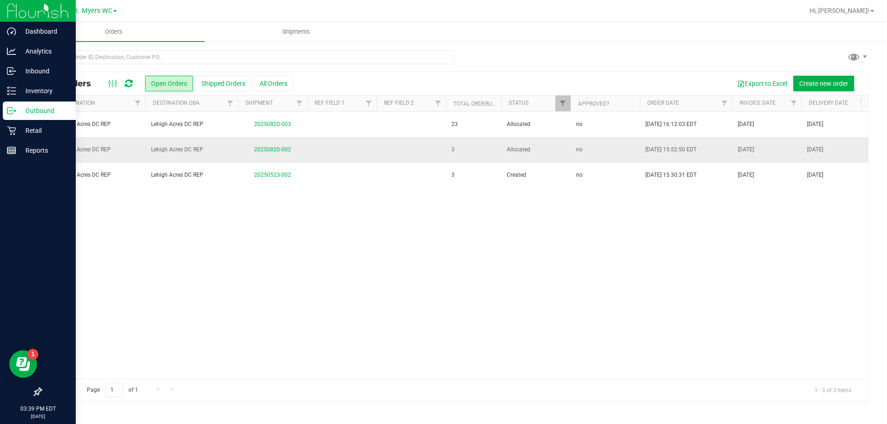
click at [641, 153] on td "[DATE] 15:52:50 EDT" at bounding box center [686, 149] width 92 height 25
drag, startPoint x: 636, startPoint y: 149, endPoint x: 819, endPoint y: 149, distance: 182.9
click at [819, 149] on tr "Action Action Cancel order Clone order Edit order Mark as fully paid Order audi…" at bounding box center [593, 149] width 1663 height 25
click at [819, 149] on span "[DATE]" at bounding box center [815, 149] width 16 height 9
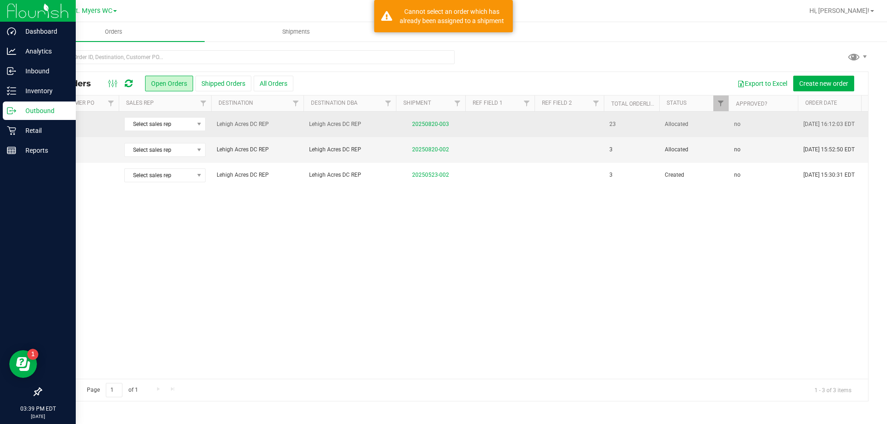
scroll to position [0, 0]
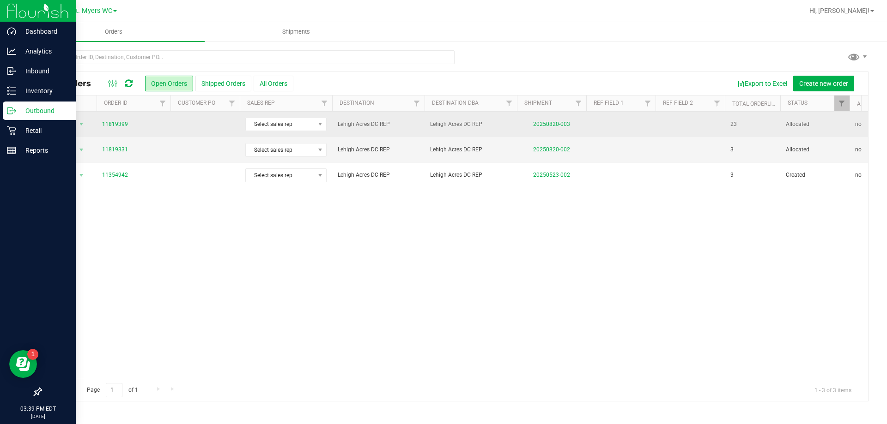
drag, startPoint x: 832, startPoint y: 148, endPoint x: 397, endPoint y: 136, distance: 435.2
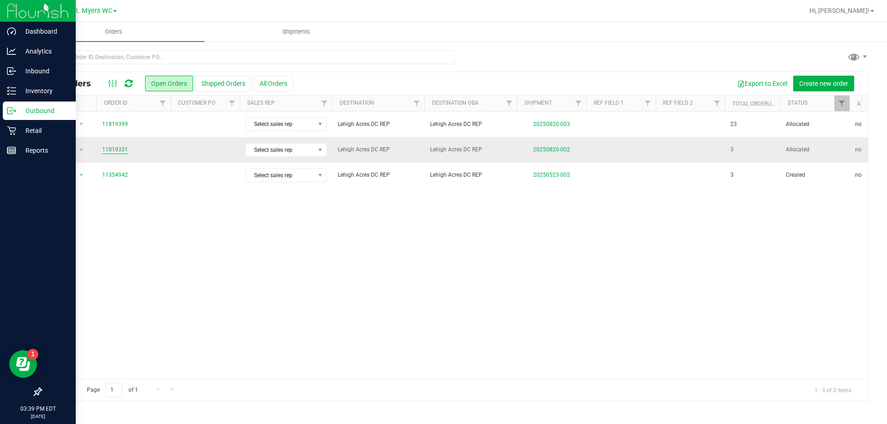
click at [115, 146] on link "11819331" at bounding box center [115, 149] width 26 height 9
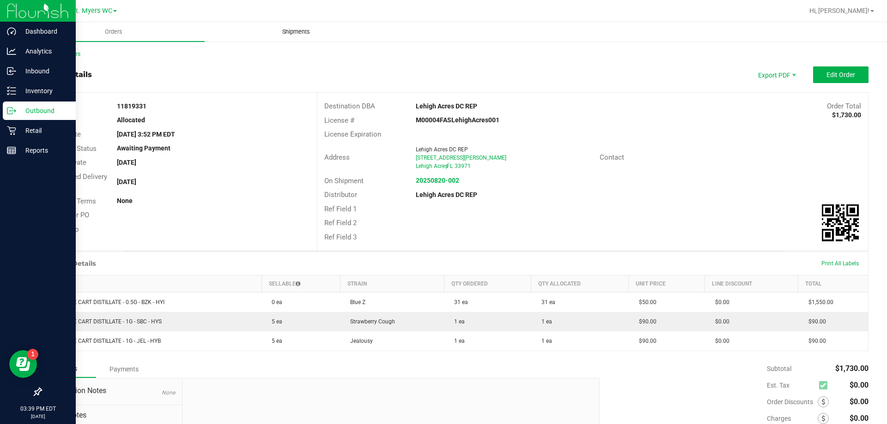
click at [326, 37] on uib-tab-heading "Shipments" at bounding box center [296, 32] width 182 height 18
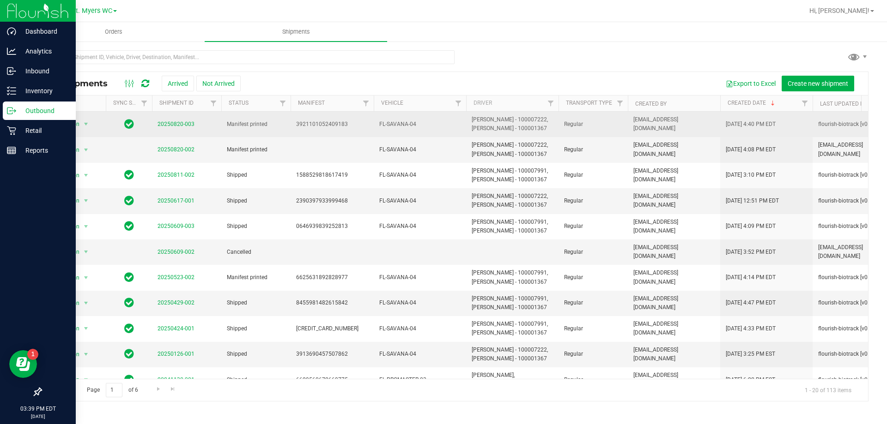
scroll to position [0, 18]
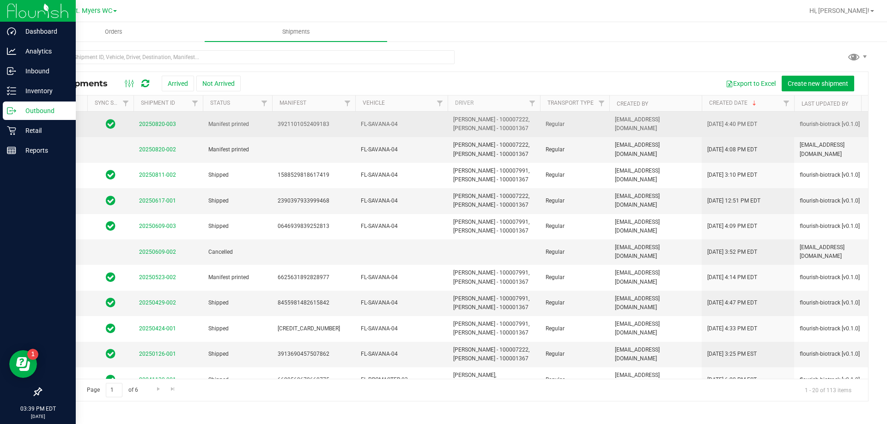
drag, startPoint x: 246, startPoint y: 122, endPoint x: 279, endPoint y: 126, distance: 33.9
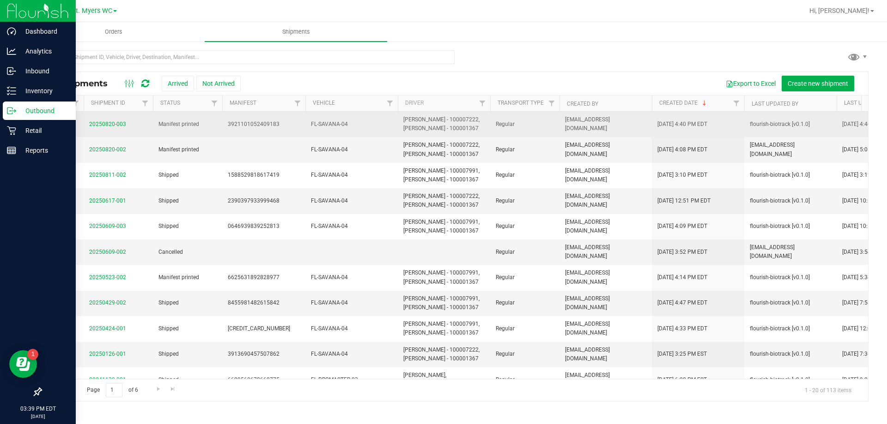
scroll to position [0, 174]
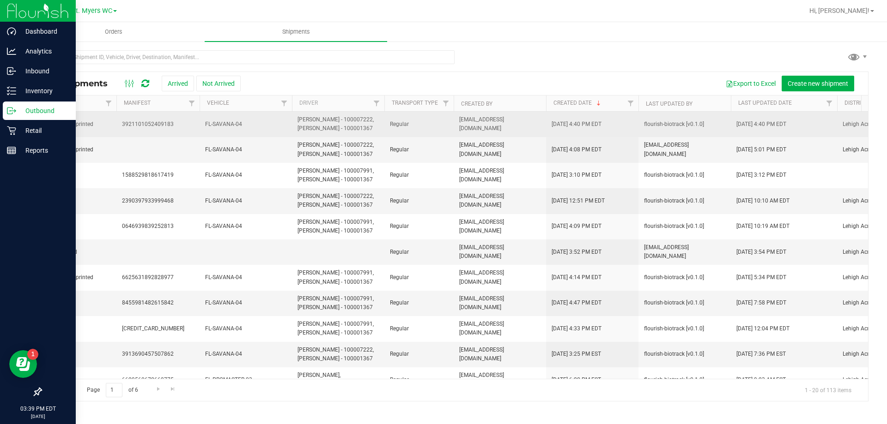
drag, startPoint x: 260, startPoint y: 126, endPoint x: 305, endPoint y: 127, distance: 45.7
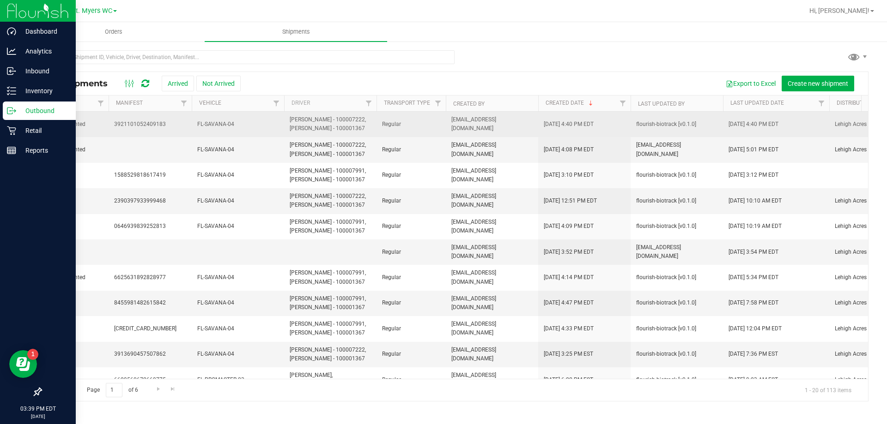
drag, startPoint x: 329, startPoint y: 127, endPoint x: 322, endPoint y: 127, distance: 6.5
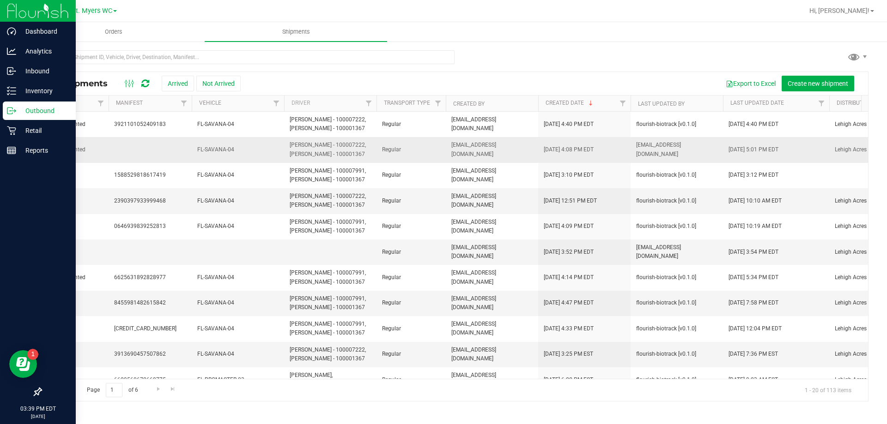
scroll to position [0, 0]
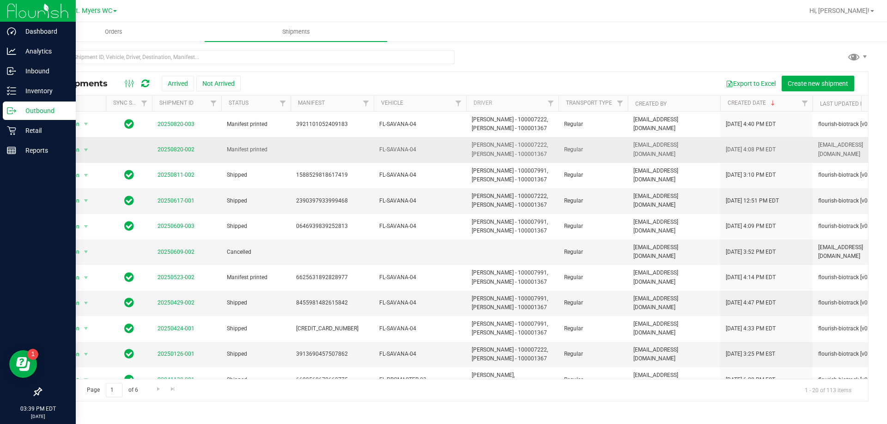
drag, startPoint x: 337, startPoint y: 143, endPoint x: 243, endPoint y: 146, distance: 93.8
click at [182, 153] on link "20250820-002" at bounding box center [175, 149] width 37 height 6
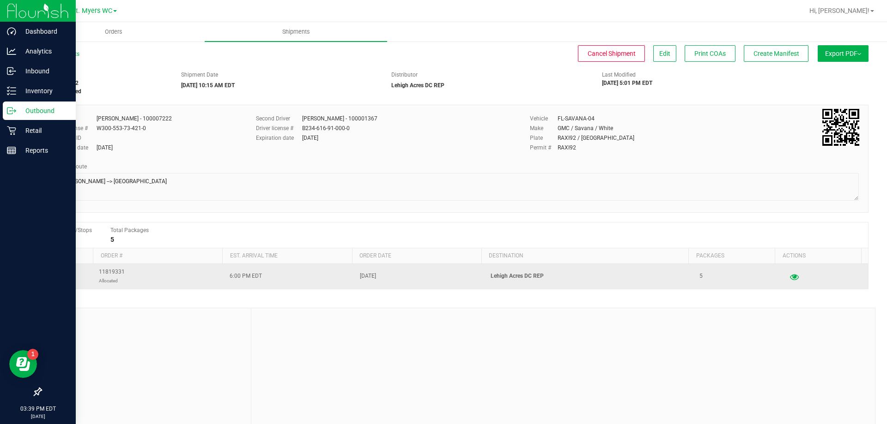
click at [790, 274] on icon "button" at bounding box center [794, 276] width 9 height 6
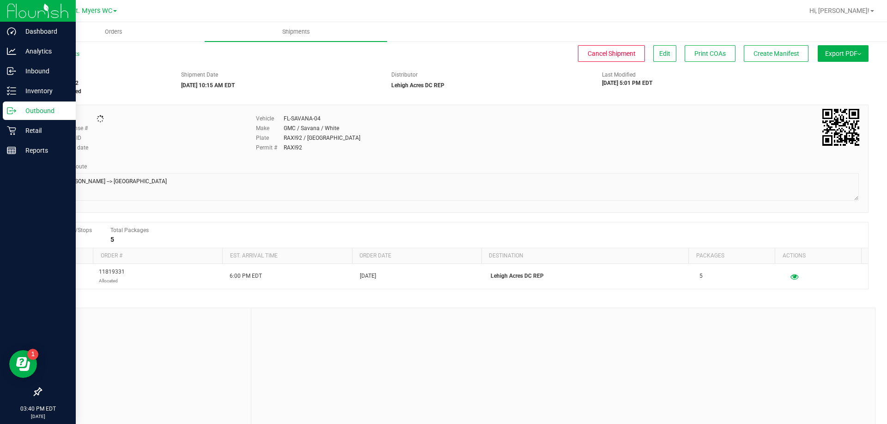
click at [459, 85] on div "Distributor Lehigh Acres DC REP" at bounding box center [489, 80] width 211 height 19
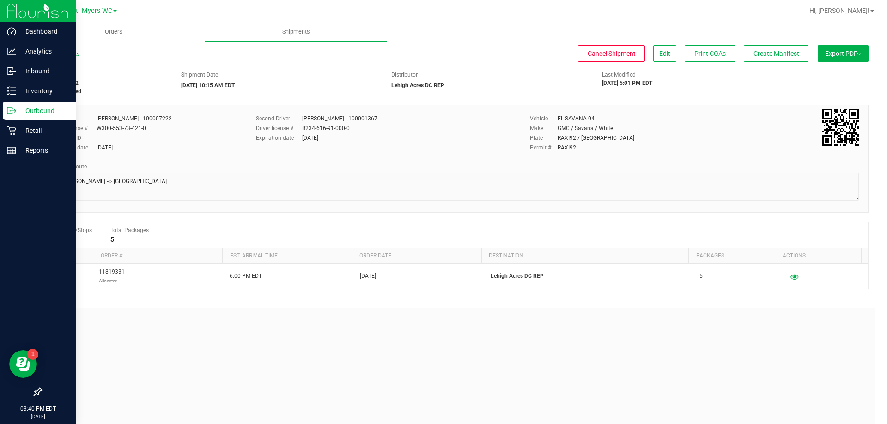
click at [403, 106] on div "Driver [PERSON_NAME] - 100007222 Driver license # W300-553-73-421-0 Employee ID…" at bounding box center [455, 159] width 828 height 108
click at [418, 91] on div "Shipment # 20250820-002 Manifest printed Shipment Date [DATE] 10:15 AM EDT Dist…" at bounding box center [454, 81] width 841 height 29
click at [653, 48] on button "Edit" at bounding box center [664, 53] width 23 height 17
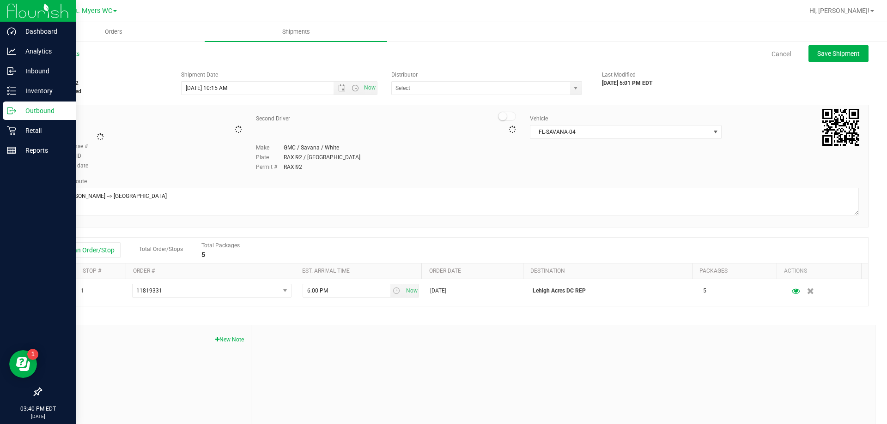
type input "Lehigh Acres DC REP"
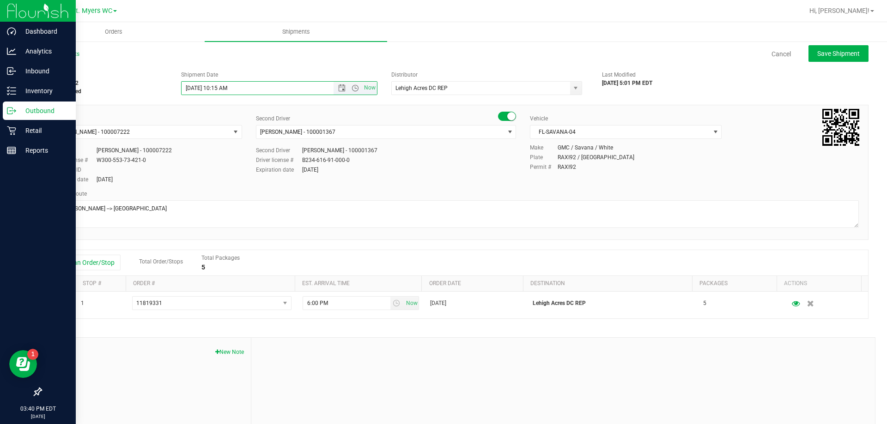
click at [224, 89] on input "[DATE] 10:15 AM" at bounding box center [266, 88] width 168 height 13
drag, startPoint x: 225, startPoint y: 89, endPoint x: 213, endPoint y: 85, distance: 12.4
click at [213, 85] on input "[DATE] 10:15 AM" at bounding box center [266, 88] width 168 height 13
click at [266, 91] on input "[DATE] 3:45 AM" at bounding box center [266, 88] width 168 height 13
click at [274, 67] on div "Shipment # 20250820-002 Manifest printed Shipment Date [DATE] 3:45 PM Now Distr…" at bounding box center [454, 81] width 841 height 29
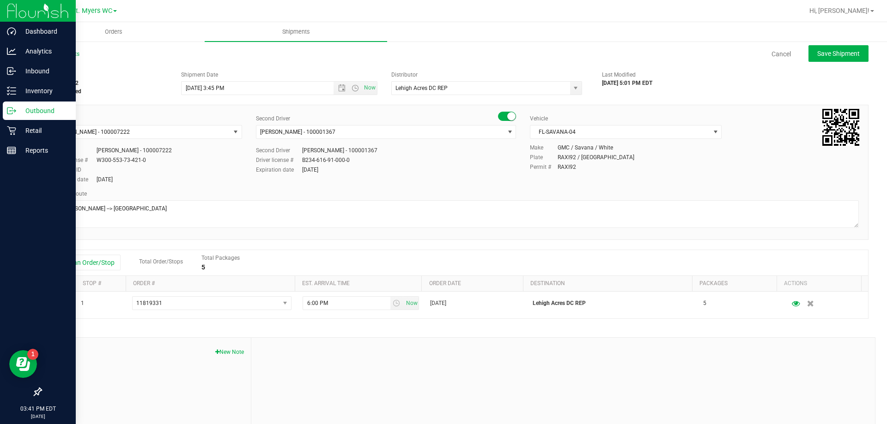
click at [274, 67] on div "Shipment # 20250820-002 Manifest printed Shipment Date [DATE] 3:45 PM Now Distr…" at bounding box center [454, 81] width 841 height 29
click at [842, 48] on button "Save Shipment" at bounding box center [838, 53] width 60 height 17
type input "[DATE] 7:45 PM"
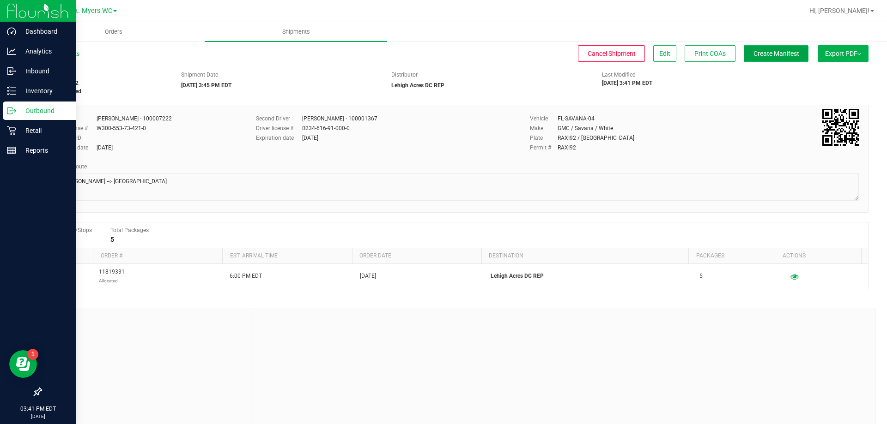
click at [776, 50] on span "Create Manifest" at bounding box center [776, 53] width 46 height 7
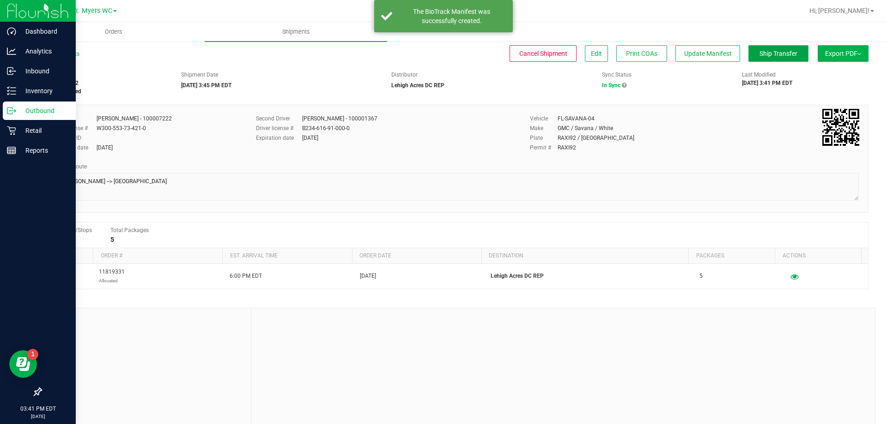
click at [795, 51] on button "Ship Transfer" at bounding box center [778, 53] width 60 height 17
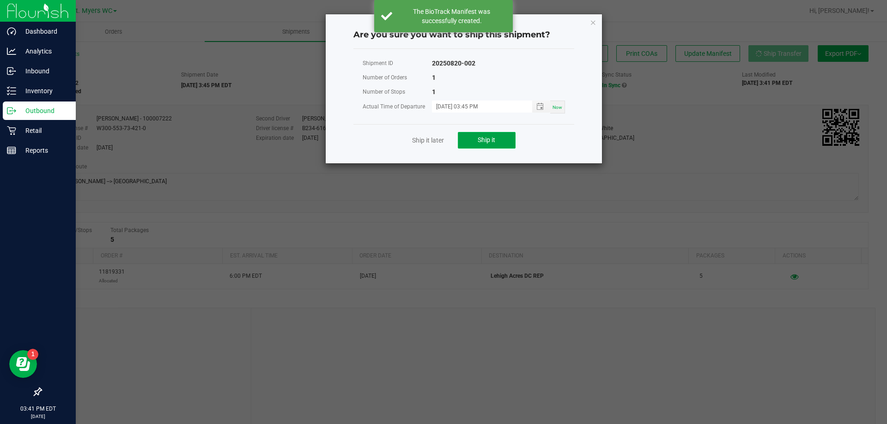
click at [488, 138] on span "Ship it" at bounding box center [487, 139] width 18 height 7
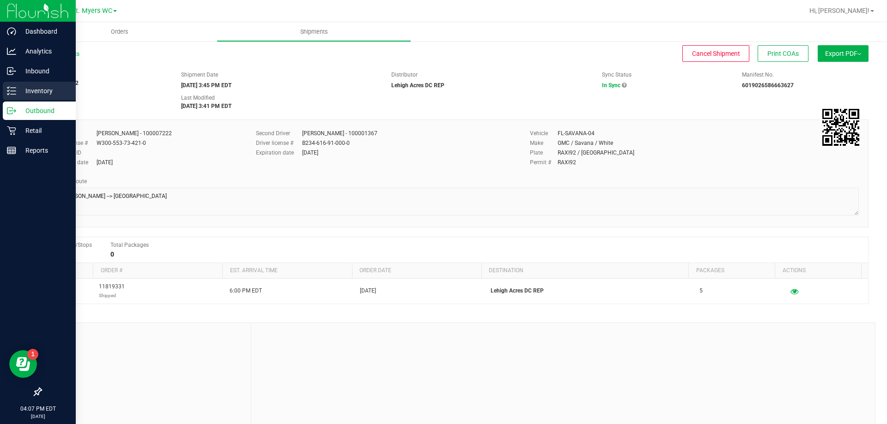
click at [14, 88] on line at bounding box center [13, 88] width 5 height 0
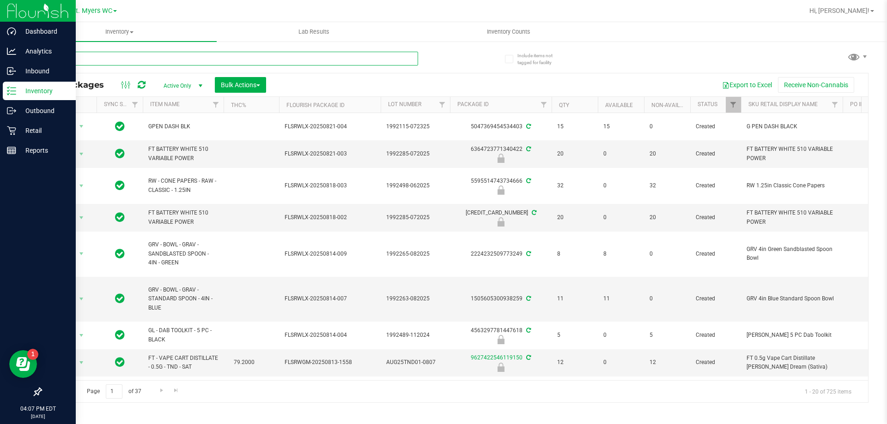
click at [179, 62] on input "text" at bounding box center [229, 59] width 377 height 14
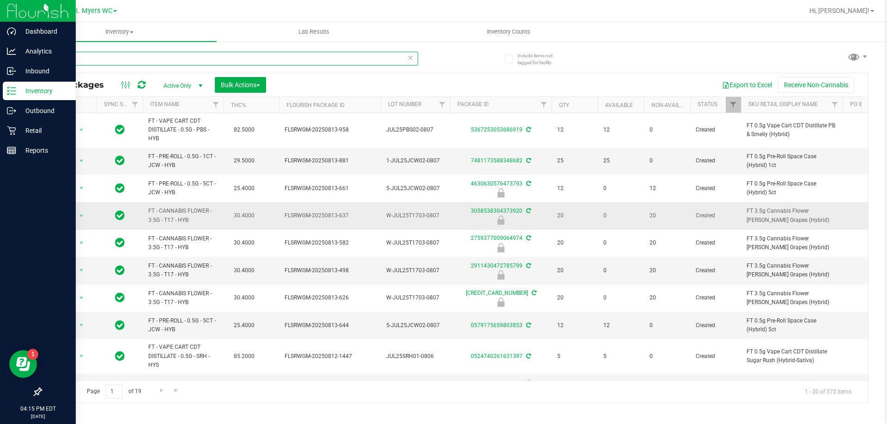
type input "h"
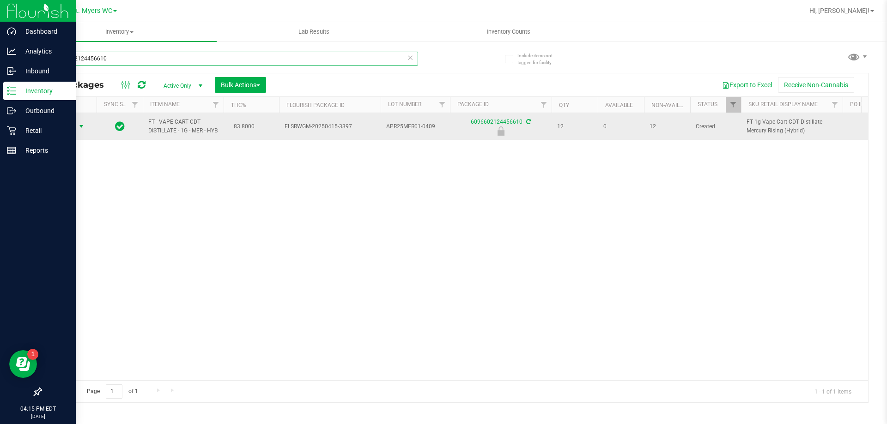
type input "6096602124456610"
click at [79, 130] on span "select" at bounding box center [81, 126] width 7 height 7
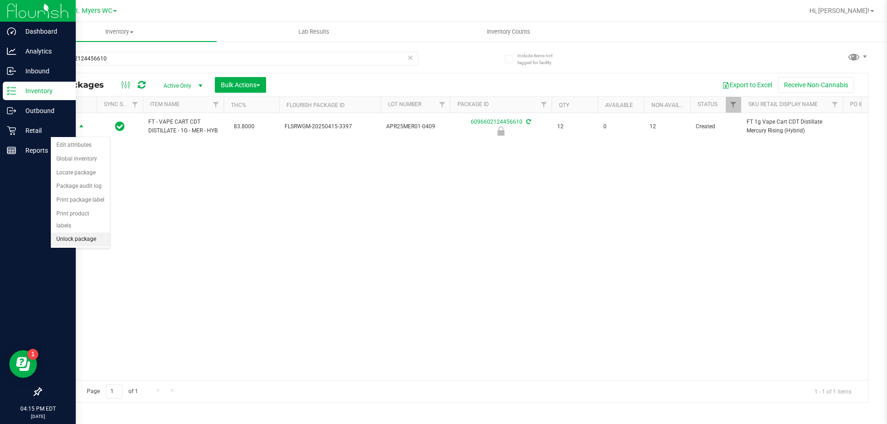
click at [78, 233] on li "Unlock package" at bounding box center [80, 240] width 59 height 14
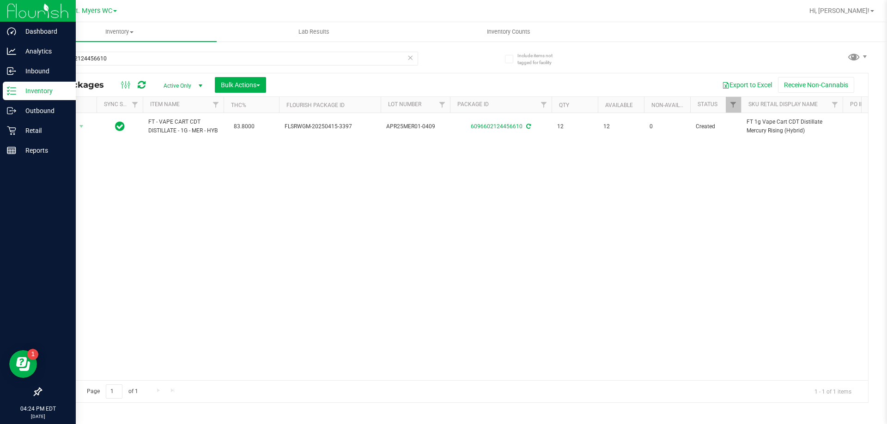
click at [411, 60] on icon at bounding box center [410, 57] width 6 height 11
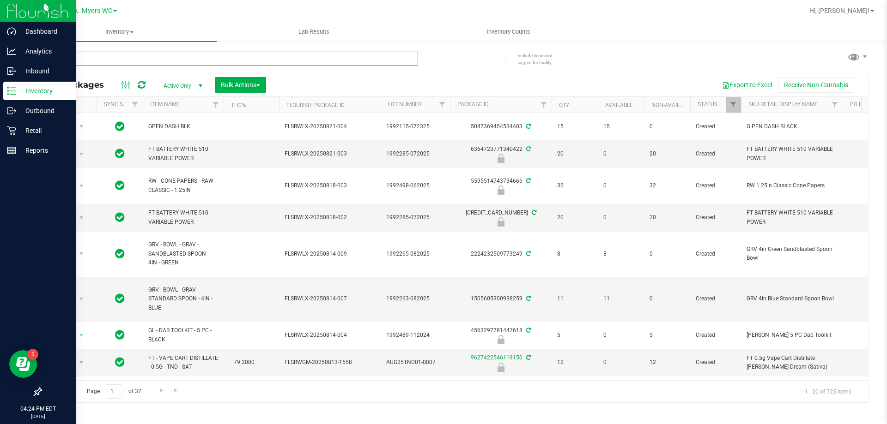
click at [409, 59] on input "text" at bounding box center [229, 59] width 377 height 14
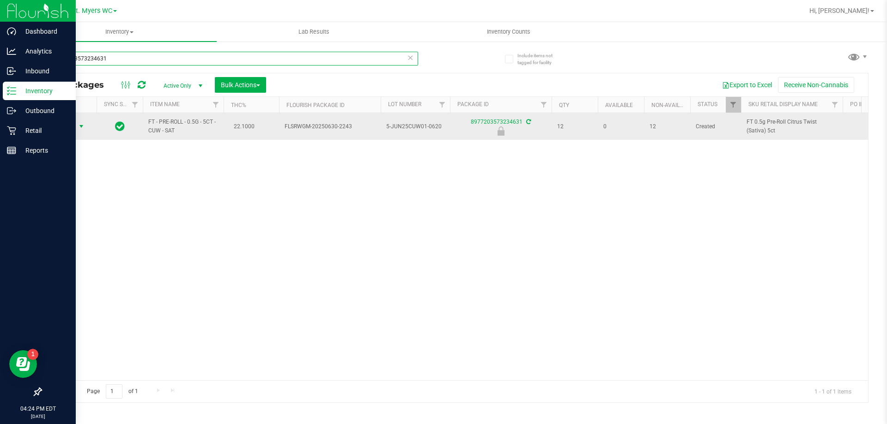
type input "8977203573234631"
click at [85, 126] on span "select" at bounding box center [82, 126] width 12 height 13
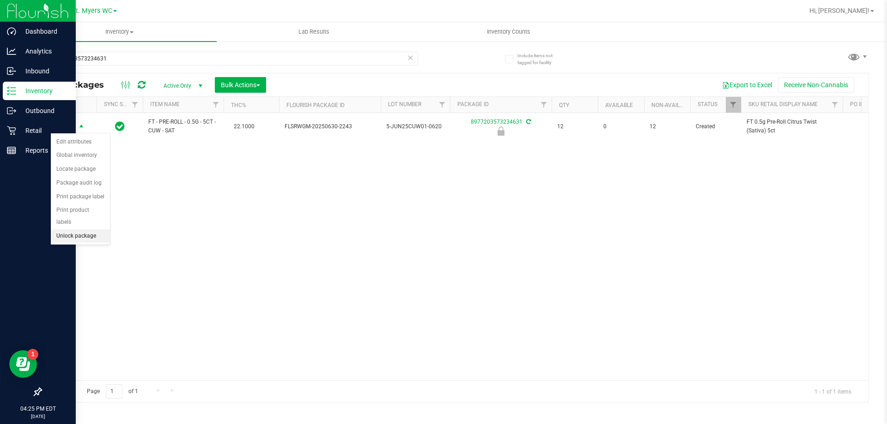
click at [87, 230] on li "Unlock package" at bounding box center [80, 237] width 59 height 14
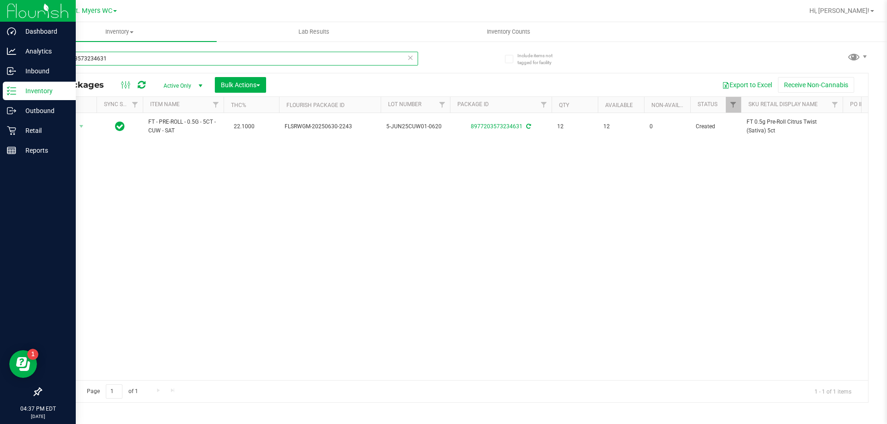
click at [117, 64] on input "8977203573234631" at bounding box center [229, 59] width 377 height 14
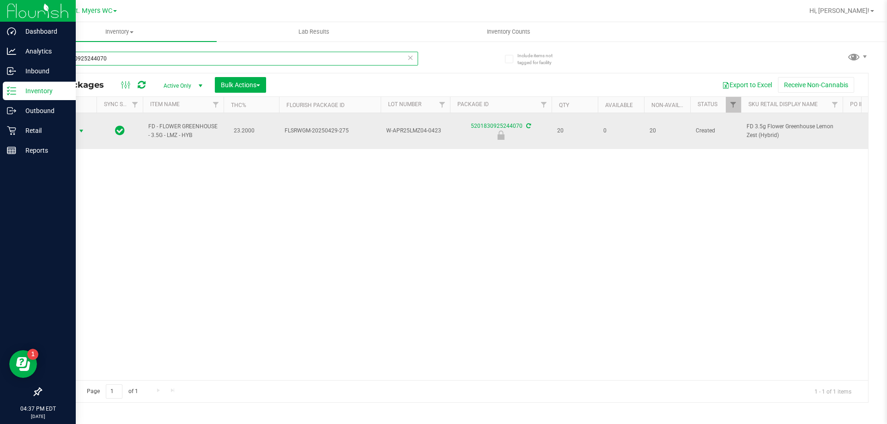
type input "5201830925244070"
click at [73, 128] on span "Action" at bounding box center [62, 131] width 25 height 13
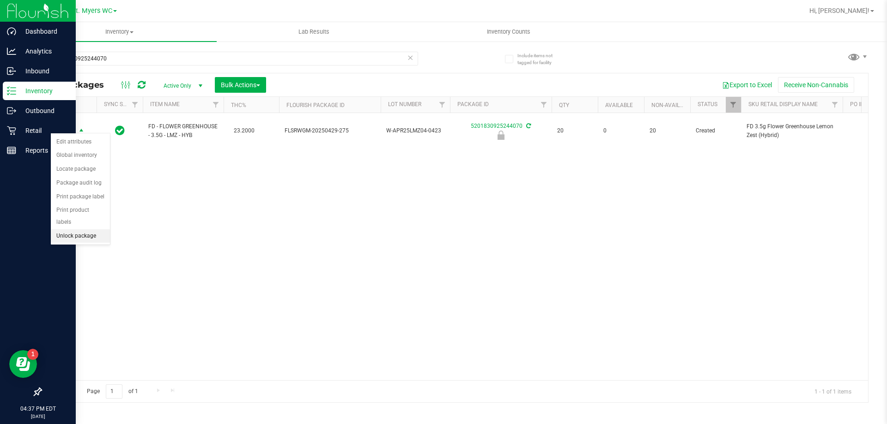
click at [97, 230] on li "Unlock package" at bounding box center [80, 237] width 59 height 14
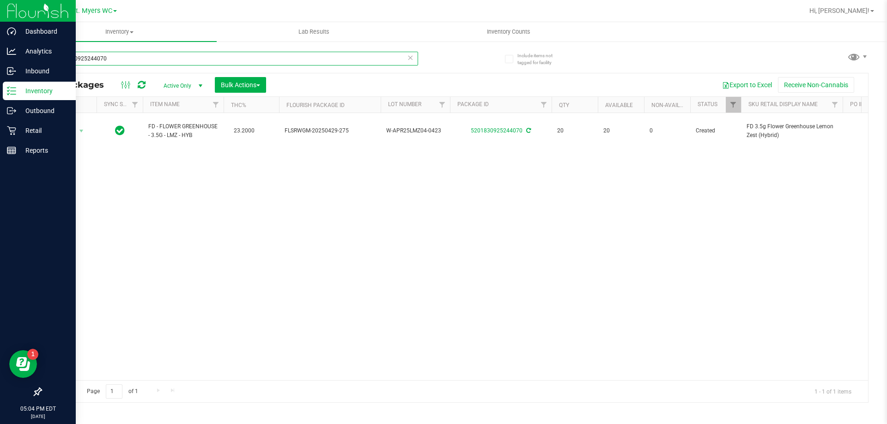
click at [260, 54] on input "5201830925244070" at bounding box center [229, 59] width 377 height 14
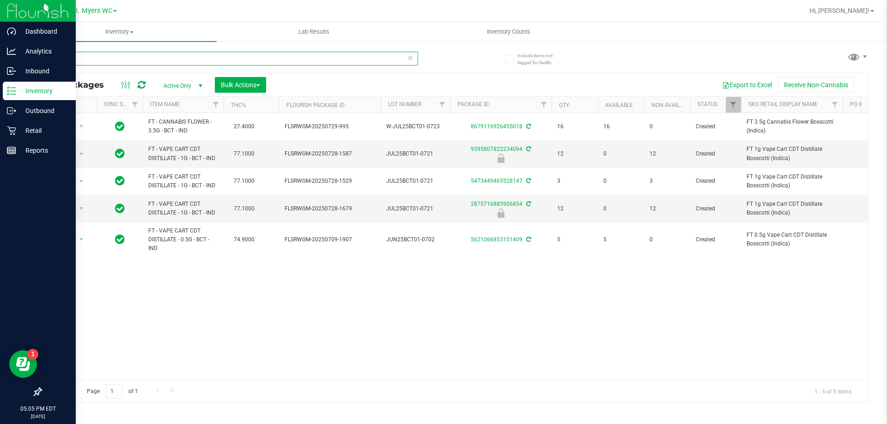
type input "b"
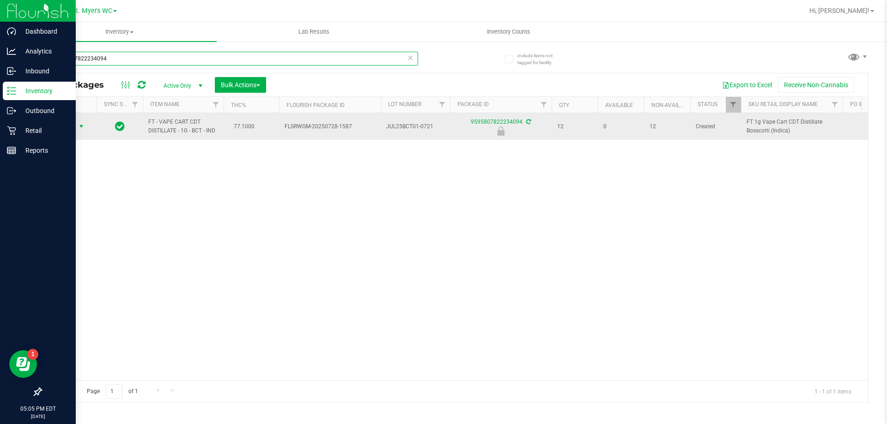
type input "9595807822234094"
click at [76, 125] on span "select" at bounding box center [82, 126] width 12 height 13
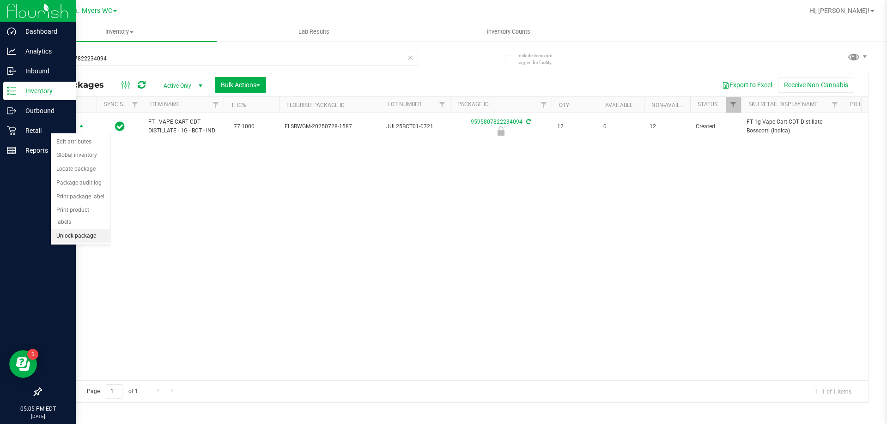
click at [77, 230] on li "Unlock package" at bounding box center [80, 237] width 59 height 14
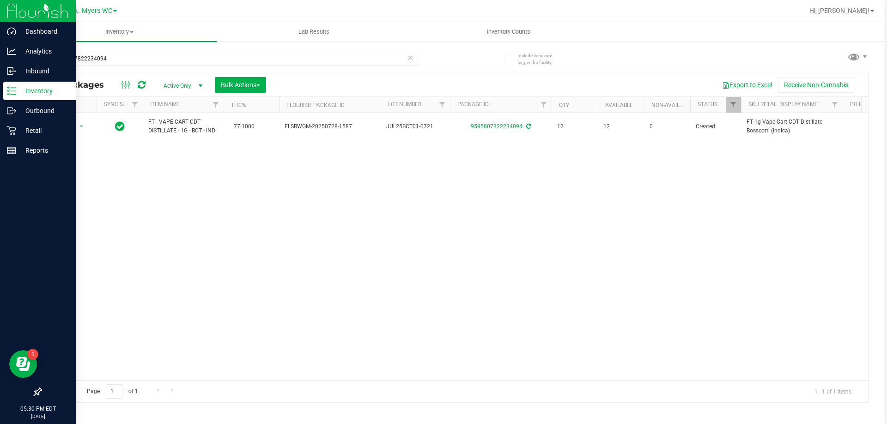
drag, startPoint x: 147, startPoint y: 66, endPoint x: 147, endPoint y: 53, distance: 12.5
click at [147, 65] on div "9595807822234094" at bounding box center [229, 62] width 377 height 21
click at [147, 52] on input "9595807822234094" at bounding box center [229, 59] width 377 height 14
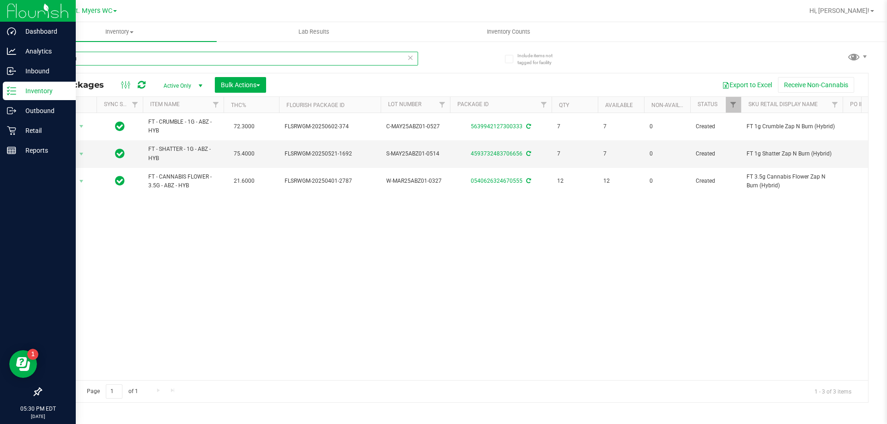
type input "zap n bu"
click at [145, 49] on div "zap n bu" at bounding box center [248, 58] width 414 height 30
click at [162, 64] on input "zap n bu" at bounding box center [229, 59] width 377 height 14
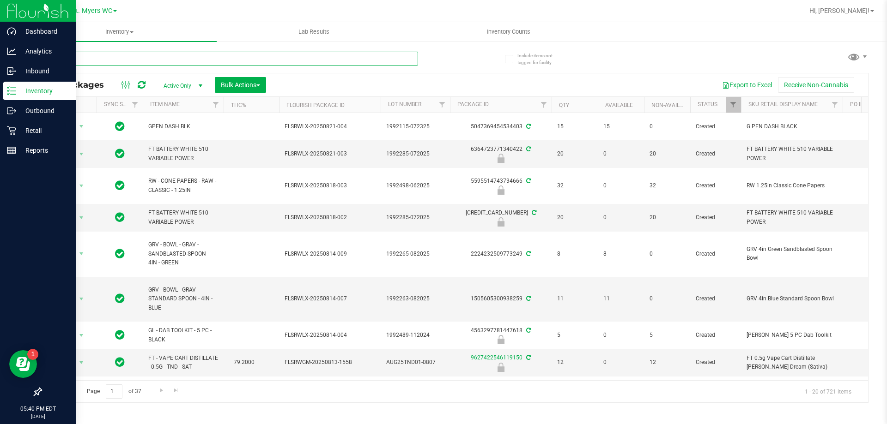
click at [225, 59] on input "text" at bounding box center [229, 59] width 377 height 14
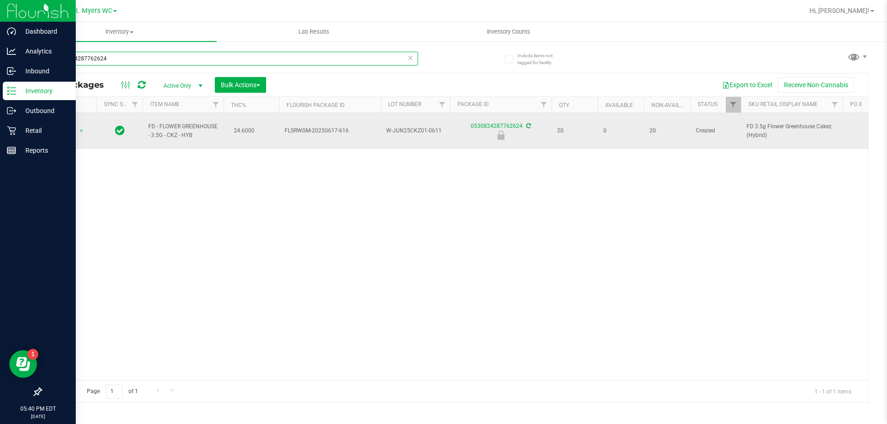
type input "0530824287762624"
click at [65, 131] on span "Action" at bounding box center [62, 131] width 25 height 13
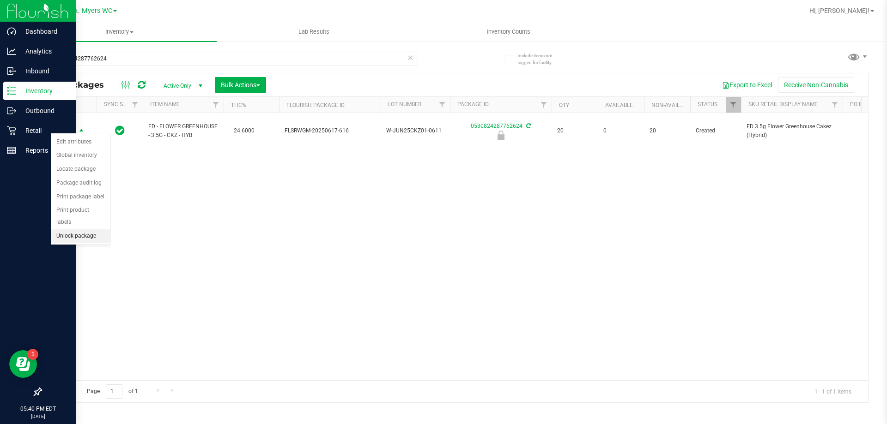
click at [90, 230] on li "Unlock package" at bounding box center [80, 237] width 59 height 14
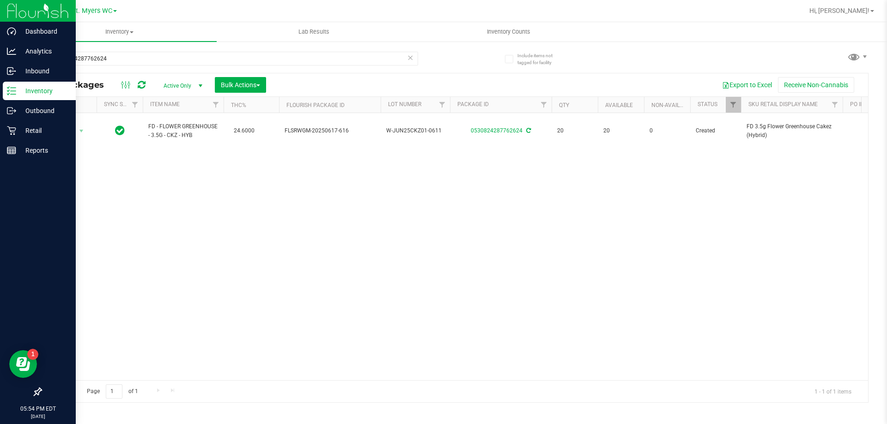
click at [413, 55] on icon at bounding box center [410, 57] width 6 height 11
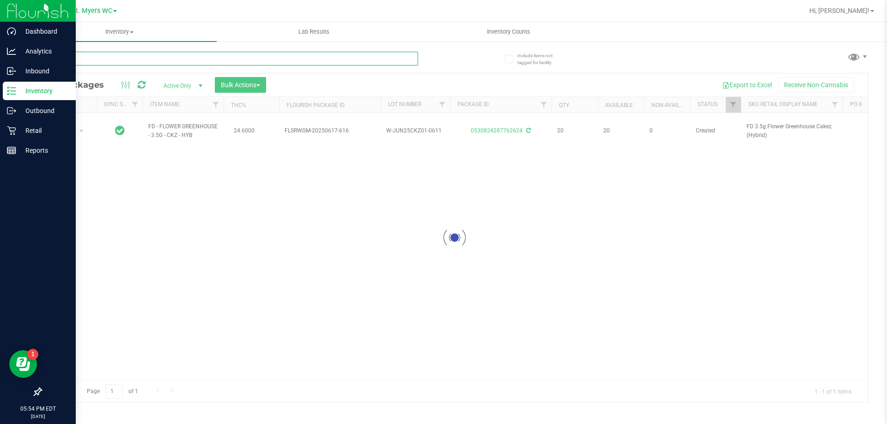
click at [307, 52] on input "text" at bounding box center [229, 59] width 377 height 14
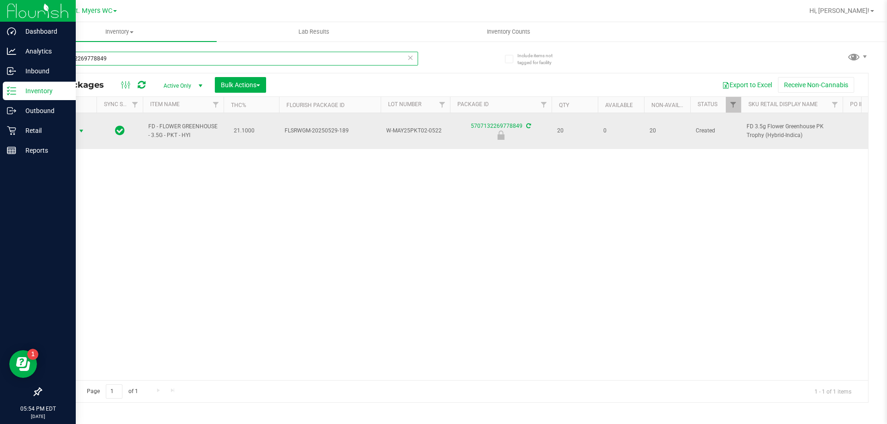
type input "5707132269778849"
click at [64, 128] on span "Action" at bounding box center [62, 131] width 25 height 13
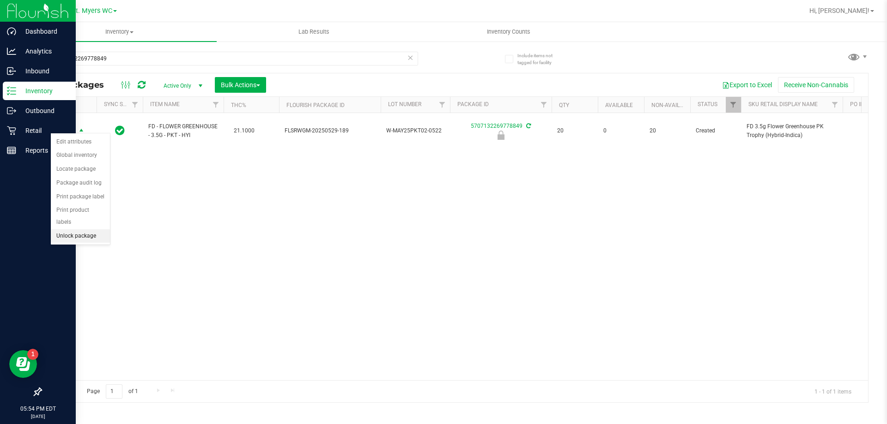
click at [69, 230] on li "Unlock package" at bounding box center [80, 237] width 59 height 14
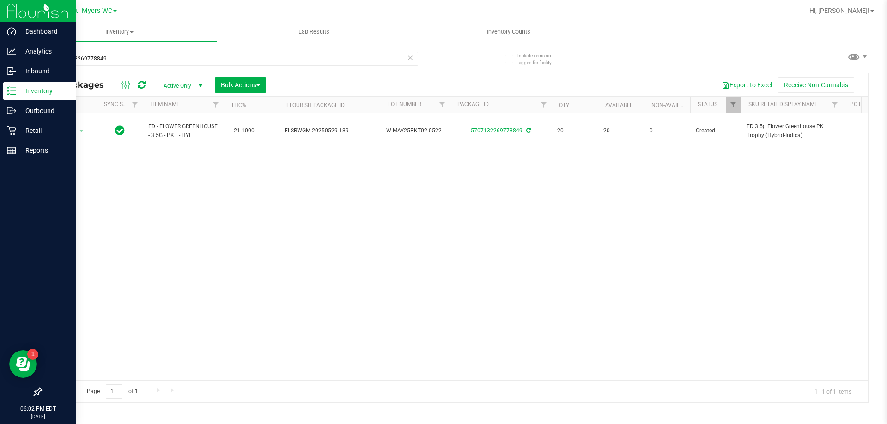
click at [411, 59] on icon at bounding box center [410, 57] width 6 height 11
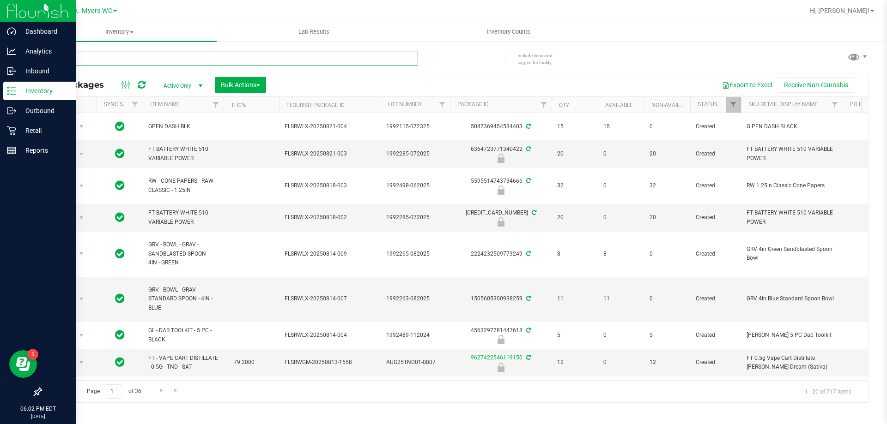
click at [410, 59] on input "text" at bounding box center [229, 59] width 377 height 14
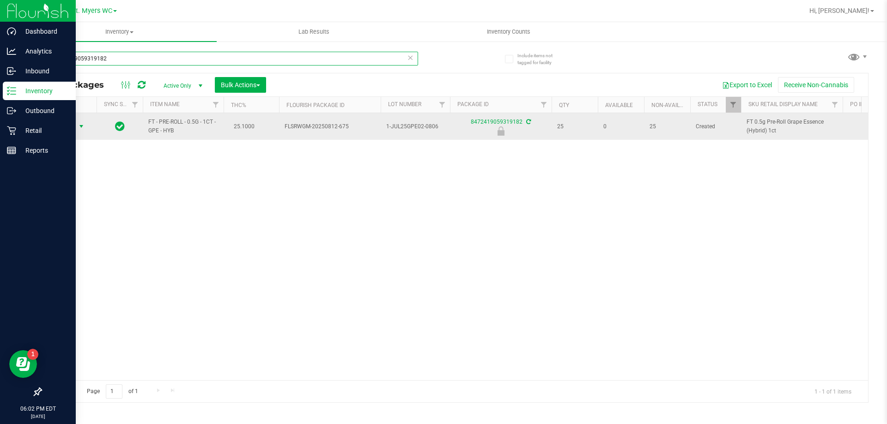
type input "8472419059319182"
click at [61, 127] on span "Action" at bounding box center [62, 126] width 25 height 13
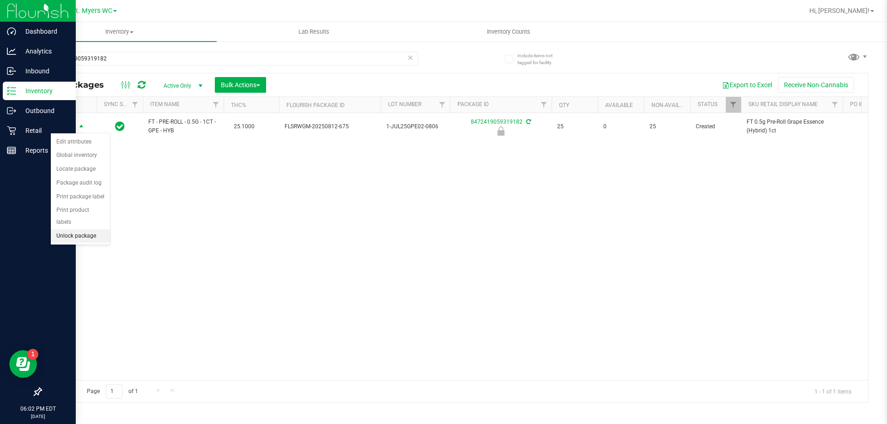
click at [92, 230] on li "Unlock package" at bounding box center [80, 237] width 59 height 14
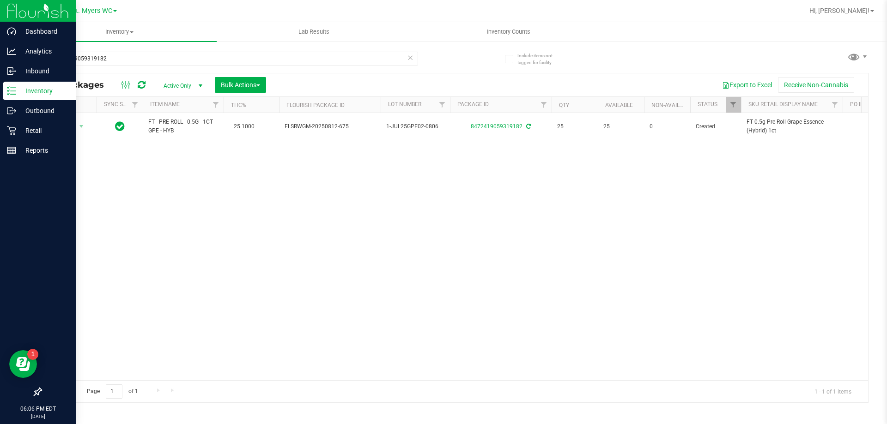
click at [411, 58] on icon at bounding box center [410, 57] width 6 height 11
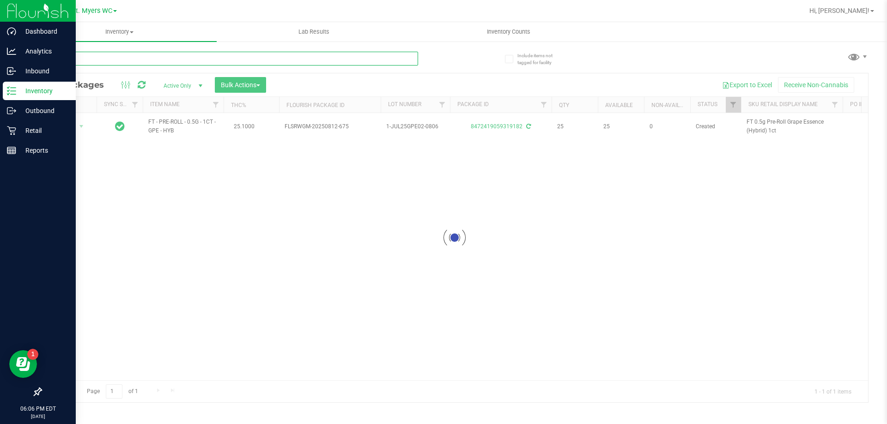
click at [155, 60] on input "text" at bounding box center [229, 59] width 377 height 14
type input "6088900299578383"
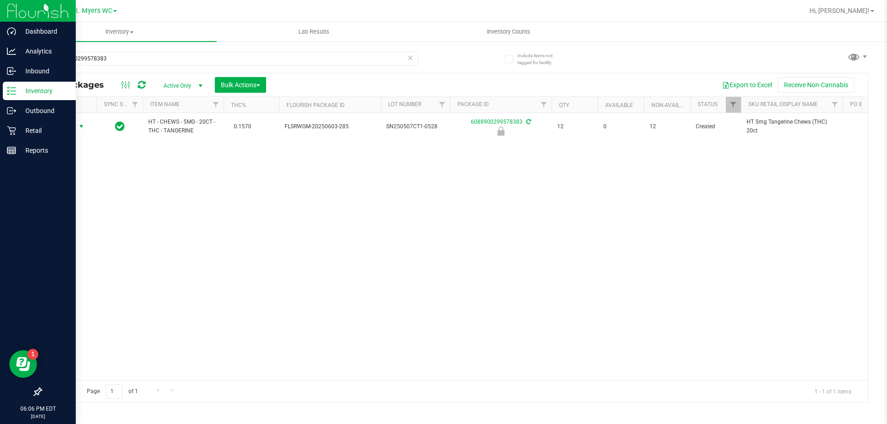
click at [78, 126] on span "select" at bounding box center [81, 126] width 7 height 7
click at [87, 230] on li "Unlock package" at bounding box center [80, 237] width 59 height 14
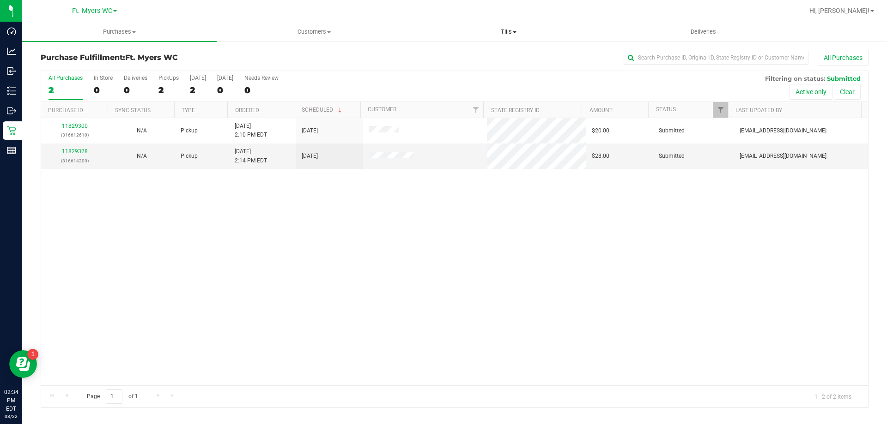
click at [501, 28] on span "Tills" at bounding box center [508, 32] width 194 height 8
click at [507, 55] on li "Manage tills" at bounding box center [508, 55] width 194 height 11
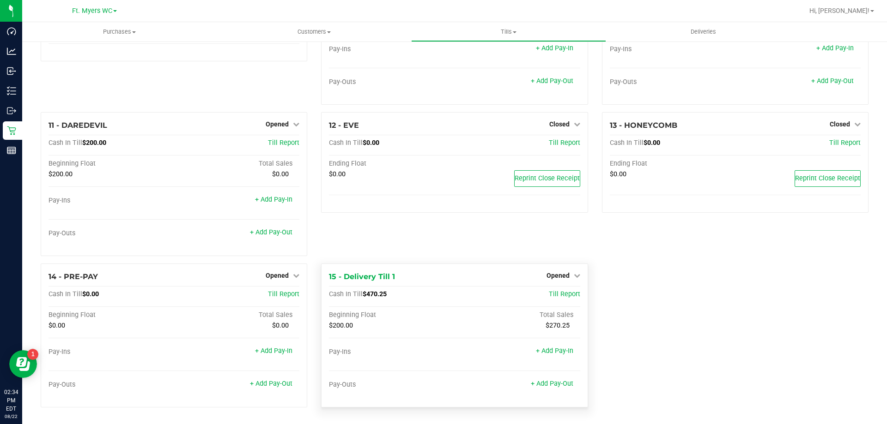
scroll to position [411, 0]
click at [550, 296] on span "Till Report" at bounding box center [564, 294] width 31 height 8
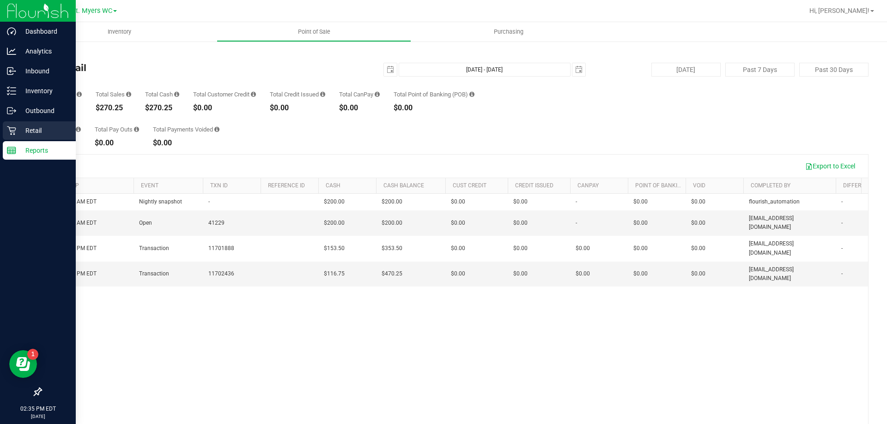
click at [37, 136] on p "Retail" at bounding box center [43, 130] width 55 height 11
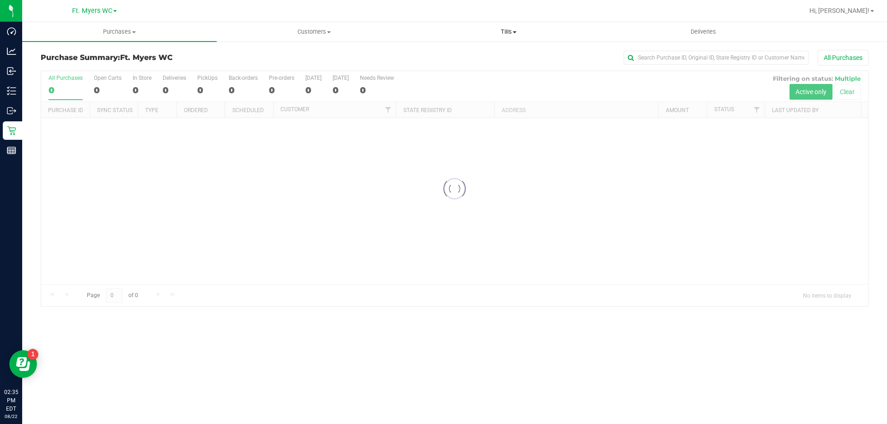
click at [519, 32] on span "Tills" at bounding box center [508, 32] width 194 height 8
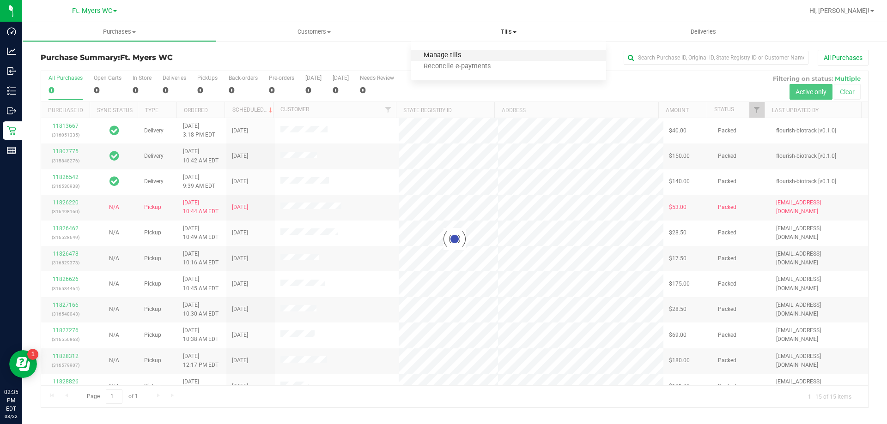
click at [465, 54] on span "Manage tills" at bounding box center [442, 56] width 62 height 8
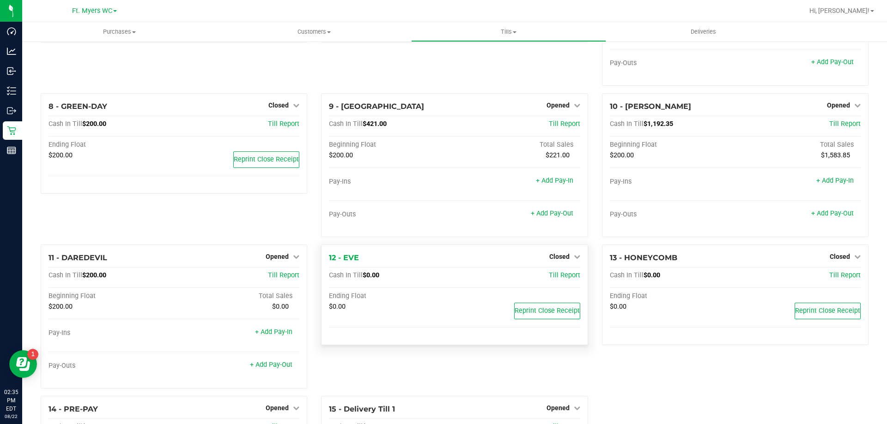
scroll to position [411, 0]
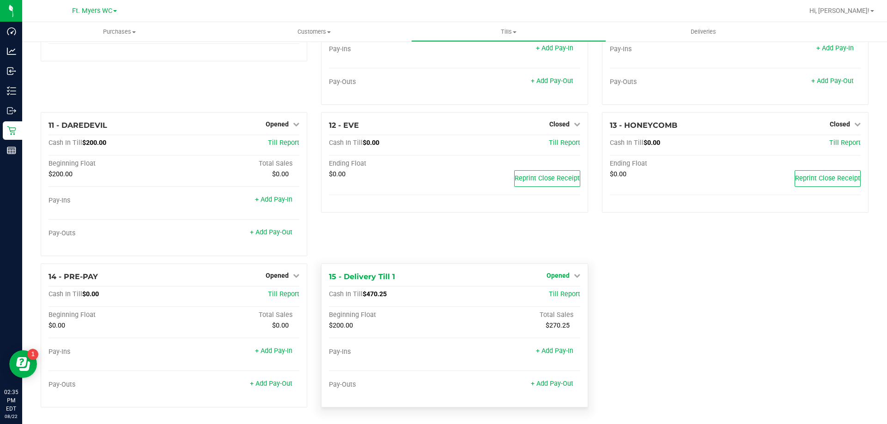
click at [552, 272] on span "Opened" at bounding box center [557, 275] width 23 height 7
click at [550, 291] on link "Close Till" at bounding box center [558, 294] width 25 height 7
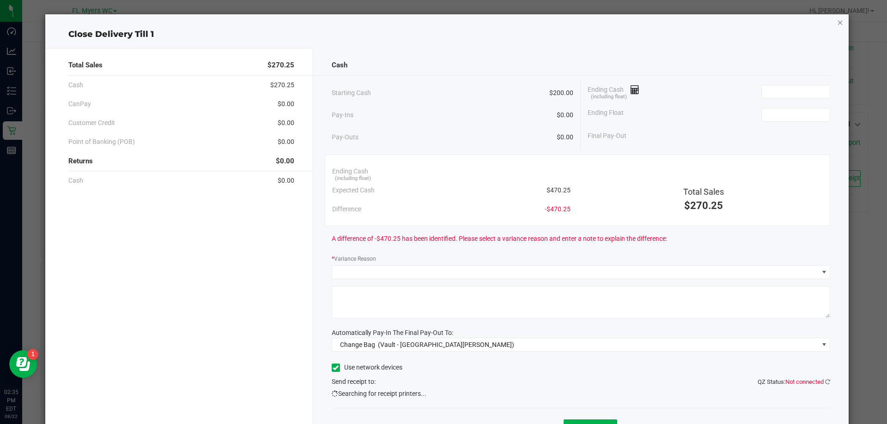
click at [837, 25] on icon "button" at bounding box center [840, 22] width 6 height 11
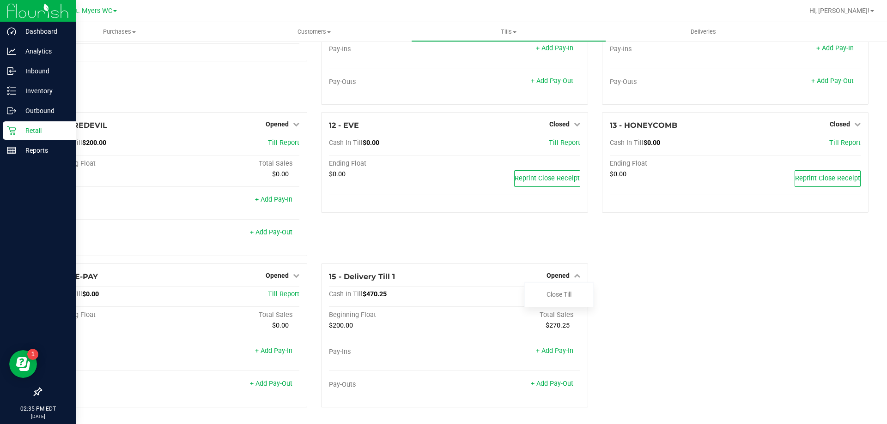
click at [40, 136] on div "Retail" at bounding box center [39, 130] width 73 height 18
